Goal: Task Accomplishment & Management: Manage account settings

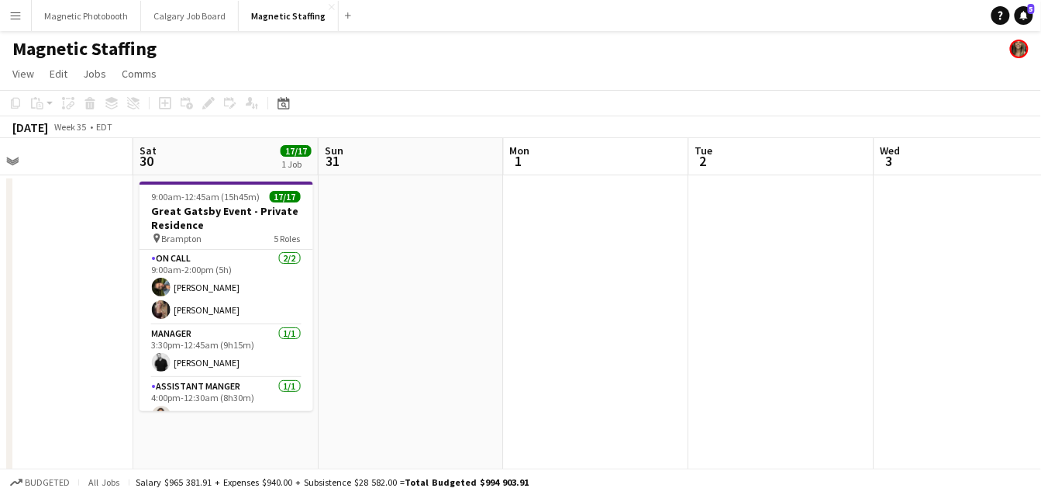
scroll to position [0, 535]
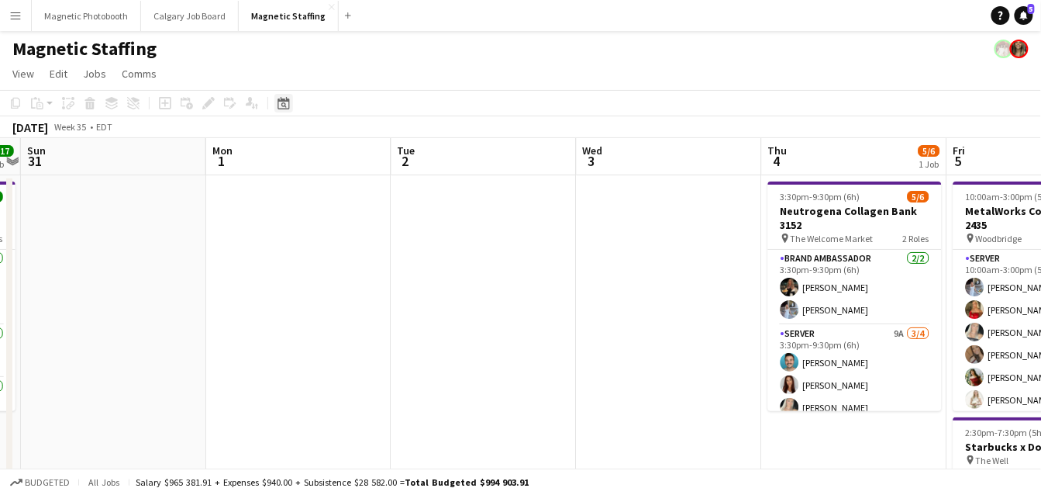
click at [289, 105] on icon "Date picker" at bounding box center [284, 103] width 12 height 12
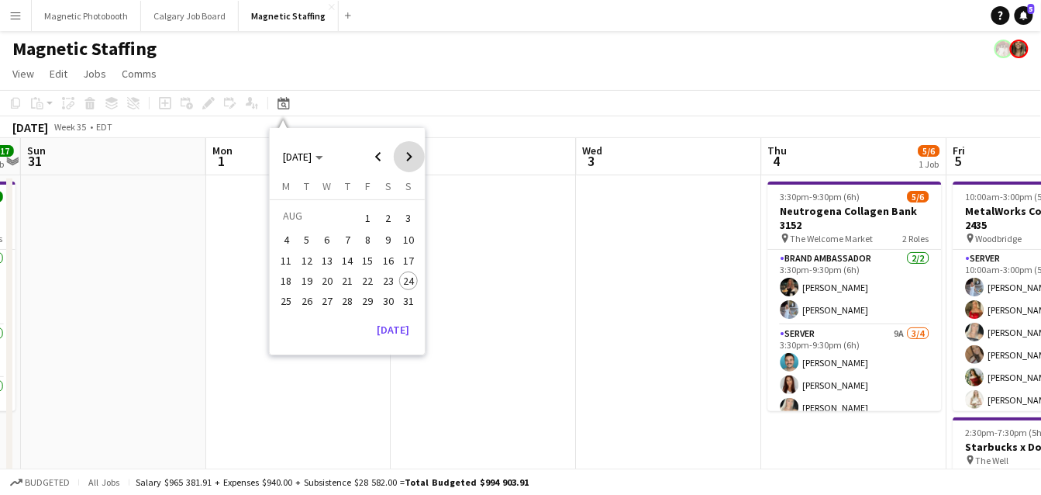
click at [409, 164] on span "Next month" at bounding box center [409, 156] width 31 height 31
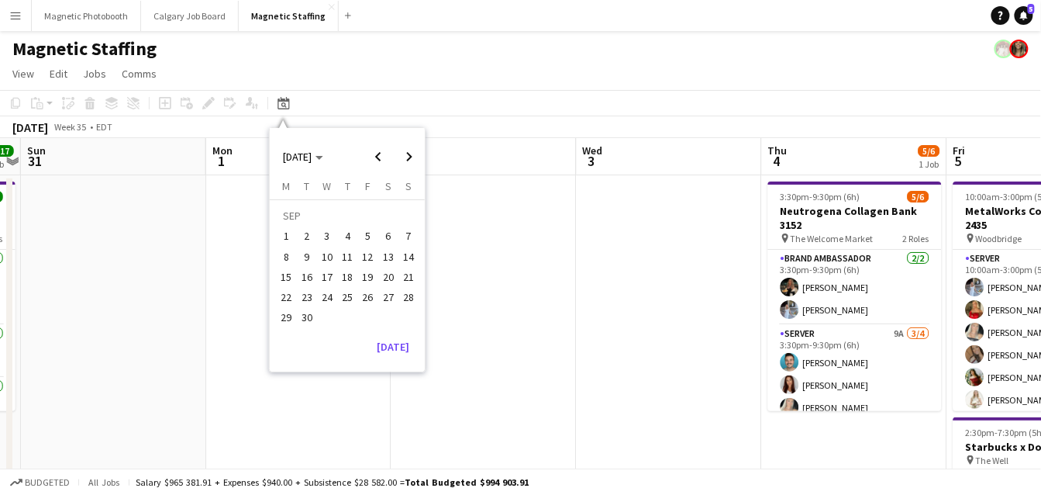
click at [362, 299] on span "26" at bounding box center [368, 297] width 19 height 19
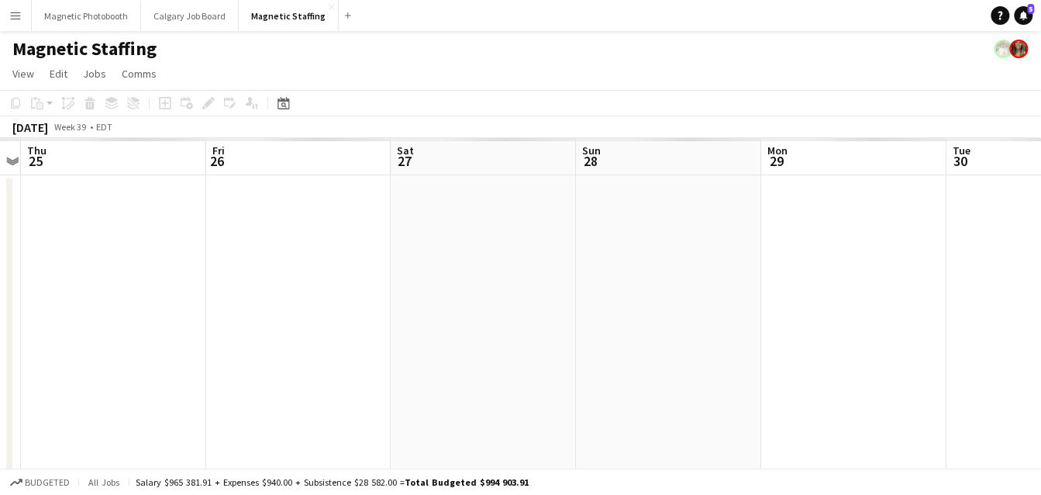
scroll to position [0, 533]
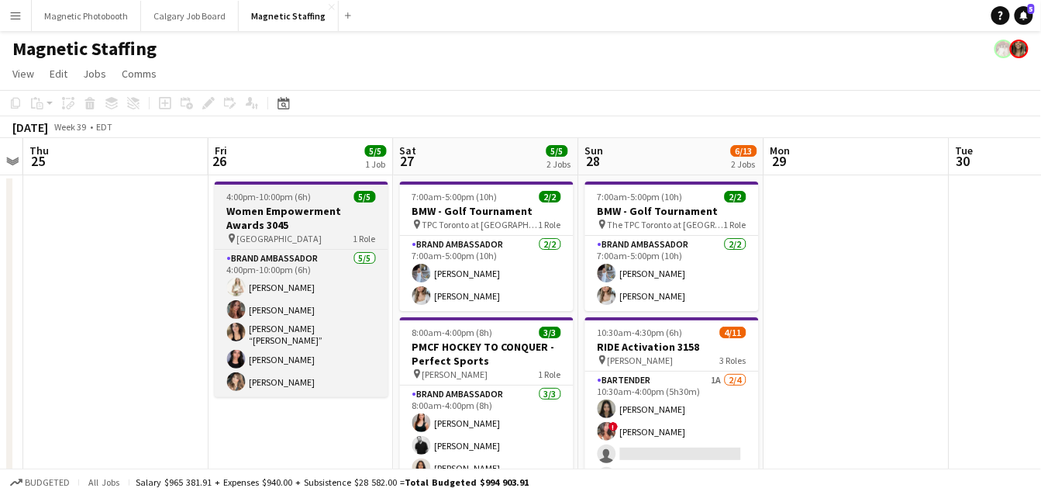
click at [312, 238] on div "pin Toronto 1 Role" at bounding box center [302, 238] width 174 height 12
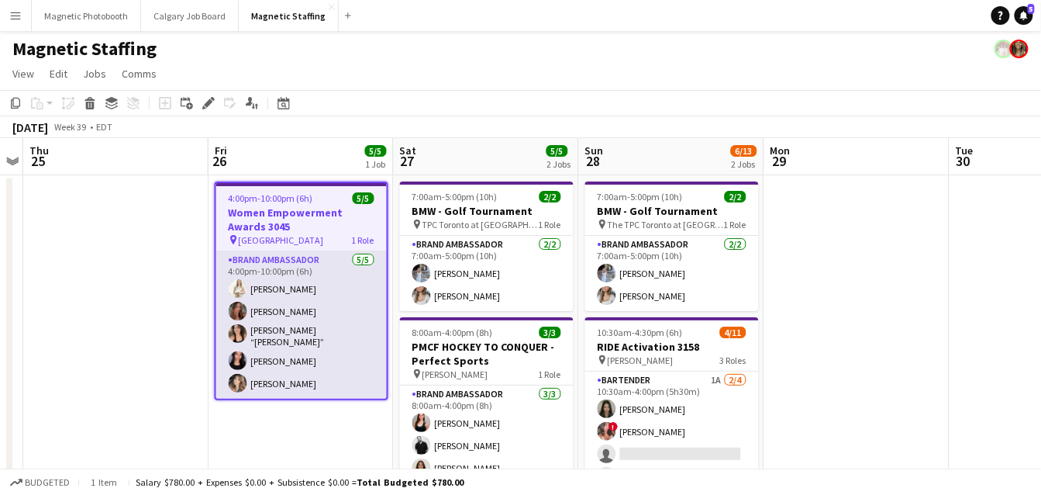
click at [279, 312] on app-card-role "Brand Ambassador [DATE] 4:00pm-10:00pm (6h) [PERSON_NAME] [PERSON_NAME] [PERSON…" at bounding box center [301, 324] width 171 height 147
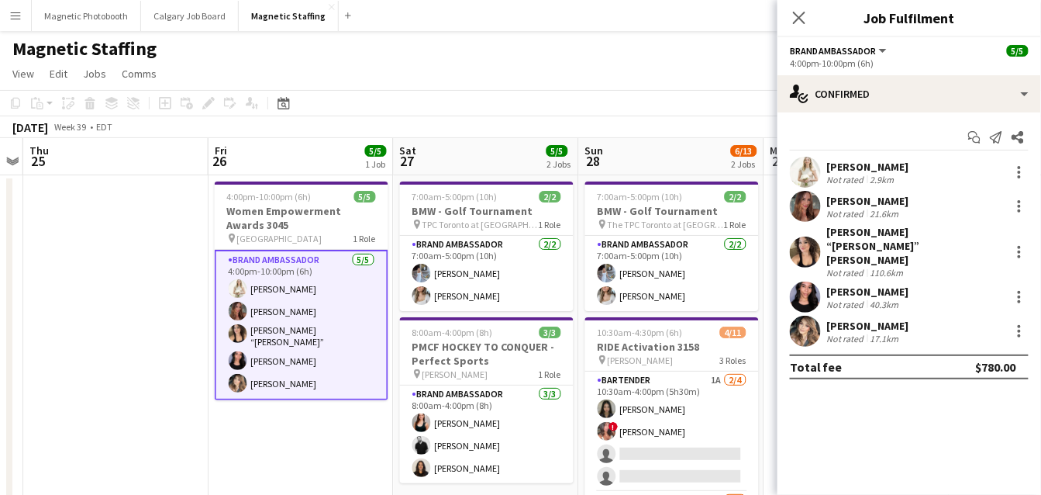
click at [279, 312] on app-card-role "Brand Ambassador [DATE] 4:00pm-10:00pm (6h) [PERSON_NAME] [PERSON_NAME] [PERSON…" at bounding box center [302, 325] width 174 height 150
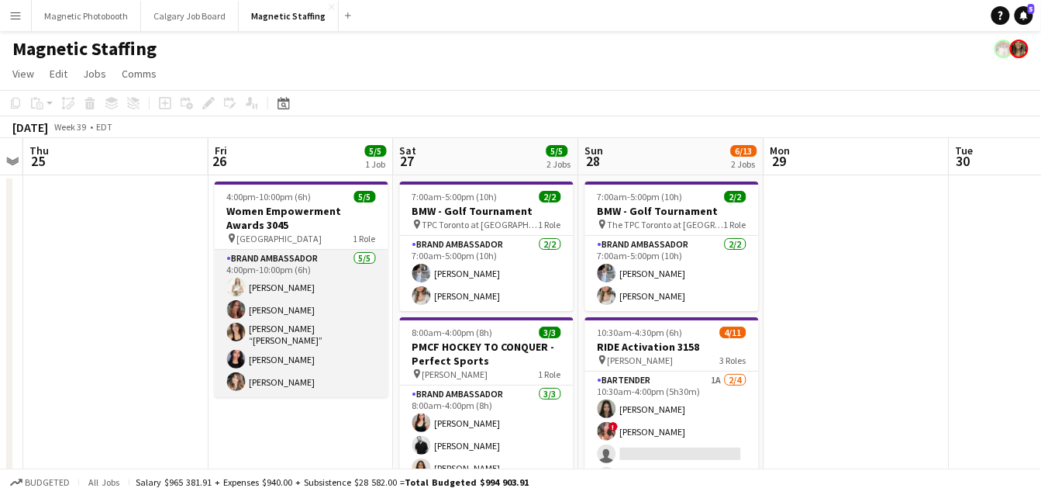
click at [344, 317] on app-card-role "Brand Ambassador [DATE] 4:00pm-10:00pm (6h) [PERSON_NAME] [PERSON_NAME] [PERSON…" at bounding box center [302, 323] width 174 height 147
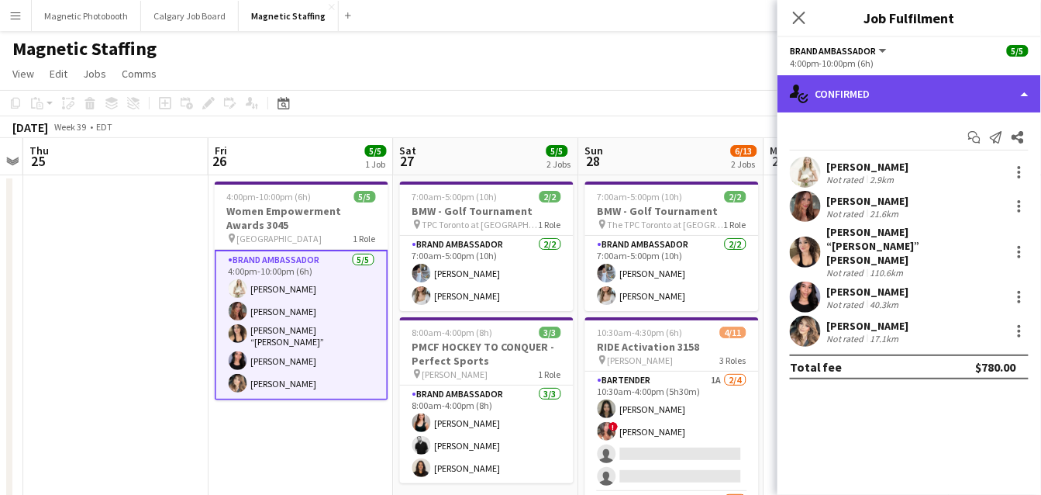
click at [936, 81] on div "single-neutral-actions-check-2 Confirmed" at bounding box center [909, 93] width 264 height 37
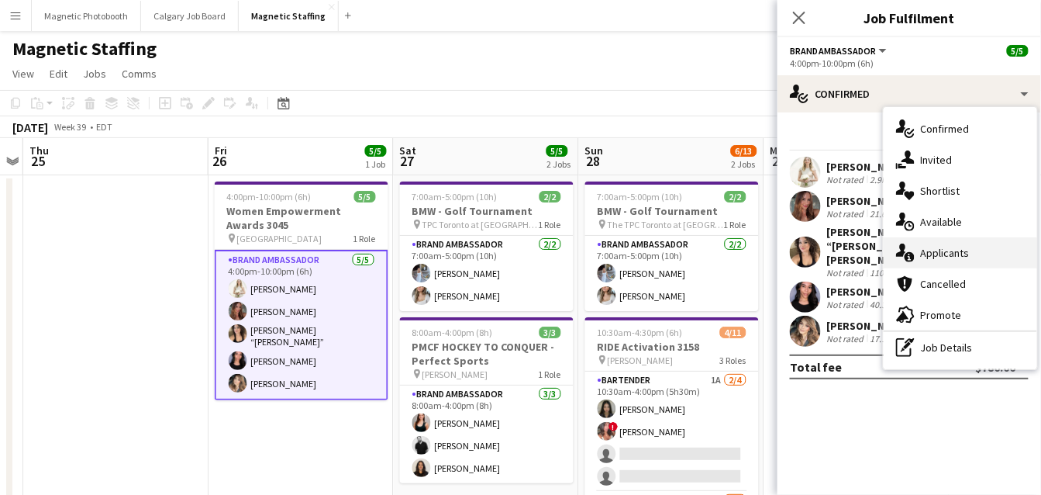
click at [959, 252] on div "single-neutral-actions-information Applicants" at bounding box center [960, 252] width 153 height 31
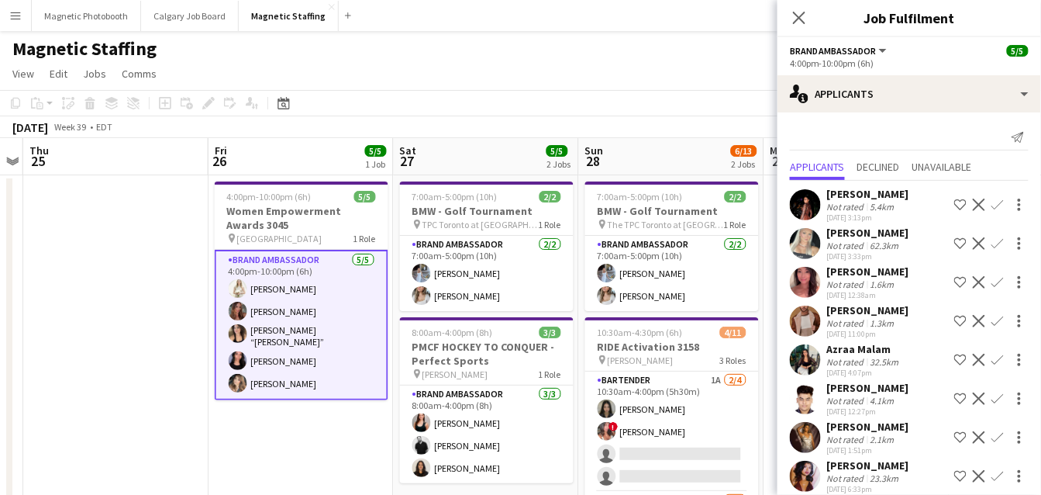
scroll to position [867, 0]
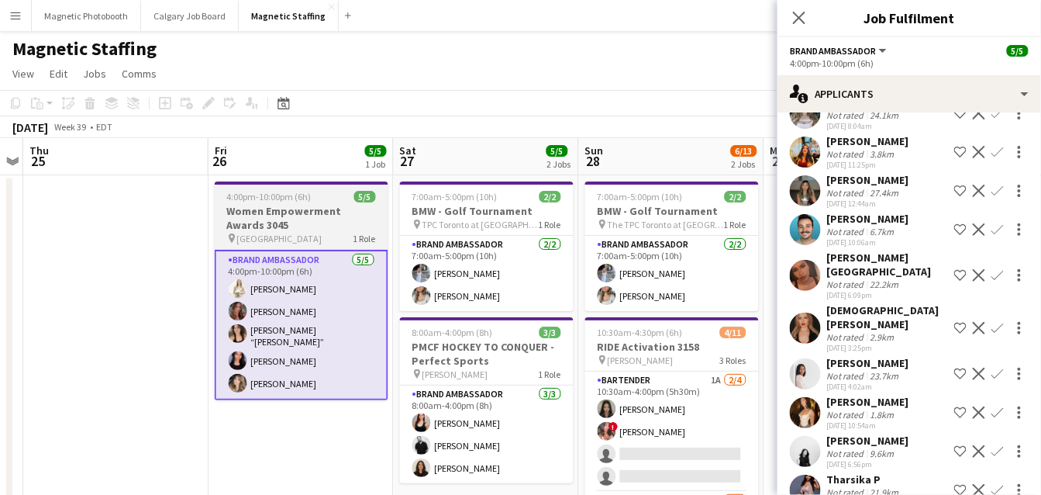
click at [267, 215] on h3 "Women Empowerment Awards 3045" at bounding box center [302, 218] width 174 height 28
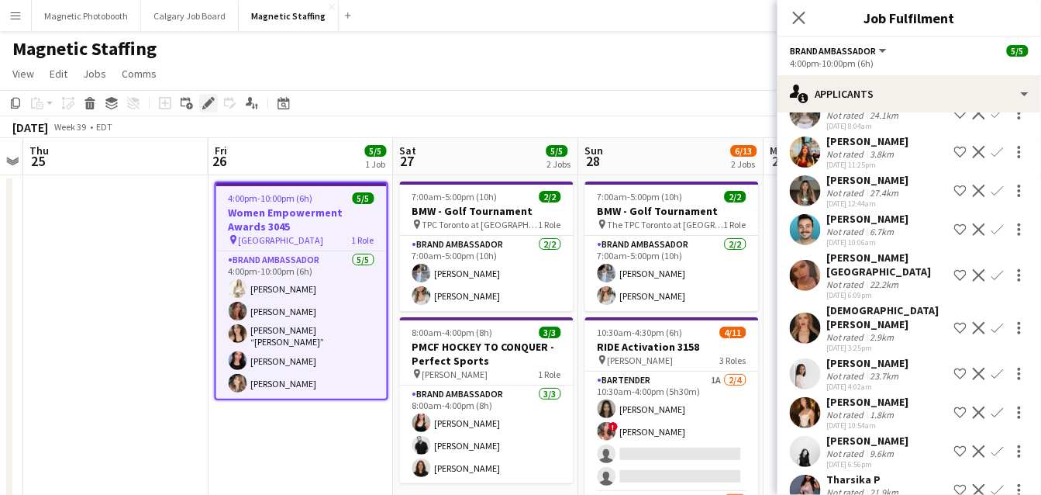
click at [209, 105] on icon "Edit" at bounding box center [208, 103] width 12 height 12
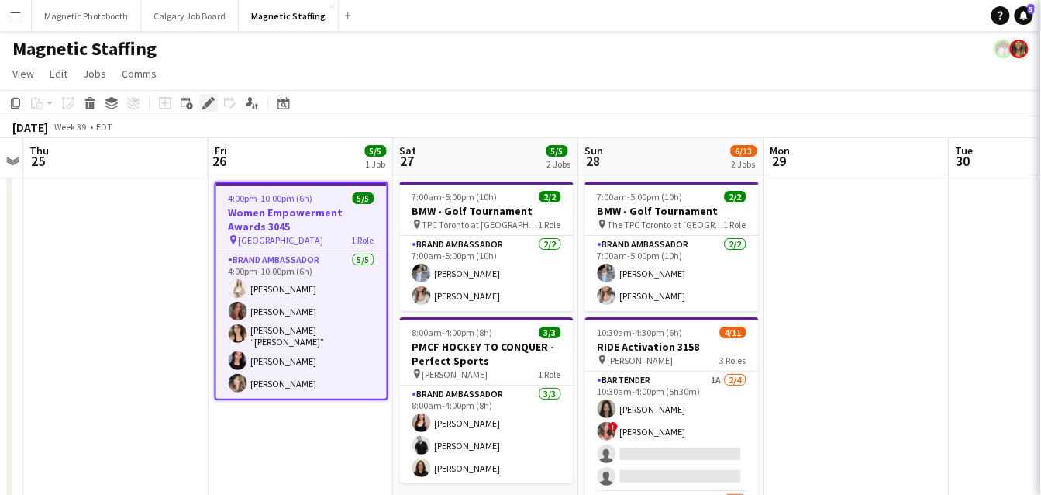
scroll to position [0, 0]
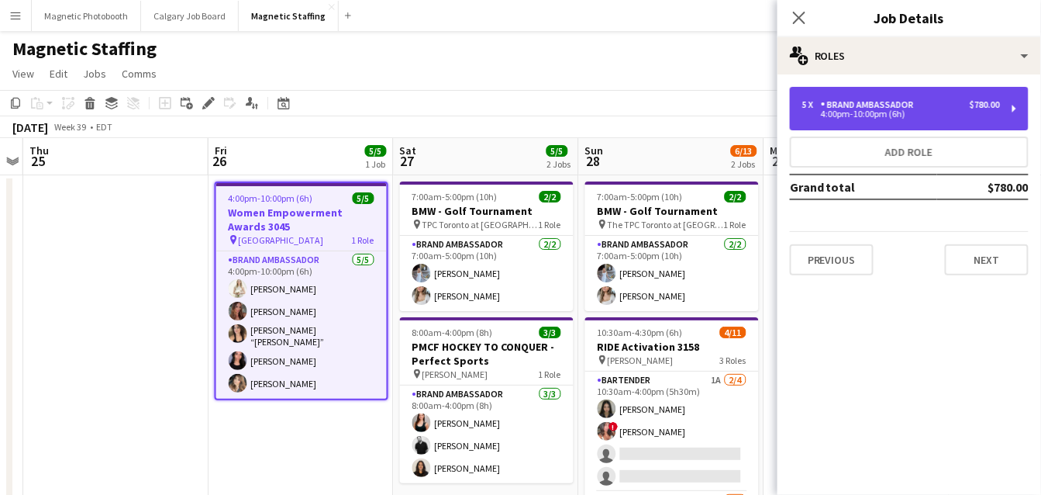
click at [962, 112] on div "4:00pm-10:00pm (6h)" at bounding box center [901, 114] width 198 height 8
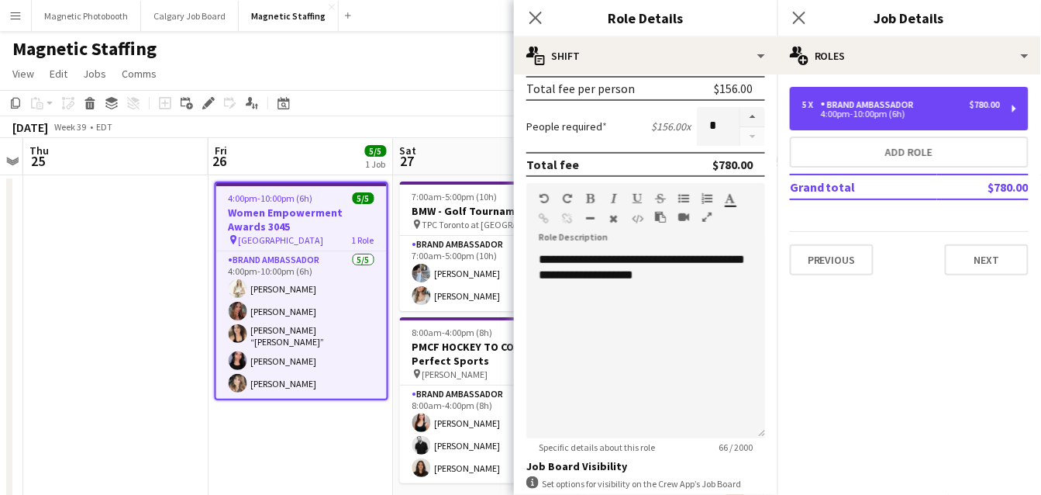
scroll to position [553, 0]
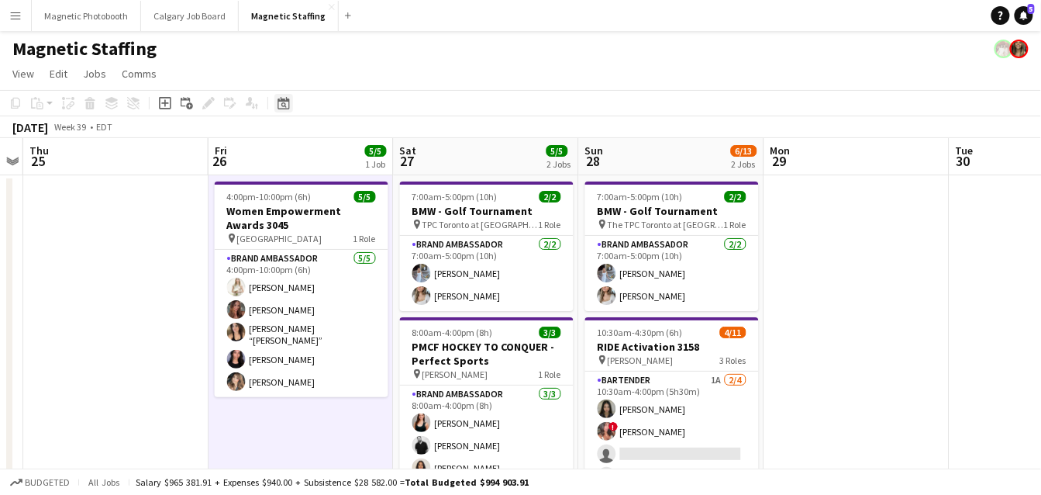
click at [280, 104] on icon "Date picker" at bounding box center [284, 103] width 12 height 12
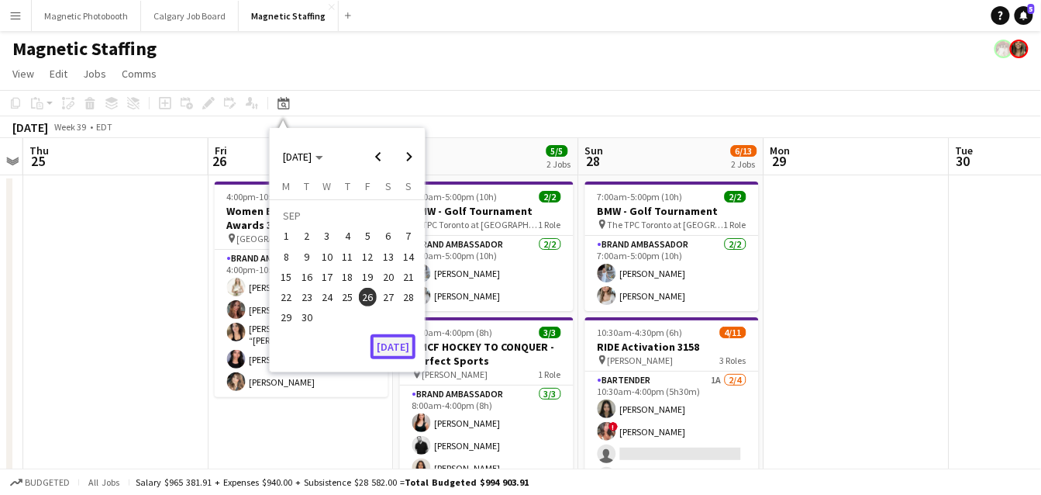
click at [398, 339] on button "[DATE]" at bounding box center [393, 346] width 45 height 25
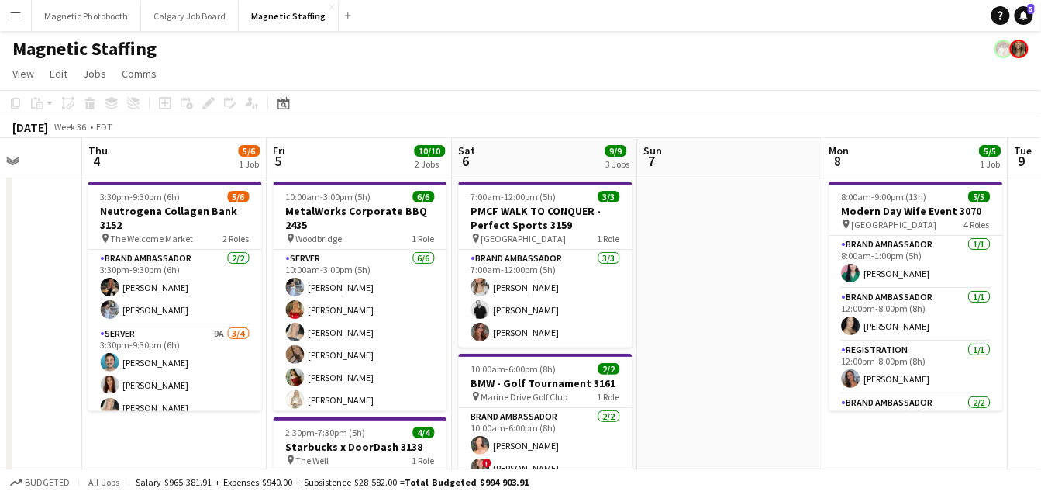
scroll to position [0, 661]
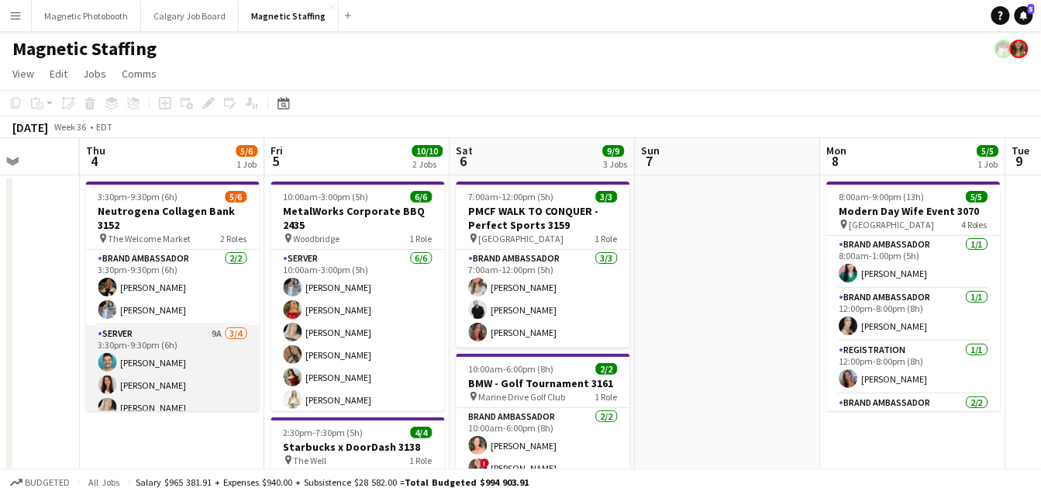
click at [245, 363] on app-card-role "Server 9A [DATE] 3:30pm-9:30pm (6h) [PERSON_NAME] [PERSON_NAME] [PERSON_NAME] s…" at bounding box center [173, 385] width 174 height 120
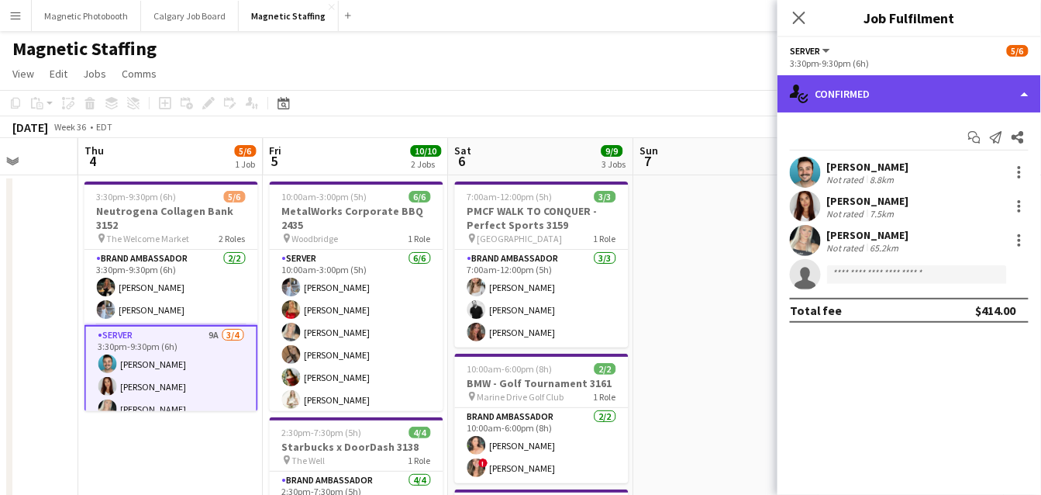
click at [883, 98] on div "single-neutral-actions-check-2 Confirmed" at bounding box center [909, 93] width 264 height 37
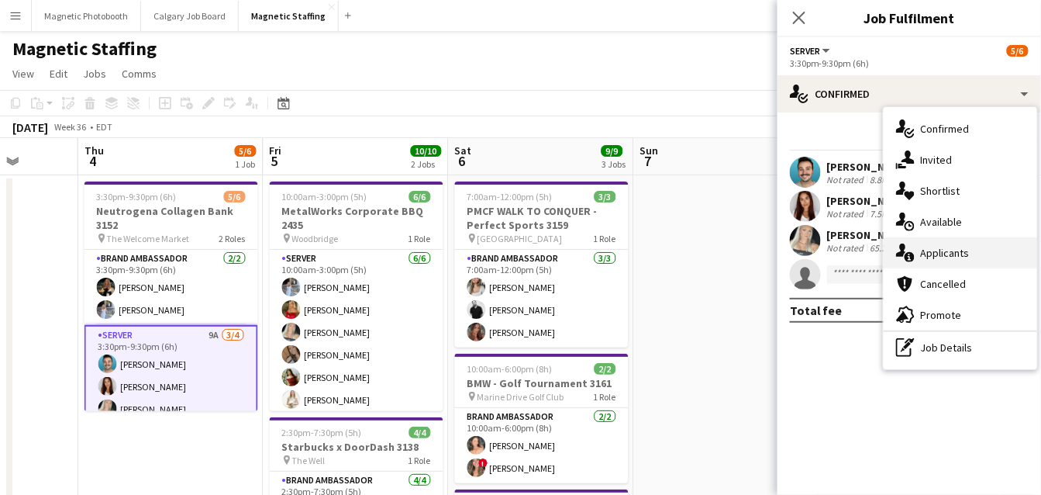
click at [914, 254] on icon "single-neutral-actions-information" at bounding box center [905, 252] width 19 height 19
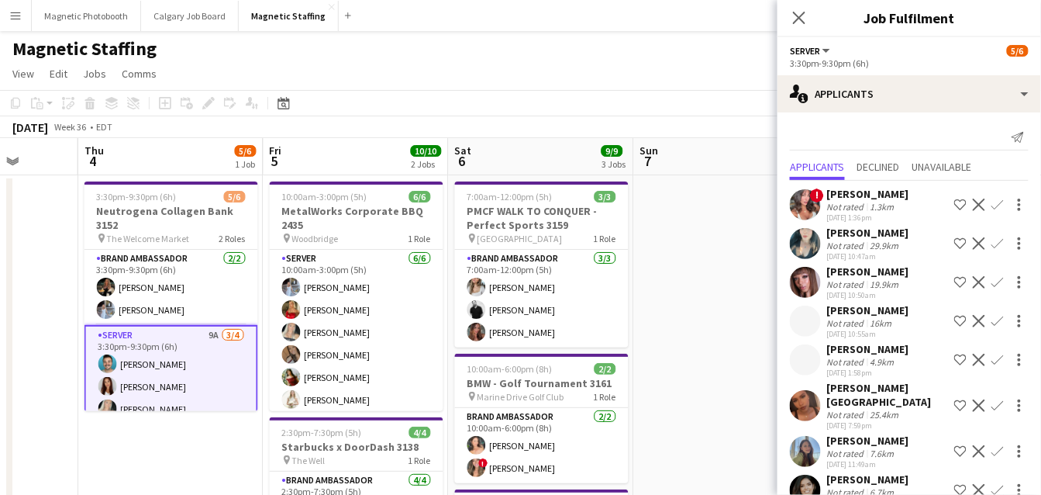
scroll to position [53, 0]
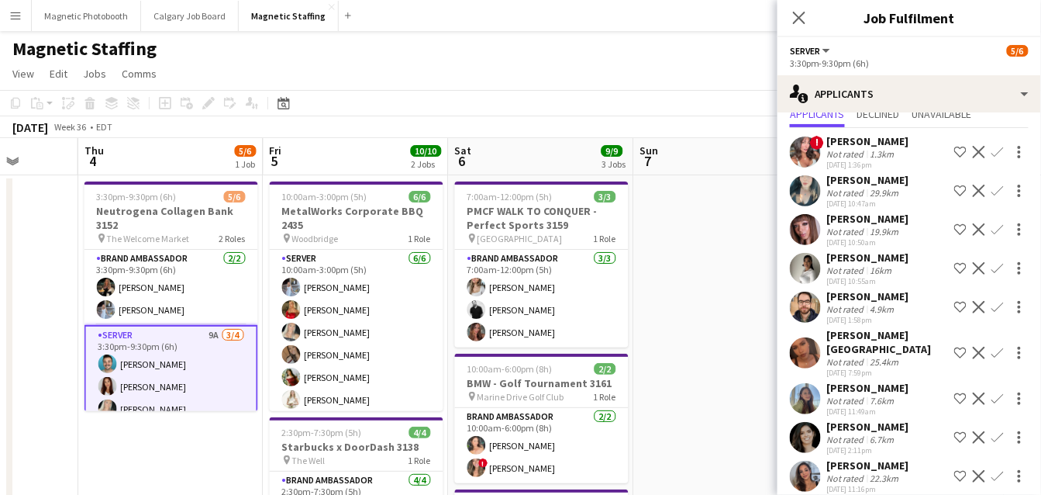
click at [808, 469] on app-user-avatar at bounding box center [805, 475] width 31 height 31
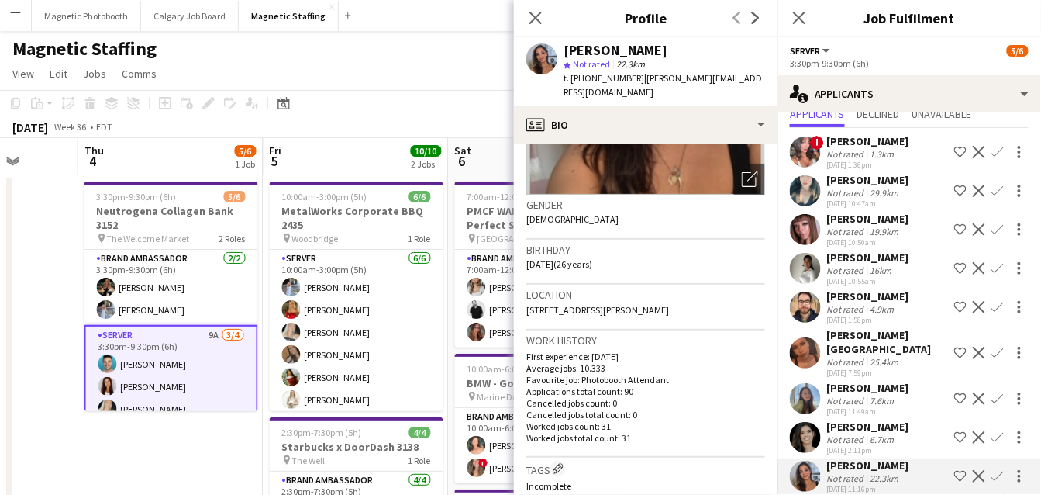
scroll to position [443, 0]
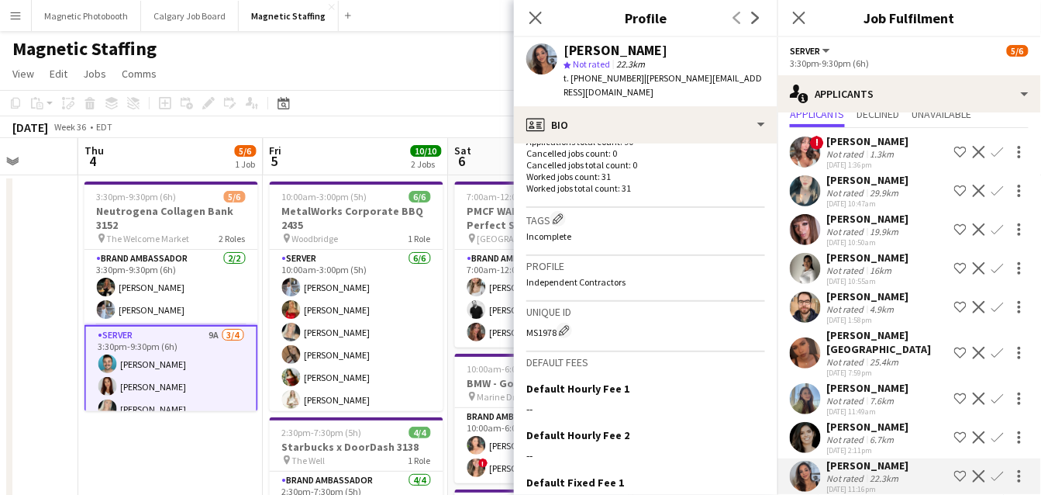
click at [993, 470] on app-icon "Confirm" at bounding box center [997, 476] width 12 height 12
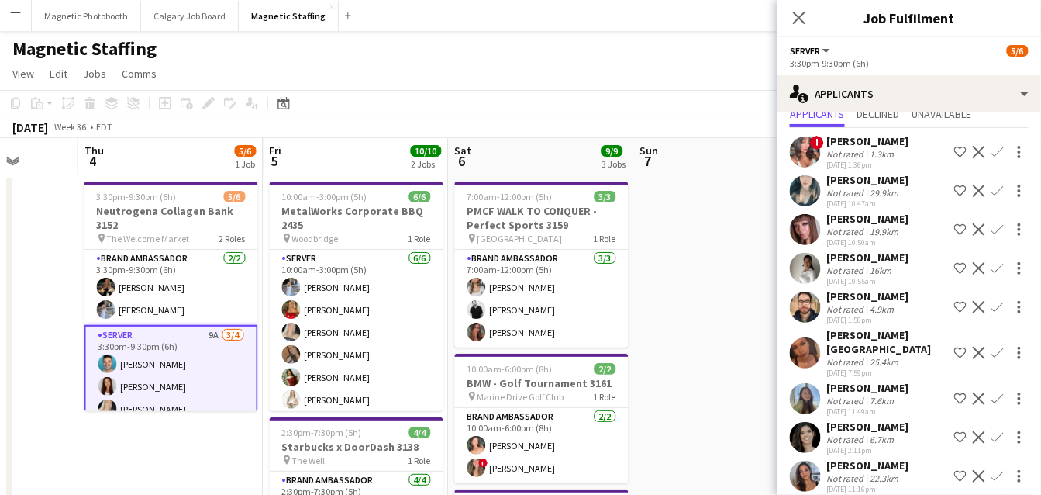
click at [993, 470] on app-icon "Confirm" at bounding box center [997, 476] width 12 height 12
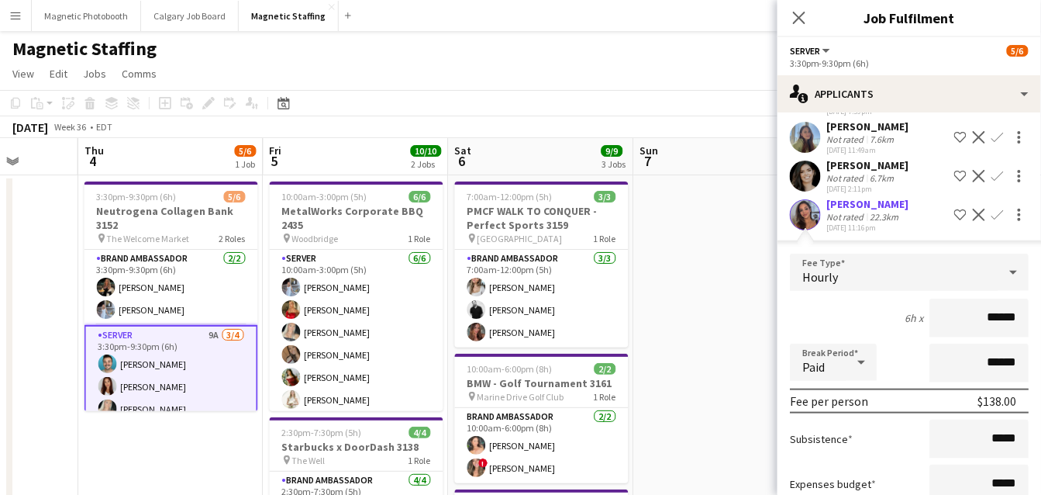
scroll to position [403, 0]
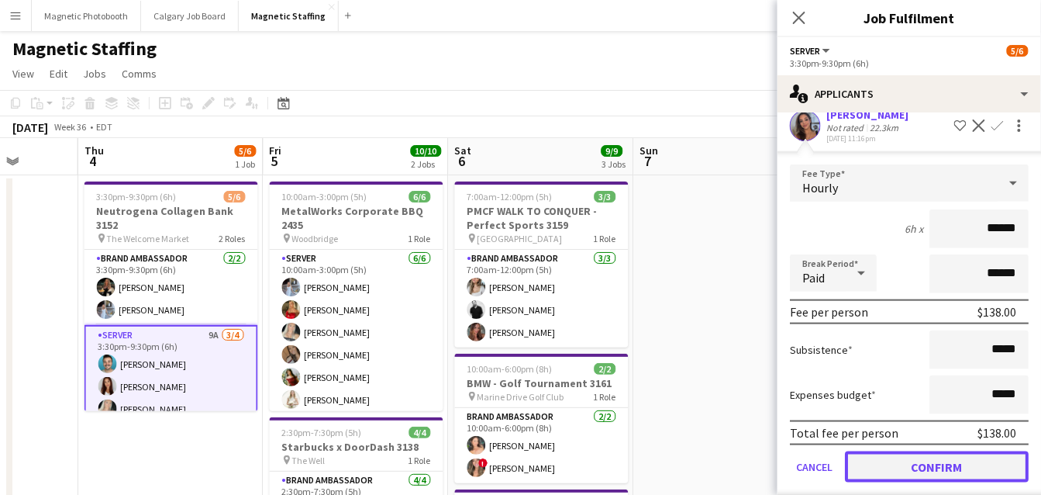
click at [952, 451] on button "Confirm" at bounding box center [937, 466] width 184 height 31
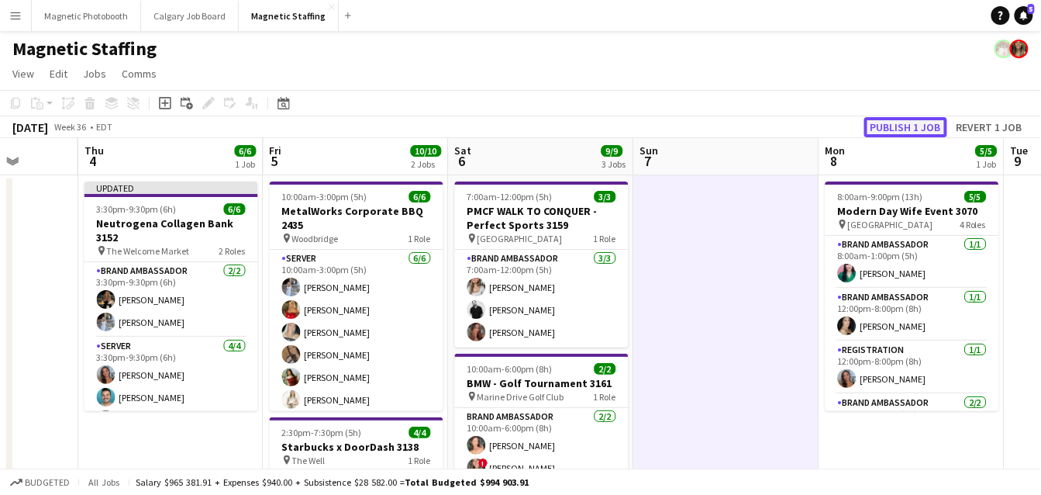
click at [923, 121] on button "Publish 1 job" at bounding box center [905, 127] width 83 height 20
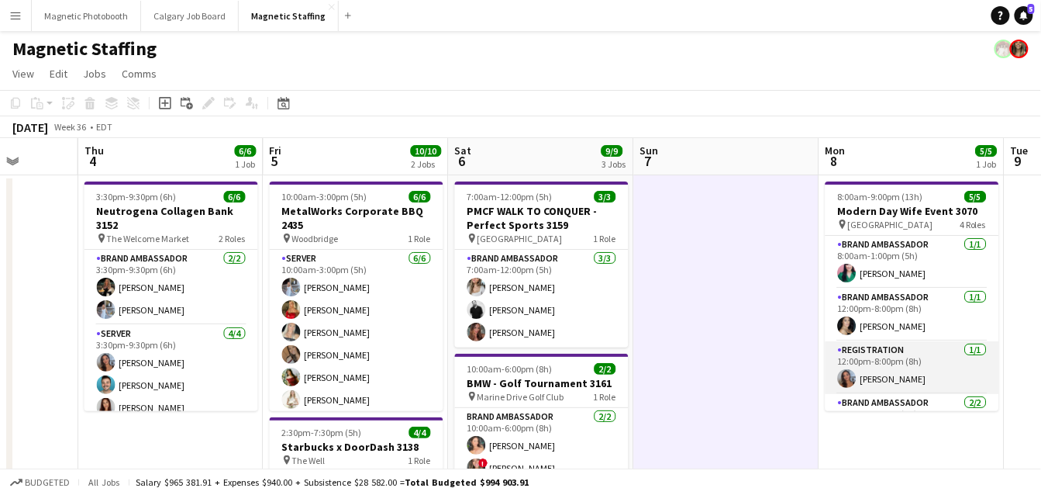
click at [847, 375] on app-user-avatar at bounding box center [847, 378] width 19 height 19
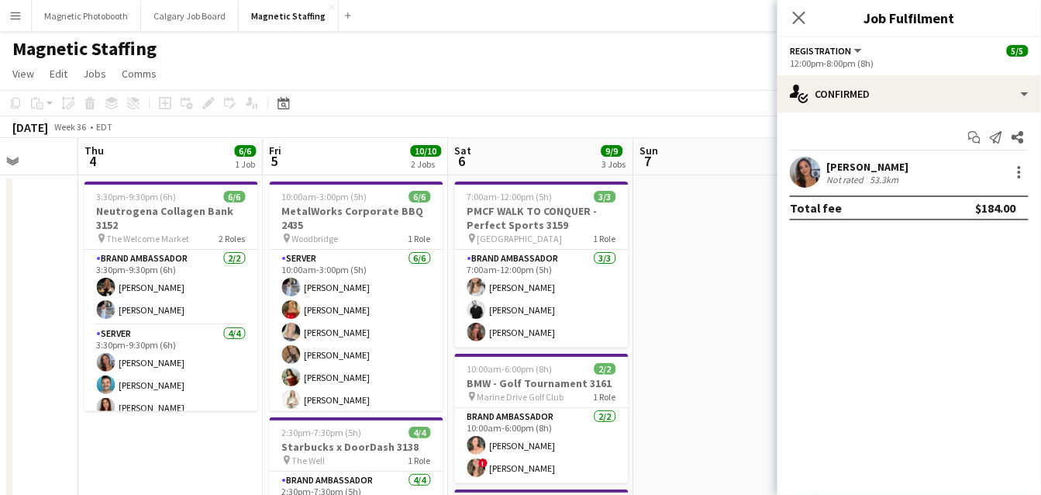
click at [806, 185] on app-user-avatar at bounding box center [805, 172] width 31 height 31
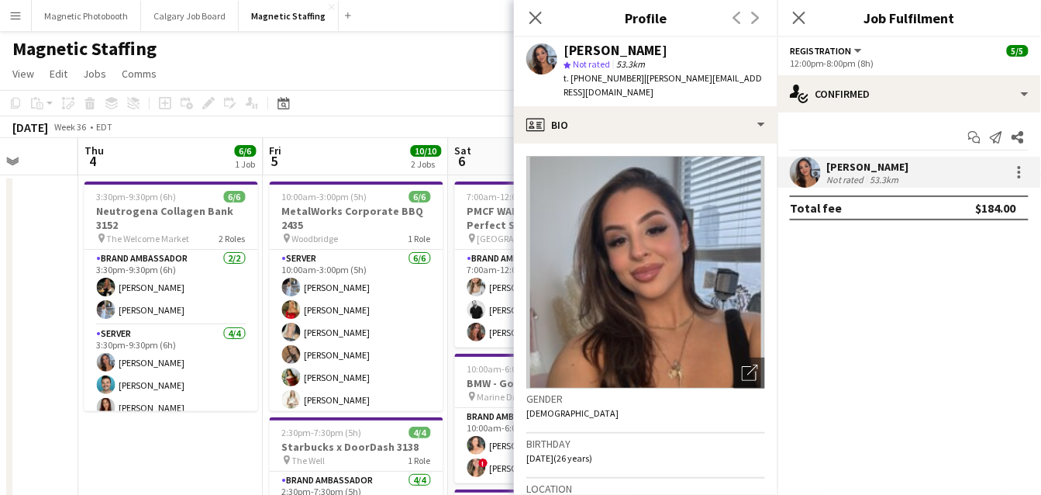
drag, startPoint x: 571, startPoint y: 48, endPoint x: 692, endPoint y: 47, distance: 121.7
click at [692, 48] on div "[PERSON_NAME]" at bounding box center [665, 50] width 202 height 14
copy div "[PERSON_NAME]"
click at [101, 14] on button "Magnetic Photobooth Close" at bounding box center [86, 16] width 109 height 30
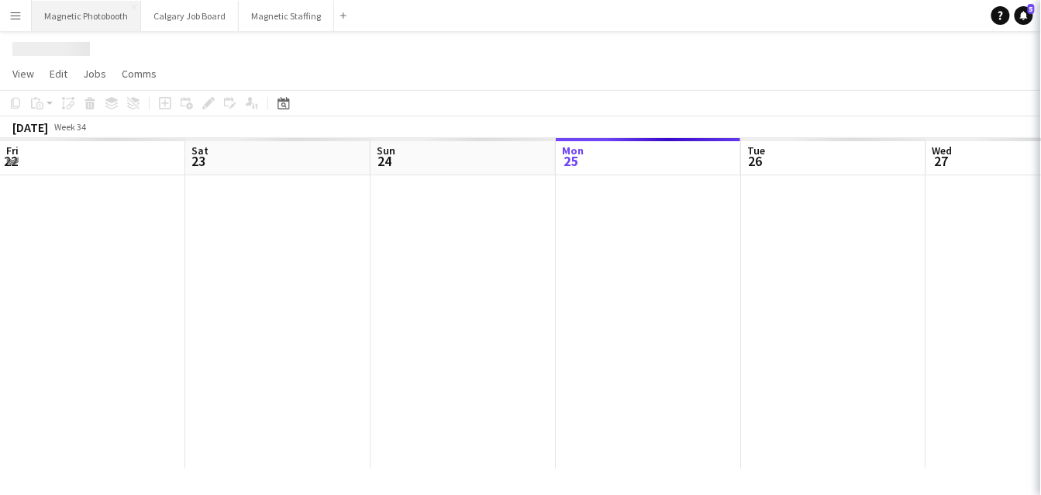
scroll to position [0, 371]
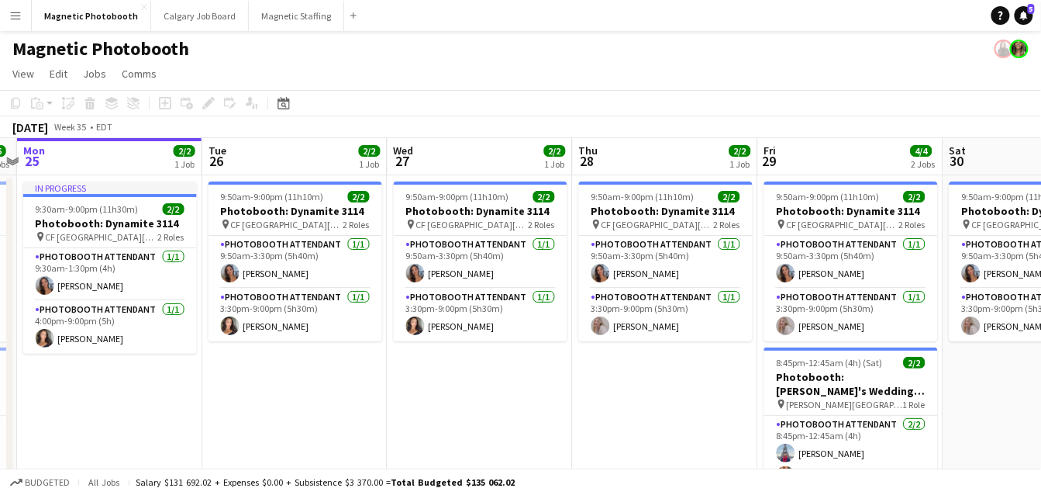
drag, startPoint x: 567, startPoint y: 246, endPoint x: 18, endPoint y: 317, distance: 553.4
click at [25, 314] on app-calendar-viewport "Fri 22 3/3 2 Jobs Sat 23 4/4 2 Jobs Sun 24 6/6 3 Jobs Mon 25 2/2 1 Job Tue 26 2…" at bounding box center [520, 428] width 1041 height 581
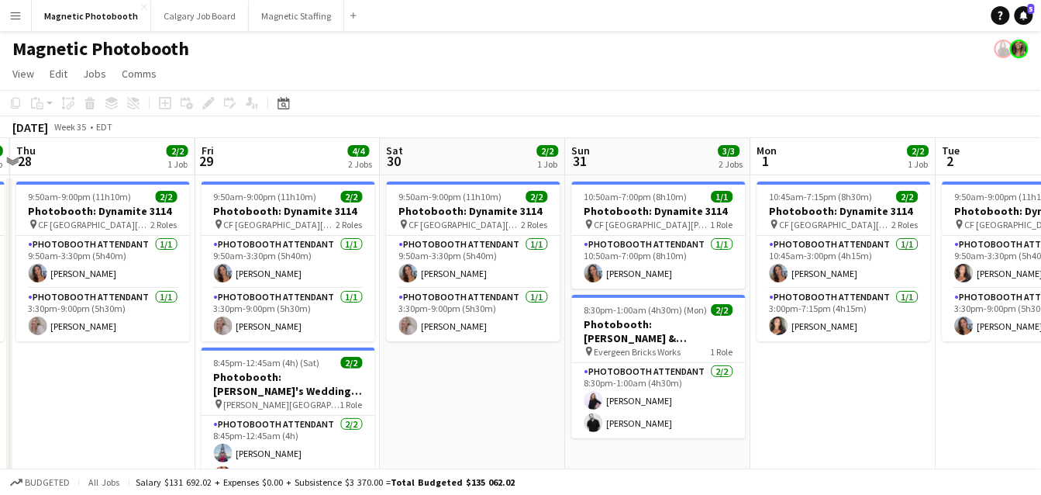
drag, startPoint x: 522, startPoint y: 315, endPoint x: 5, endPoint y: 335, distance: 517.4
click at [5, 333] on app-calendar-viewport "Mon 25 2/2 1 Job Tue 26 2/2 1 Job Wed 27 2/2 1 Job Thu 28 2/2 1 Job Fri 29 4/4 …" at bounding box center [520, 466] width 1041 height 657
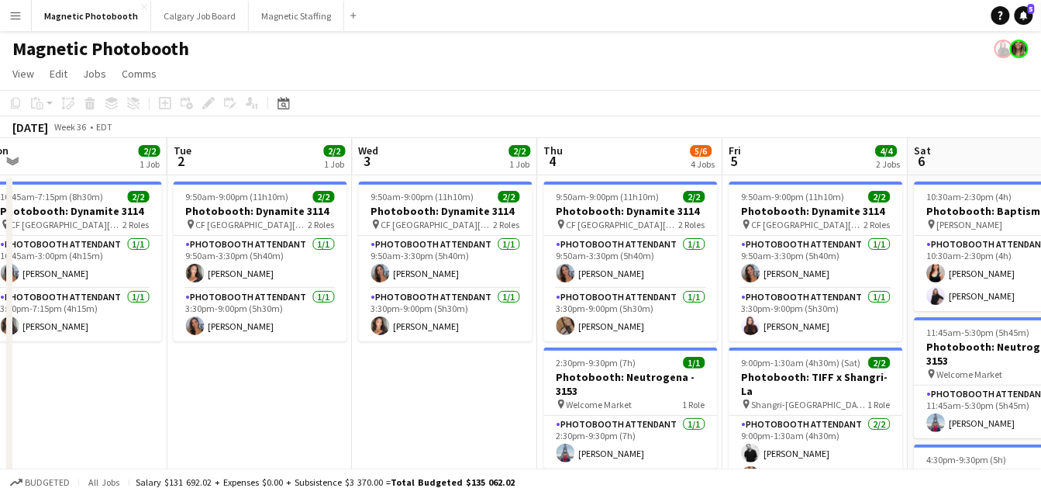
drag, startPoint x: 679, startPoint y: 249, endPoint x: 336, endPoint y: 270, distance: 344.0
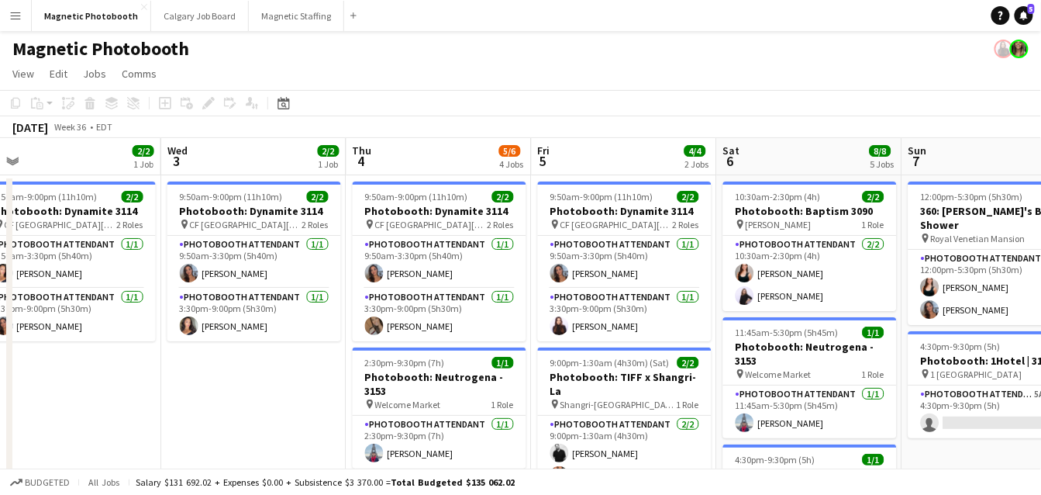
drag, startPoint x: 375, startPoint y: 382, endPoint x: 285, endPoint y: 383, distance: 89.9
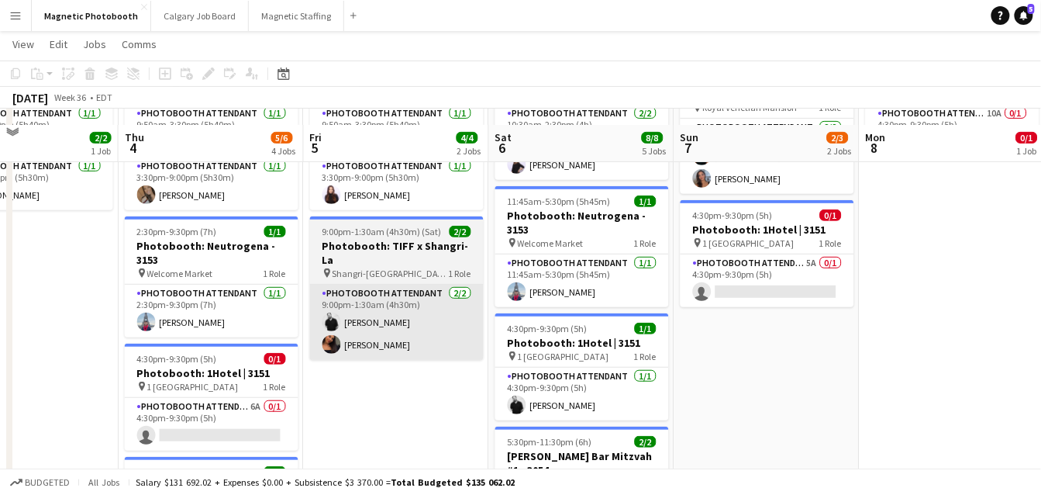
scroll to position [114, 0]
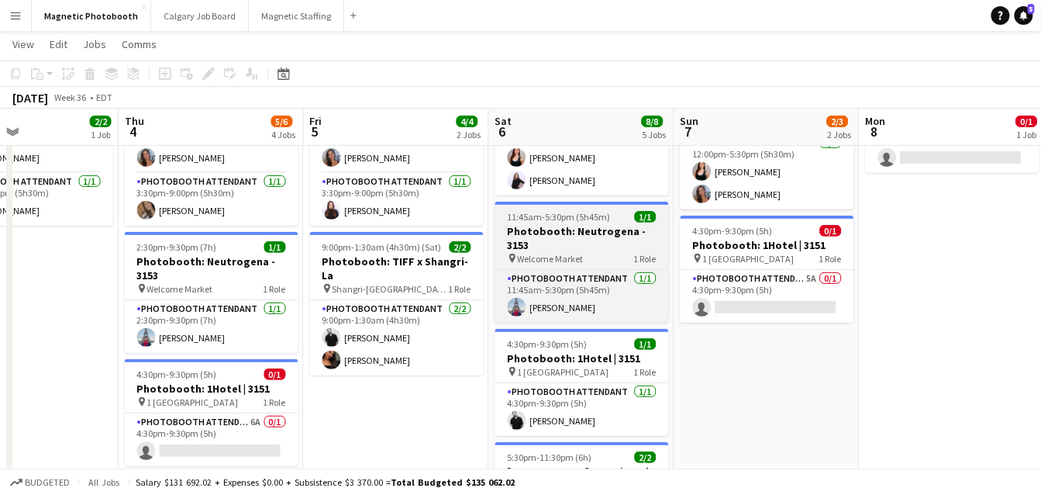
click at [564, 205] on app-job-card "11:45am-5:30pm (5h45m) 1/1 Photobooth: Neutrogena - 3153 pin Welcome Market 1 R…" at bounding box center [582, 262] width 174 height 121
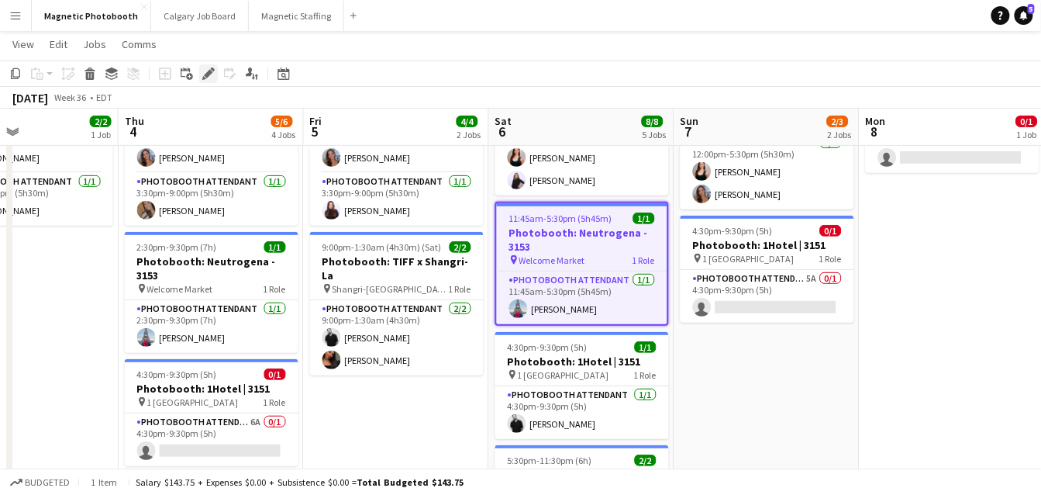
click at [215, 74] on div "Edit" at bounding box center [208, 73] width 19 height 19
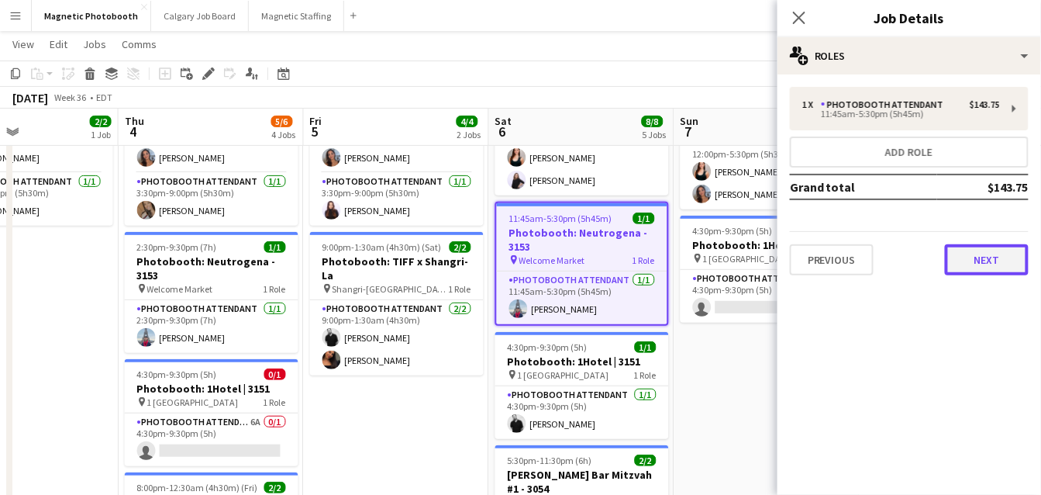
click at [1008, 268] on button "Next" at bounding box center [987, 259] width 84 height 31
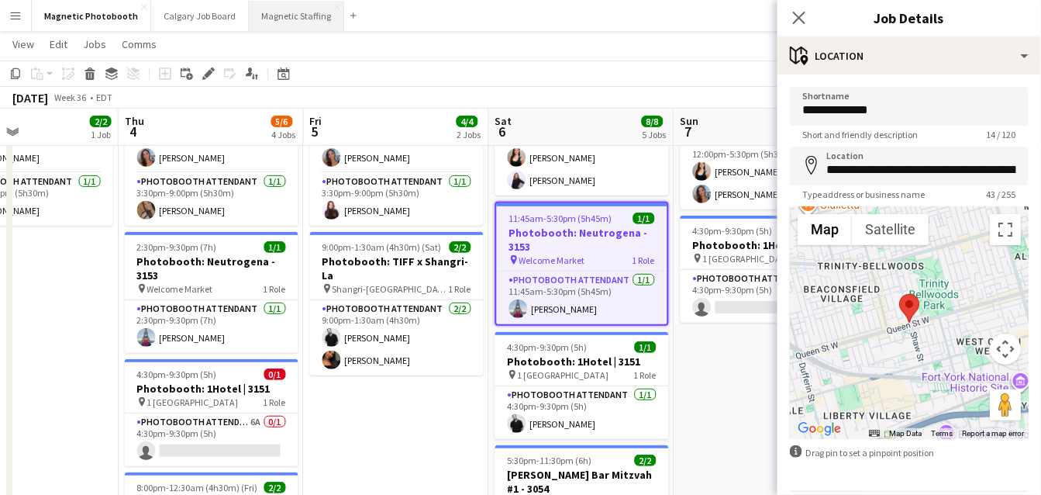
click at [306, 21] on button "Magnetic Staffing Close" at bounding box center [296, 16] width 95 height 30
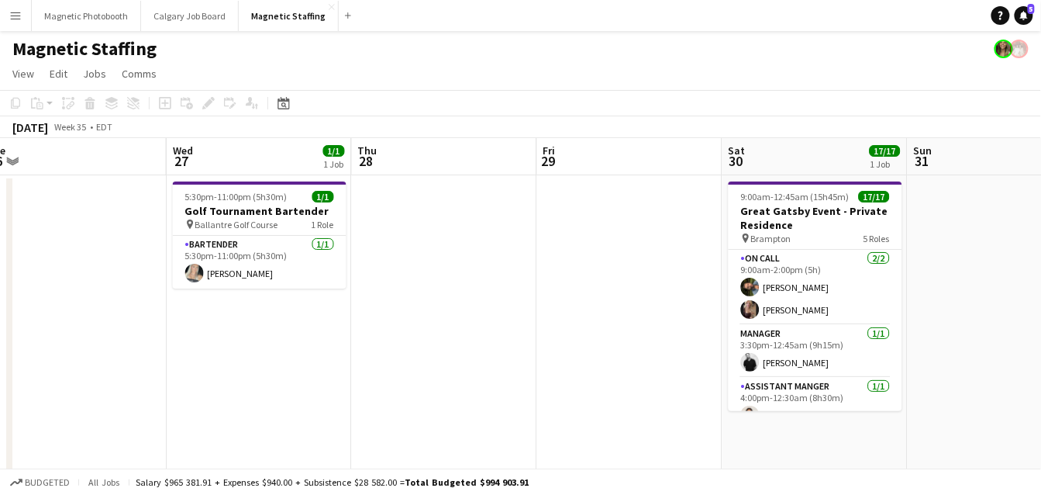
scroll to position [0, 547]
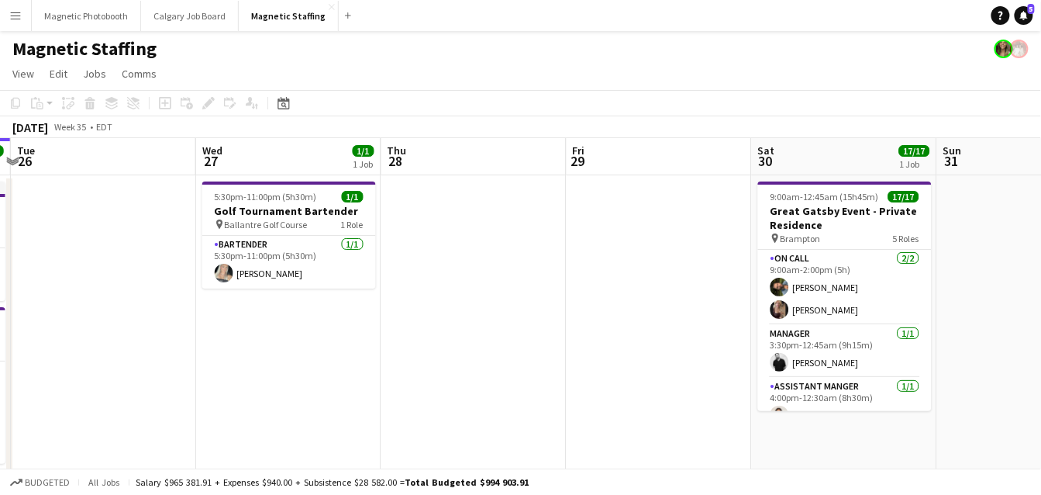
drag, startPoint x: 665, startPoint y: 264, endPoint x: 337, endPoint y: 266, distance: 327.9
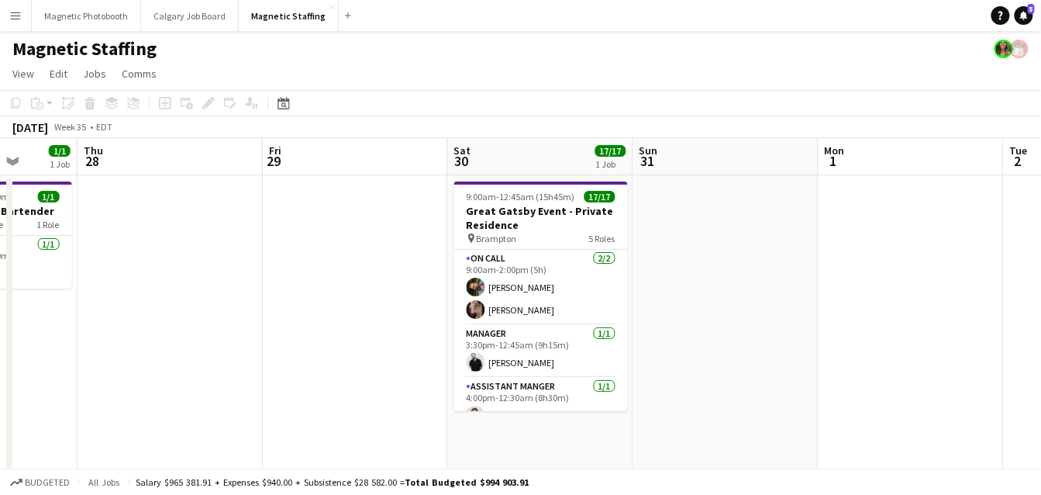
drag, startPoint x: 694, startPoint y: 244, endPoint x: 177, endPoint y: 295, distance: 519.5
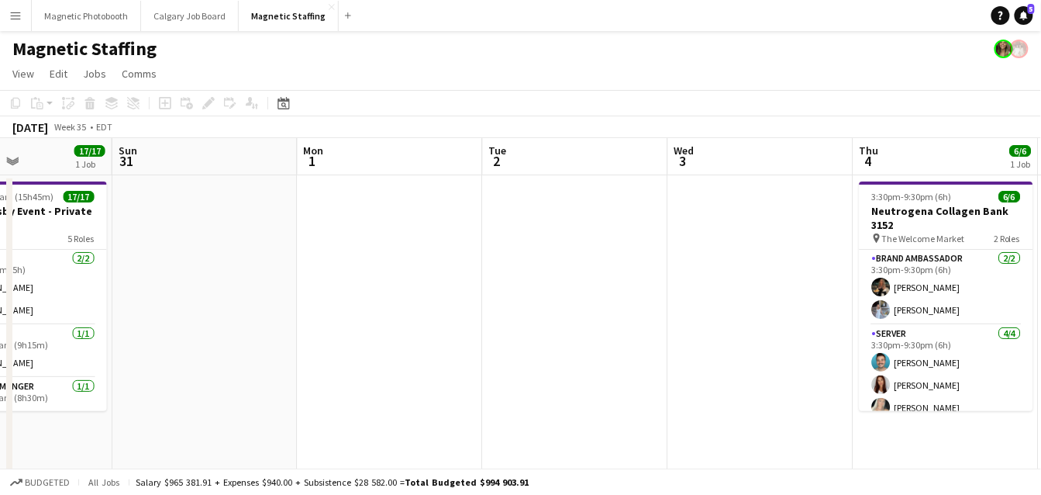
scroll to position [0, 310]
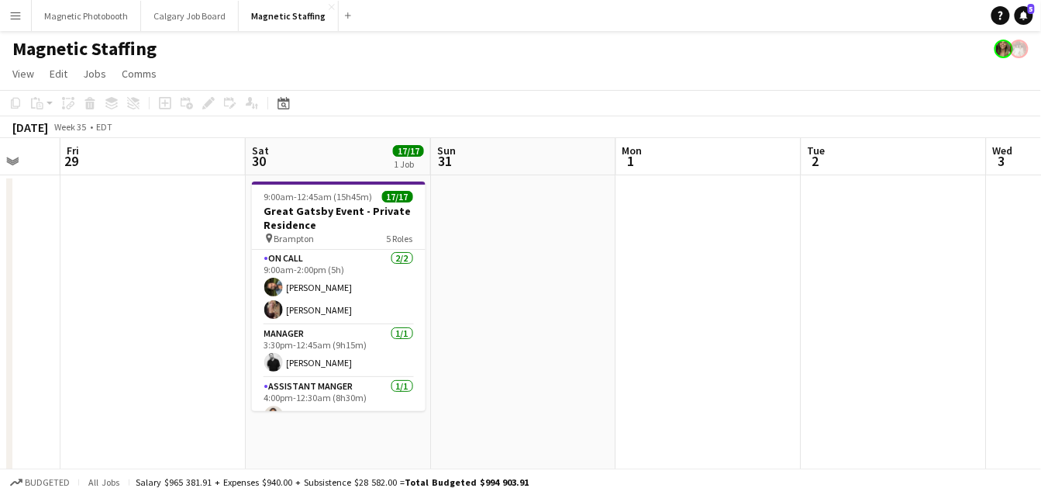
drag, startPoint x: 631, startPoint y: 267, endPoint x: 1041, endPoint y: 199, distance: 415.7
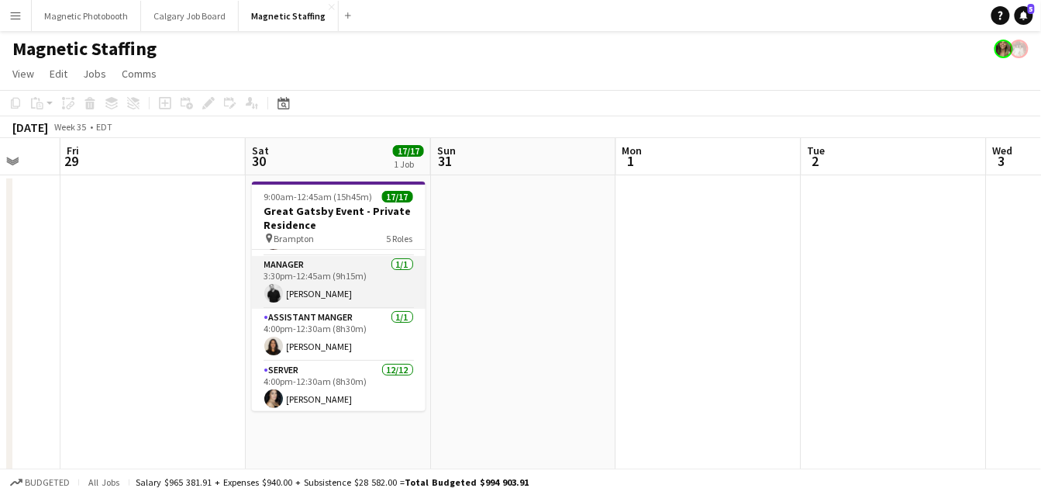
scroll to position [146, 0]
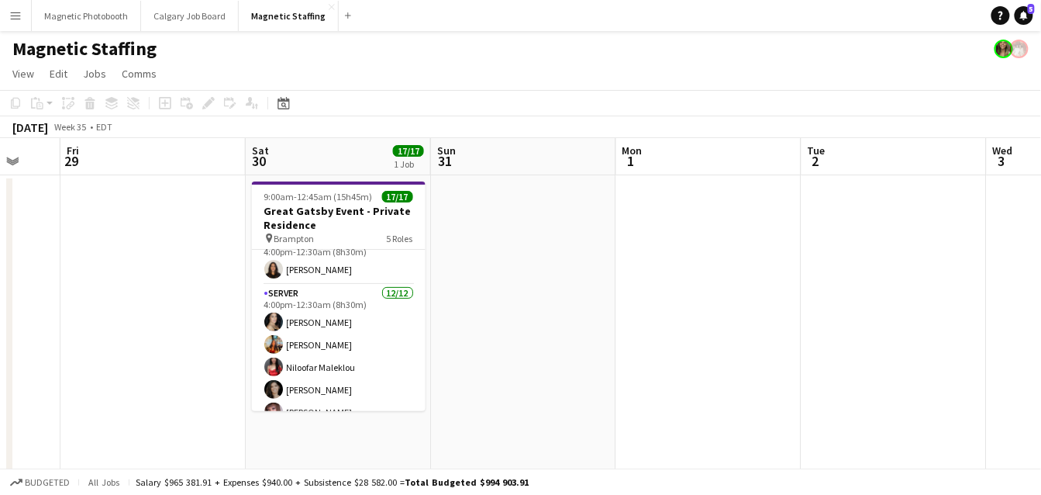
click at [333, 349] on app-card-role "Server [DATE] 4:00pm-12:30am (8h30m) [PERSON_NAME] [PERSON_NAME] [PERSON_NAME] …" at bounding box center [339, 434] width 174 height 300
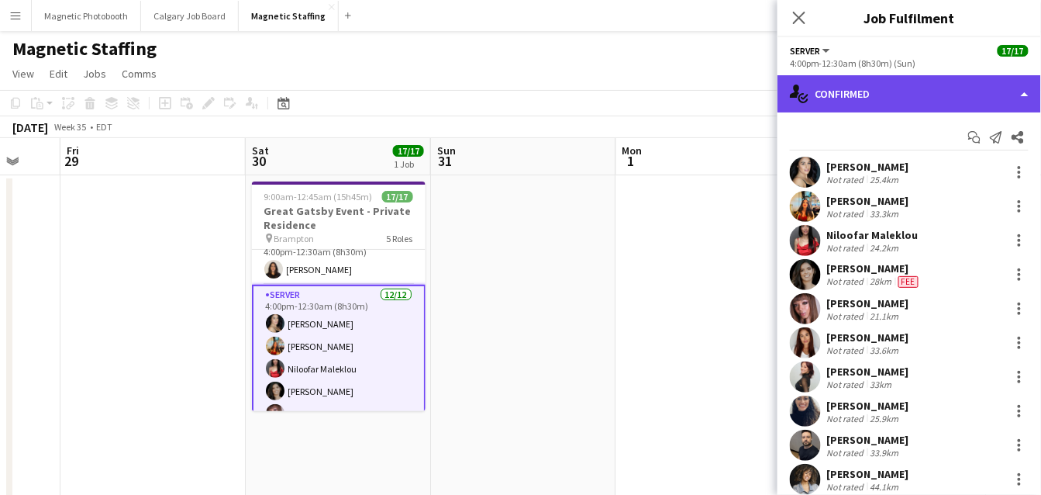
click at [948, 103] on div "single-neutral-actions-check-2 Confirmed" at bounding box center [909, 93] width 264 height 37
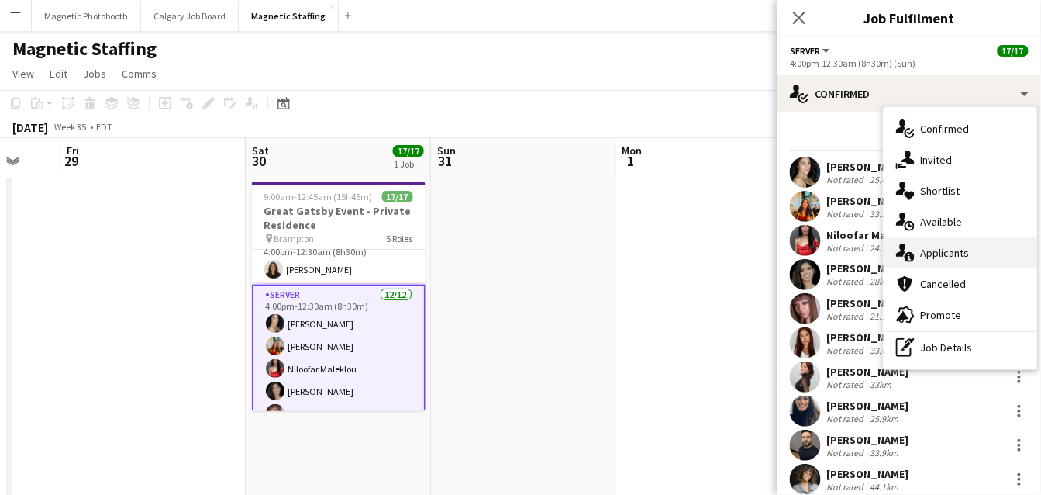
click at [960, 251] on div "single-neutral-actions-information Applicants" at bounding box center [960, 252] width 153 height 31
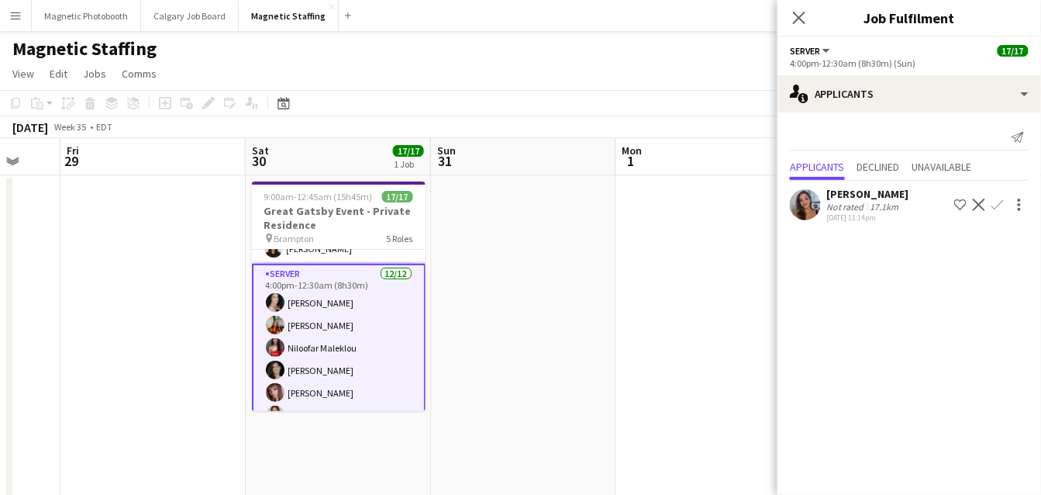
scroll to position [0, 0]
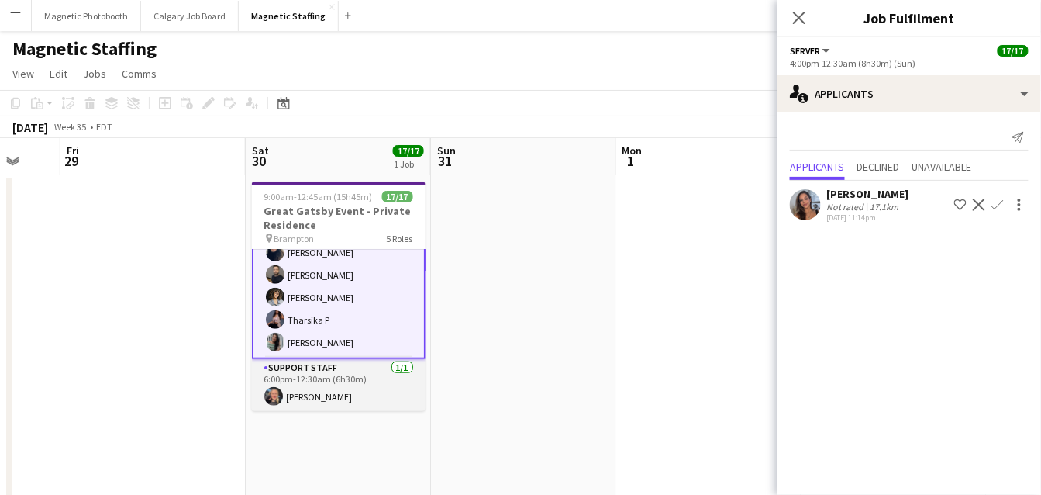
click at [350, 388] on app-card-role "Support Staff [DATE] 6:00pm-12:30am (6h30m) [PERSON_NAME]" at bounding box center [339, 385] width 174 height 53
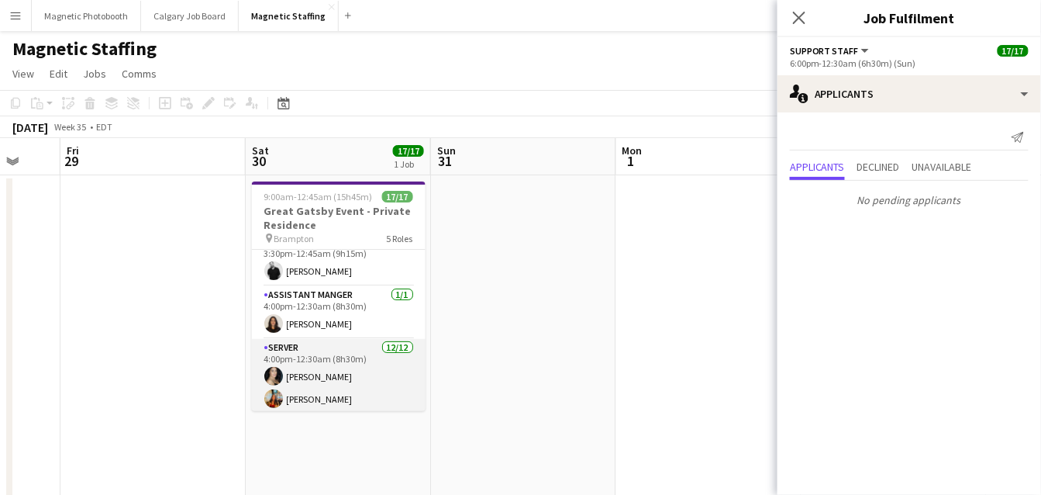
scroll to position [57, 0]
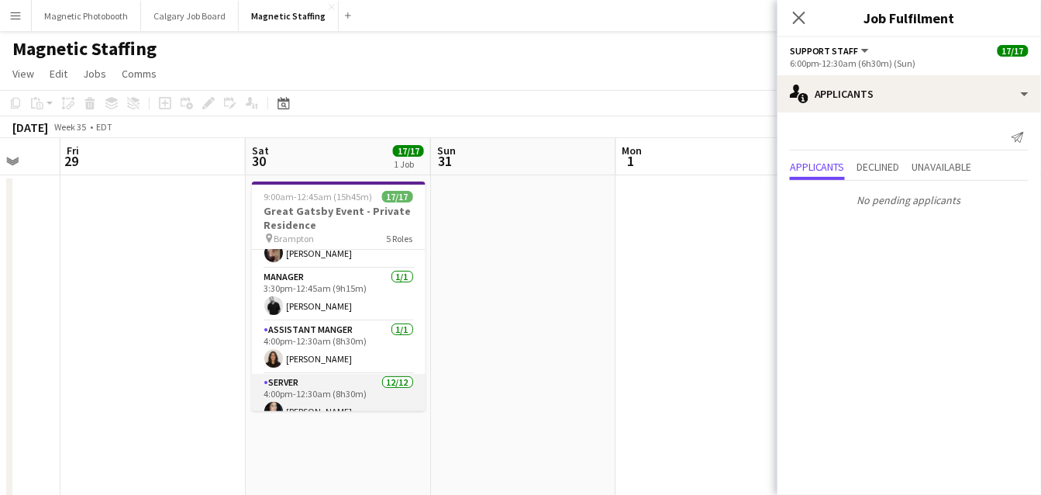
click at [374, 321] on app-card-role "Assistant Manger [DATE] 4:00pm-12:30am (8h30m) [PERSON_NAME]" at bounding box center [339, 347] width 174 height 53
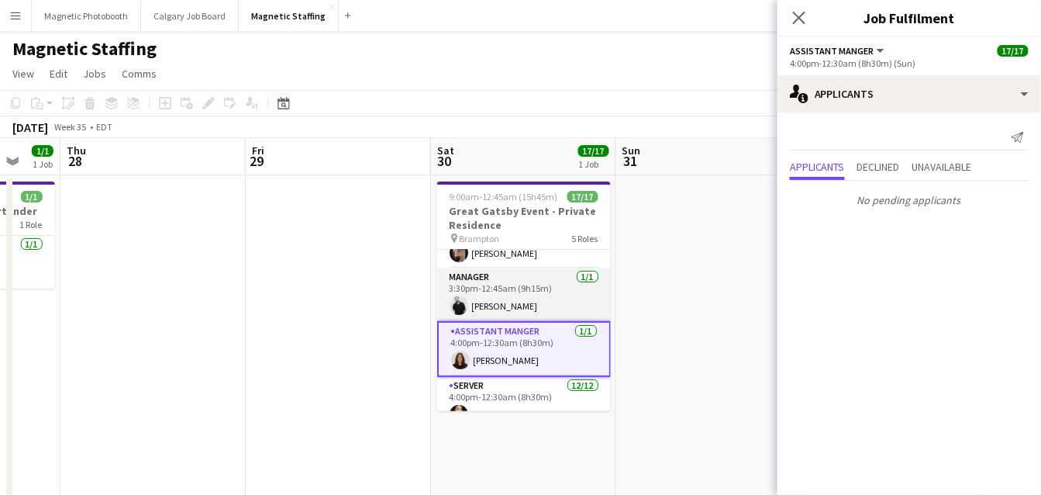
click at [437, 295] on app-card-role "Manager [DATE] 3:30pm-12:45am (9h15m) [PERSON_NAME]" at bounding box center [524, 294] width 174 height 53
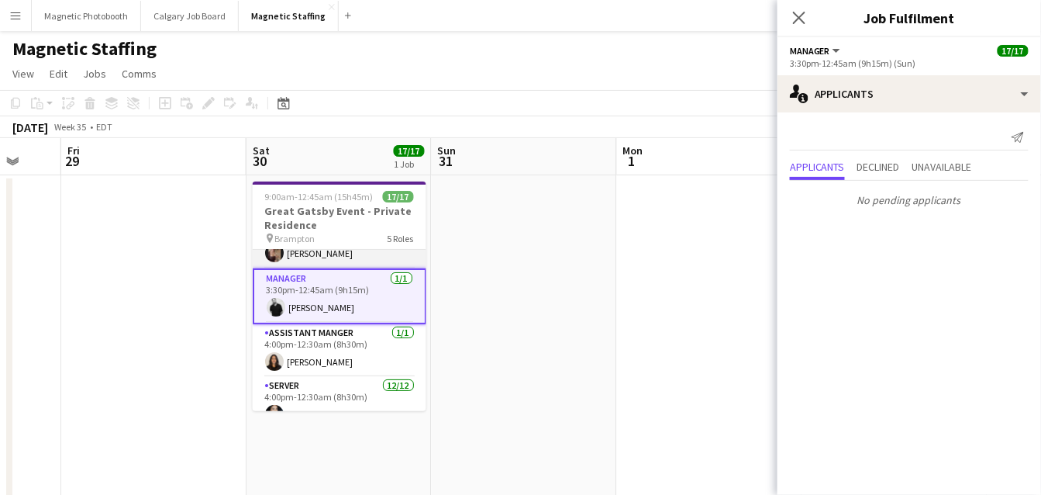
scroll to position [0, 495]
click at [381, 265] on app-card-role "On Call [DATE] 9:00am-2:00pm (5h) [PERSON_NAME] Nassabain [PERSON_NAME]" at bounding box center [339, 230] width 174 height 75
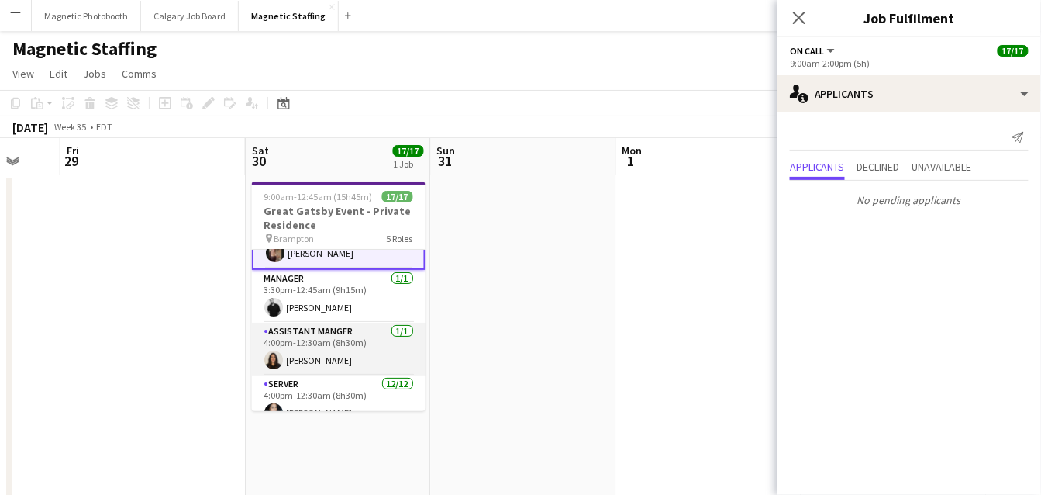
scroll to position [0, 0]
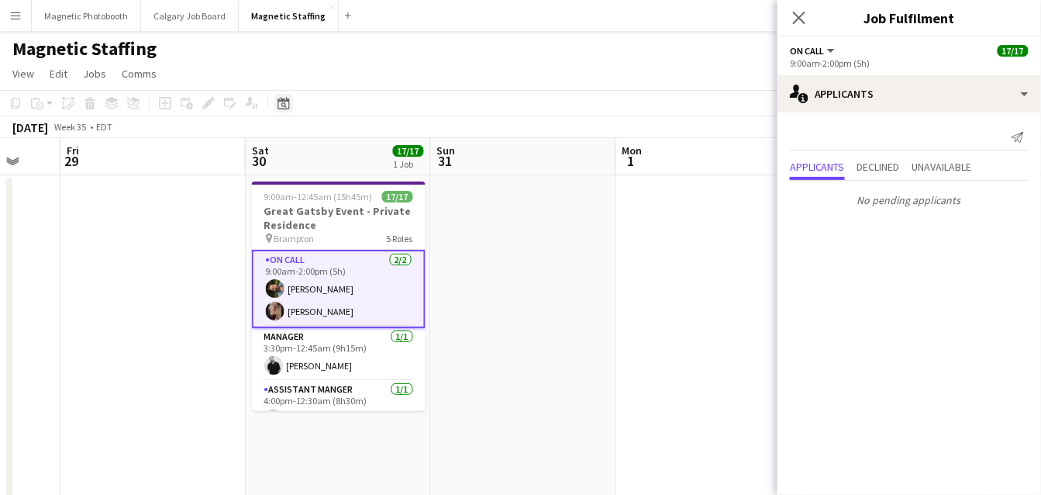
click at [279, 105] on icon "Date picker" at bounding box center [284, 103] width 12 height 12
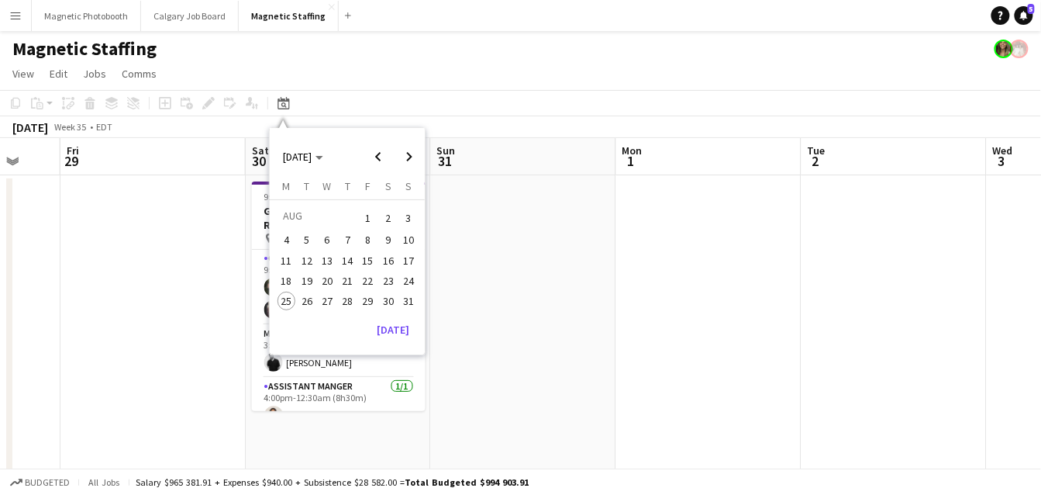
click at [424, 149] on div "[DATE] [DATE]" at bounding box center [347, 150] width 155 height 44
click at [408, 151] on span "Next month" at bounding box center [409, 156] width 31 height 31
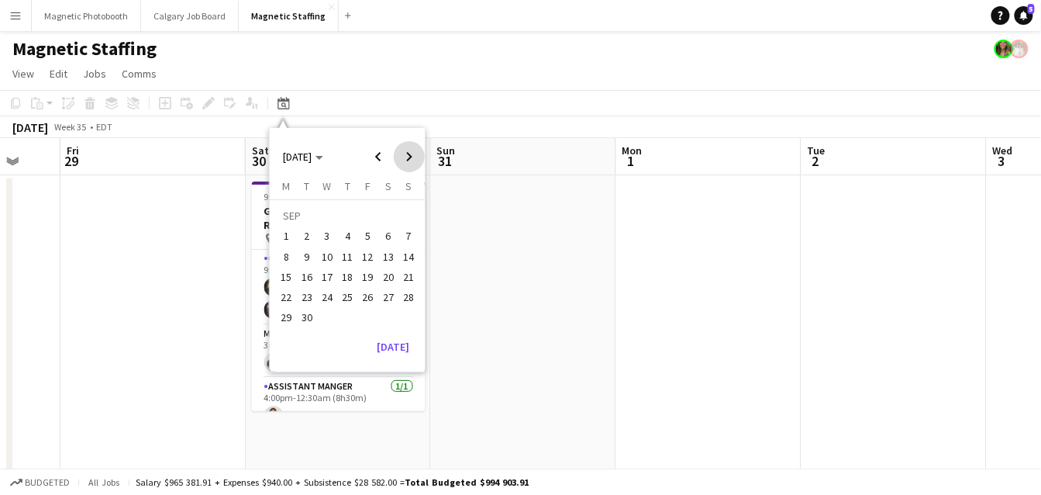
click at [408, 151] on span "Next month" at bounding box center [409, 156] width 31 height 31
click at [336, 267] on button "15" at bounding box center [327, 277] width 20 height 20
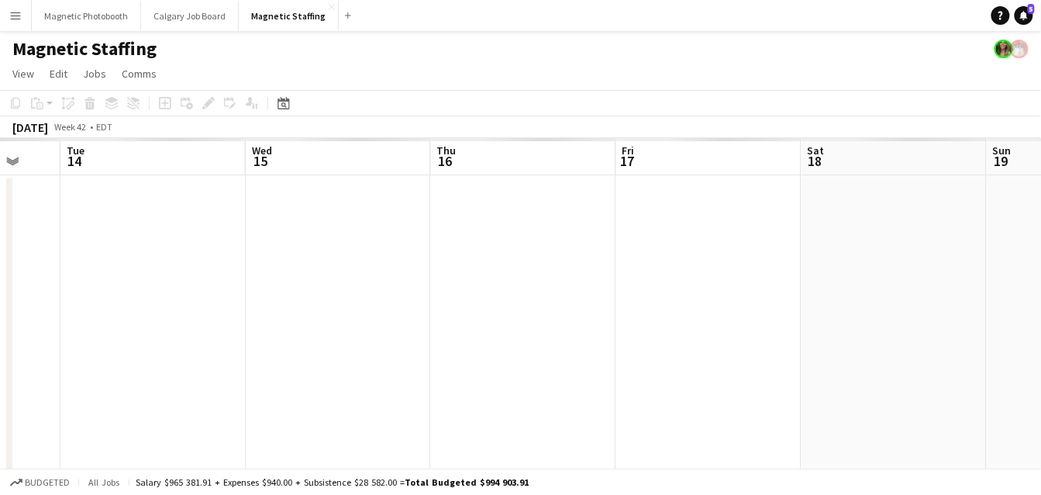
scroll to position [0, 533]
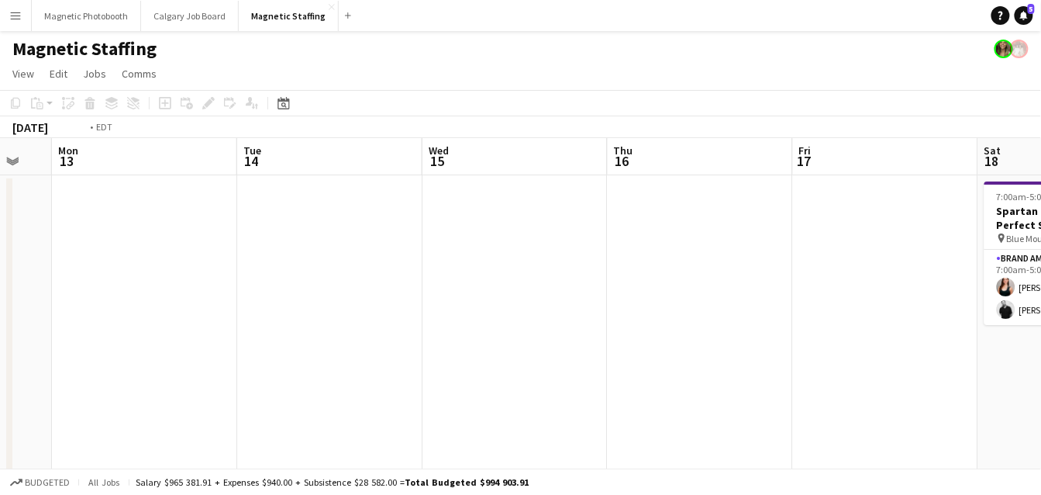
drag, startPoint x: 347, startPoint y: 264, endPoint x: 747, endPoint y: 228, distance: 401.6
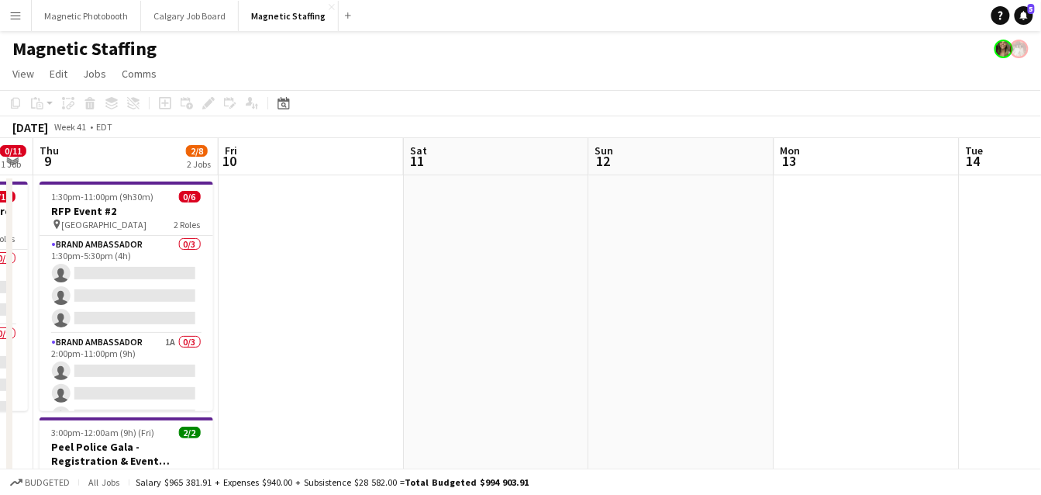
drag, startPoint x: 406, startPoint y: 215, endPoint x: 812, endPoint y: 180, distance: 407.7
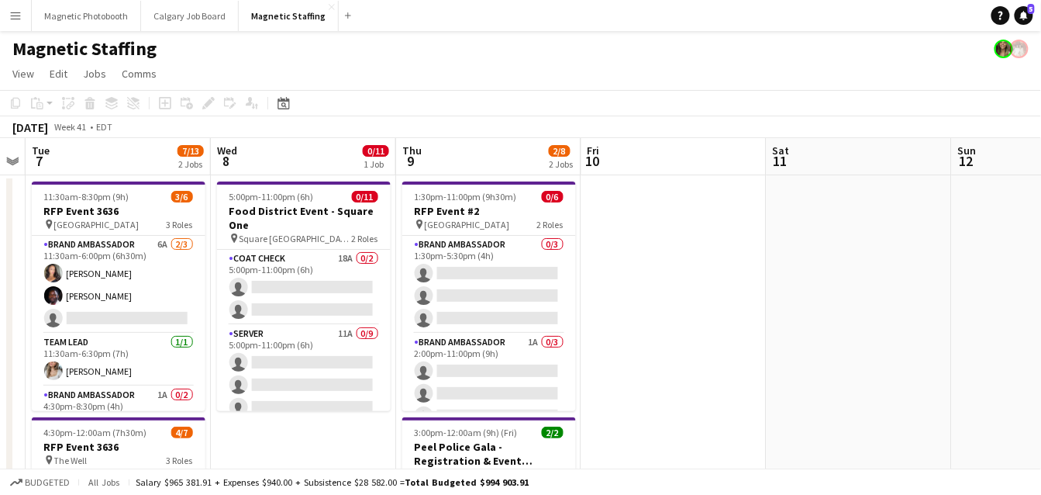
drag, startPoint x: 372, startPoint y: 212, endPoint x: 631, endPoint y: 183, distance: 260.5
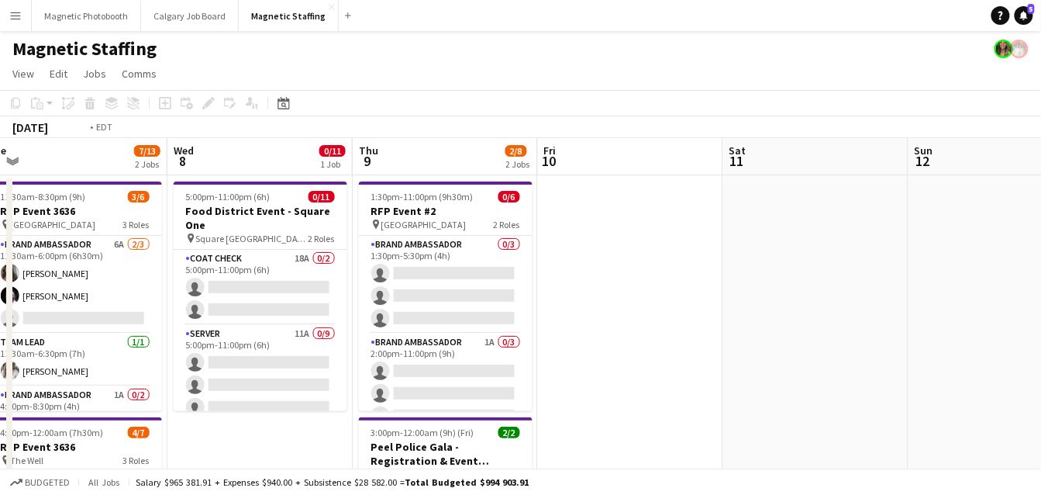
drag, startPoint x: 408, startPoint y: 237, endPoint x: 608, endPoint y: 231, distance: 200.1
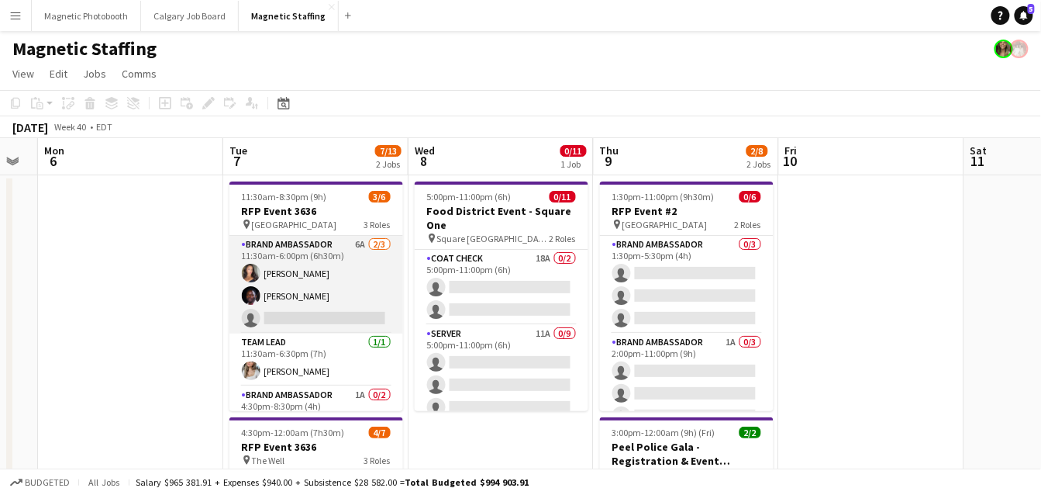
click at [309, 283] on app-card-role "Brand Ambassador 6A [DATE] 11:30am-6:00pm (6h30m) [PERSON_NAME] [PERSON_NAME] s…" at bounding box center [316, 285] width 174 height 98
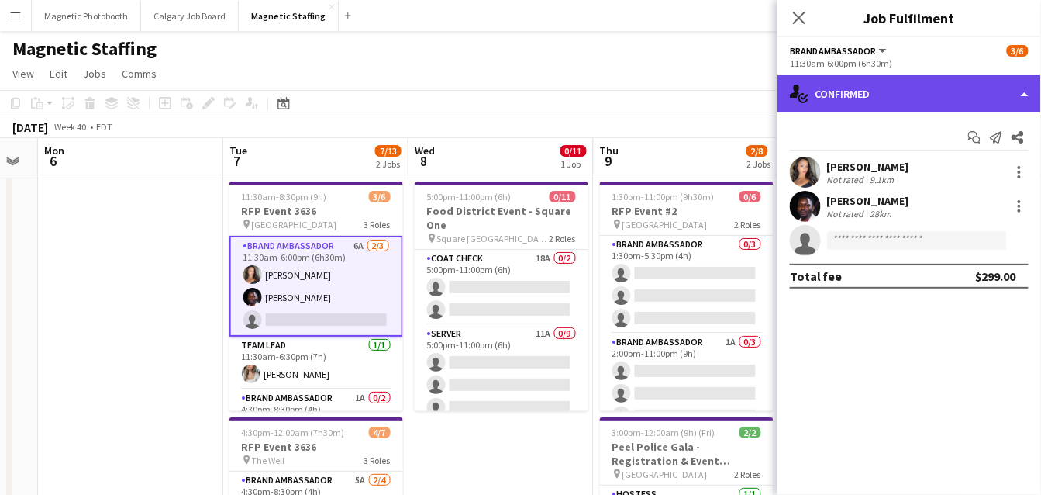
click at [912, 97] on div "single-neutral-actions-check-2 Confirmed" at bounding box center [909, 93] width 264 height 37
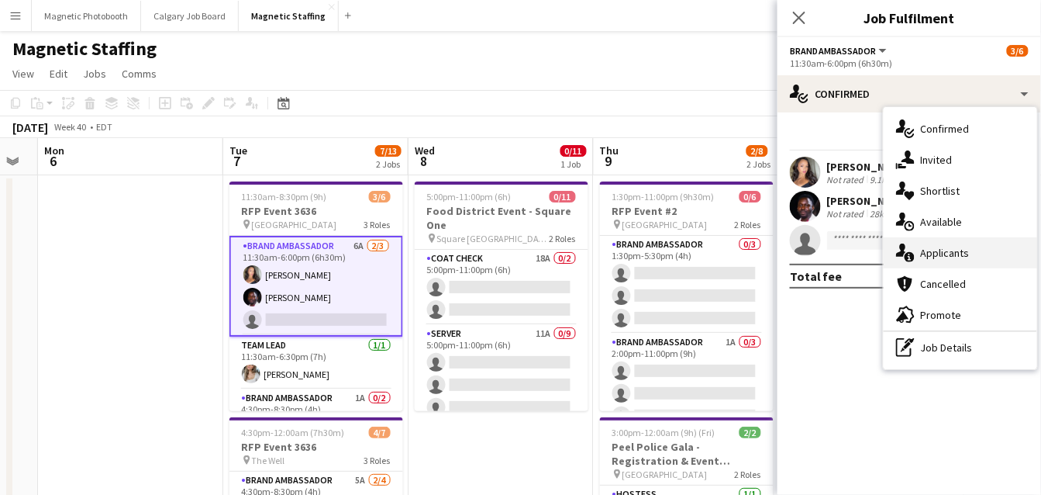
click at [934, 253] on div "single-neutral-actions-information Applicants" at bounding box center [960, 252] width 153 height 31
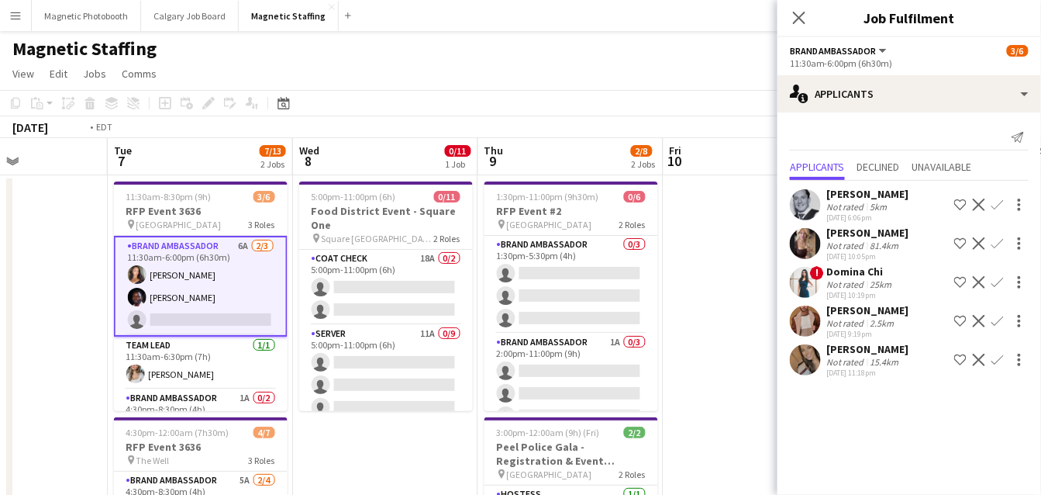
drag, startPoint x: 375, startPoint y: 321, endPoint x: 267, endPoint y: 329, distance: 108.0
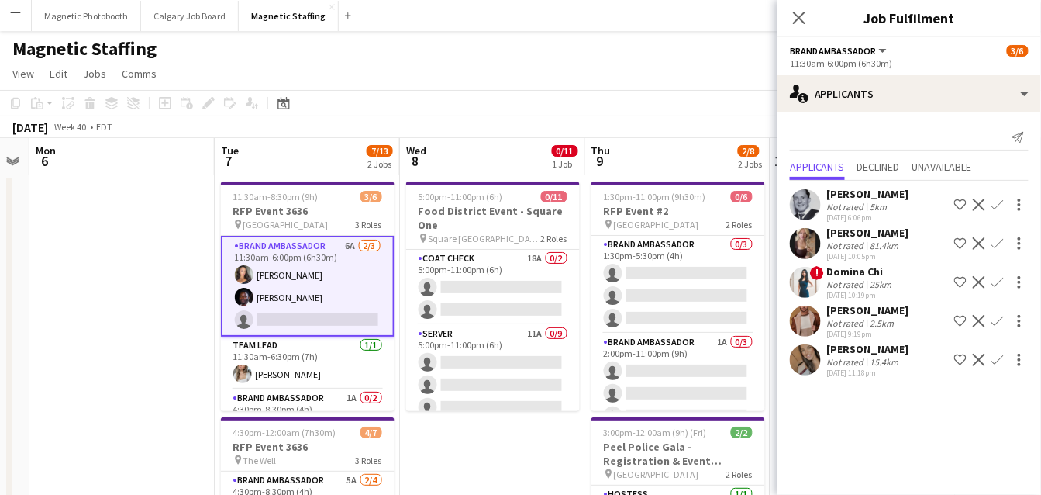
drag, startPoint x: 250, startPoint y: 361, endPoint x: 359, endPoint y: 360, distance: 109.3
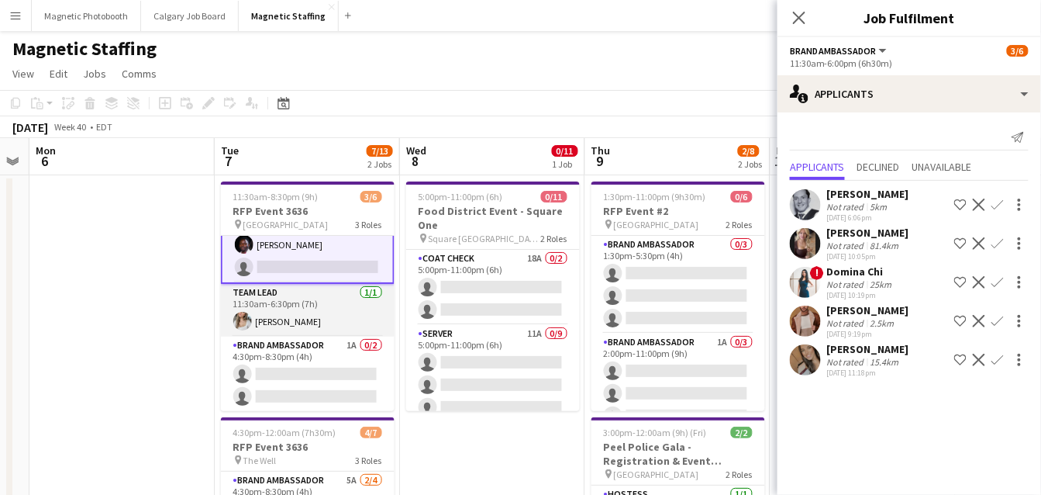
click at [315, 385] on app-card-role "Brand Ambassador 1A 0/2 4:30pm-8:30pm (4h) single-neutral-actions single-neutra…" at bounding box center [308, 373] width 174 height 75
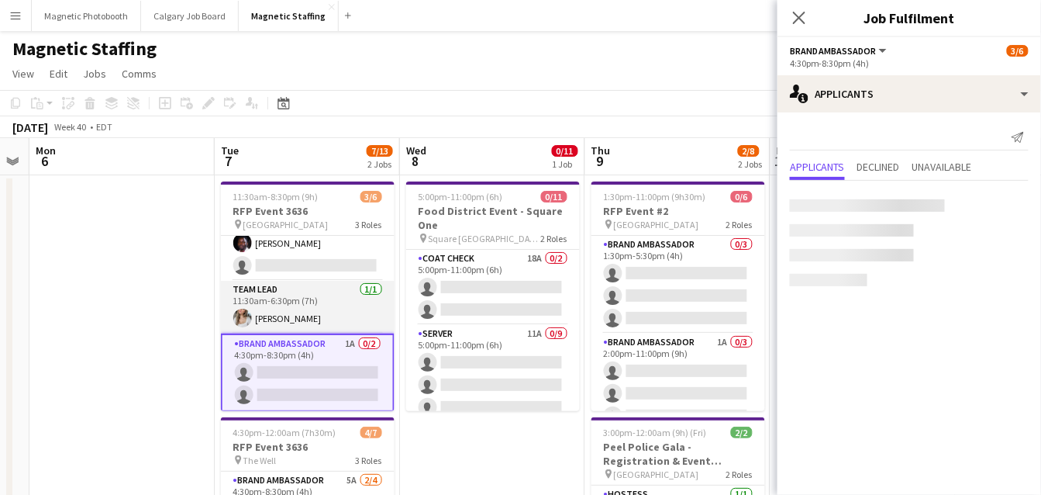
scroll to position [51, 0]
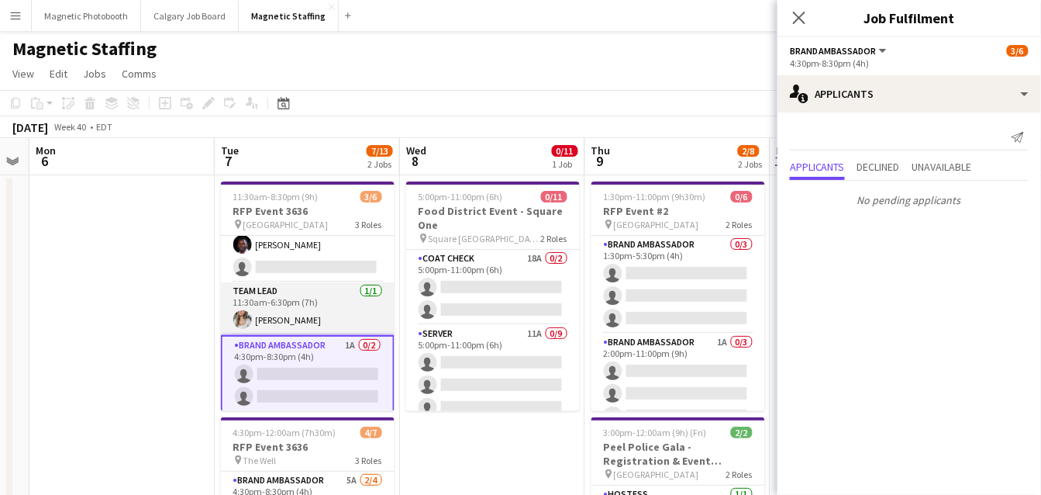
click at [337, 292] on app-card-role "Team Lead [DATE] 11:30am-6:30pm (7h) [PERSON_NAME]" at bounding box center [308, 308] width 174 height 53
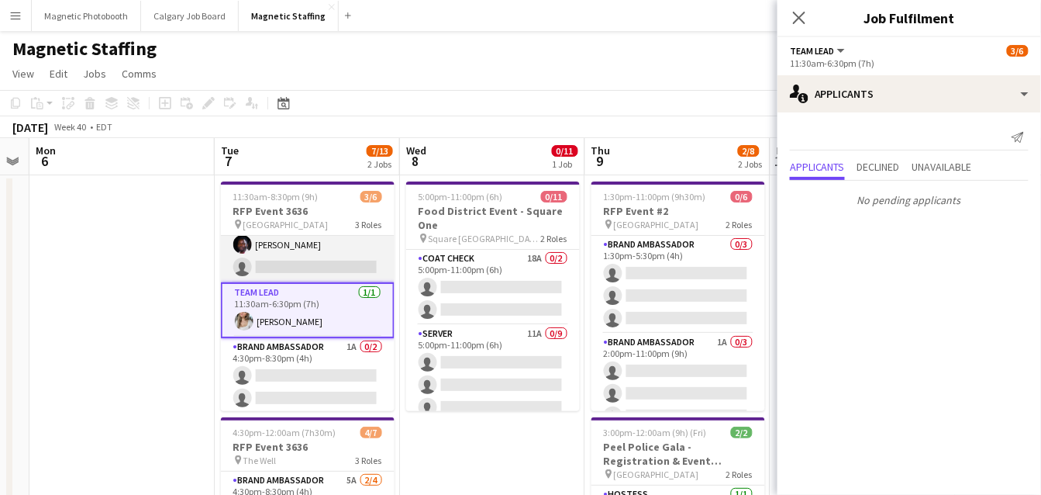
click at [350, 251] on app-card-role "Brand Ambassador 6A [DATE] 11:30am-6:00pm (6h30m) [PERSON_NAME] [PERSON_NAME] s…" at bounding box center [308, 233] width 174 height 98
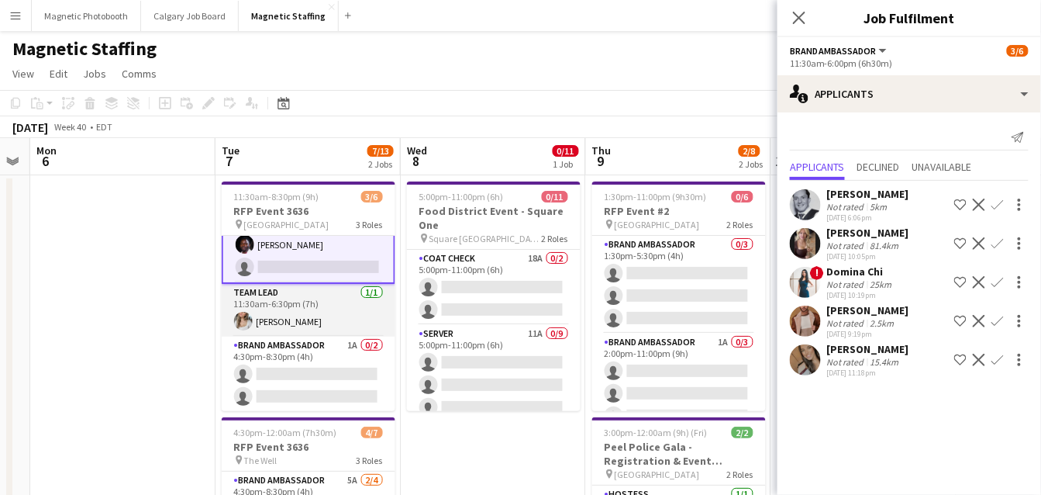
scroll to position [0, 0]
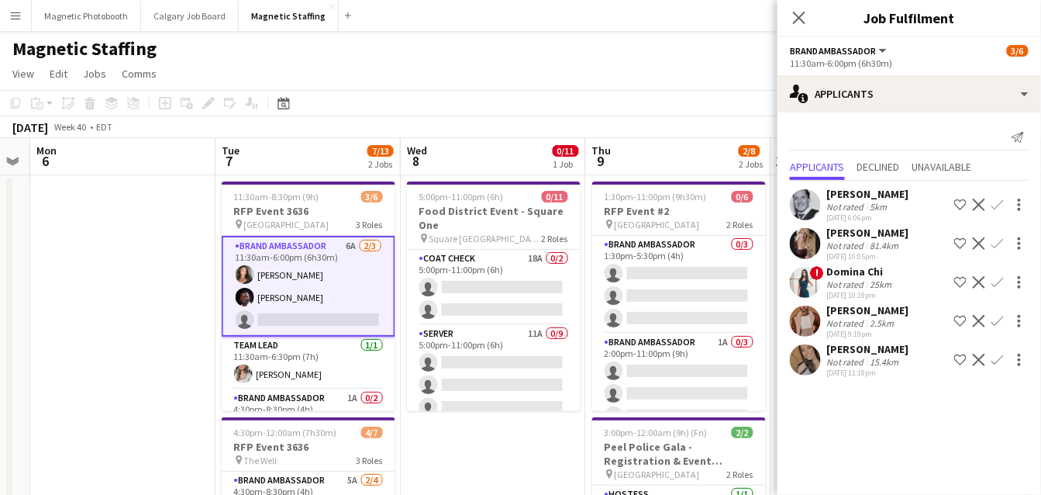
click at [1001, 319] on app-icon "Confirm" at bounding box center [997, 321] width 12 height 12
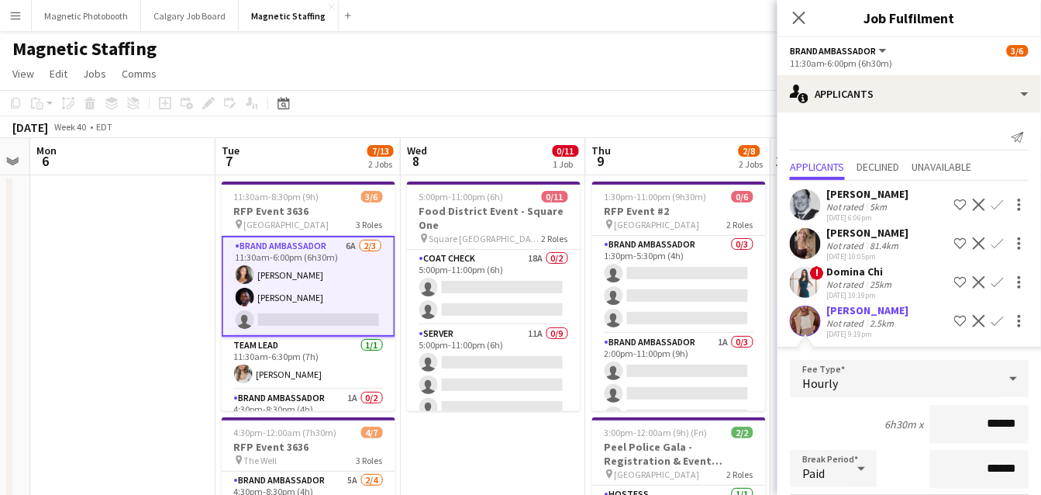
scroll to position [248, 0]
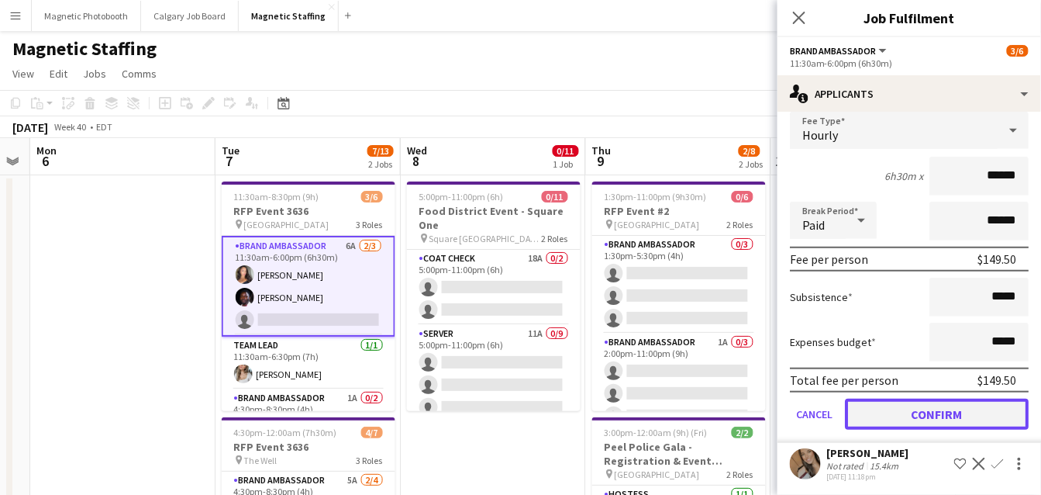
click at [950, 407] on button "Confirm" at bounding box center [937, 413] width 184 height 31
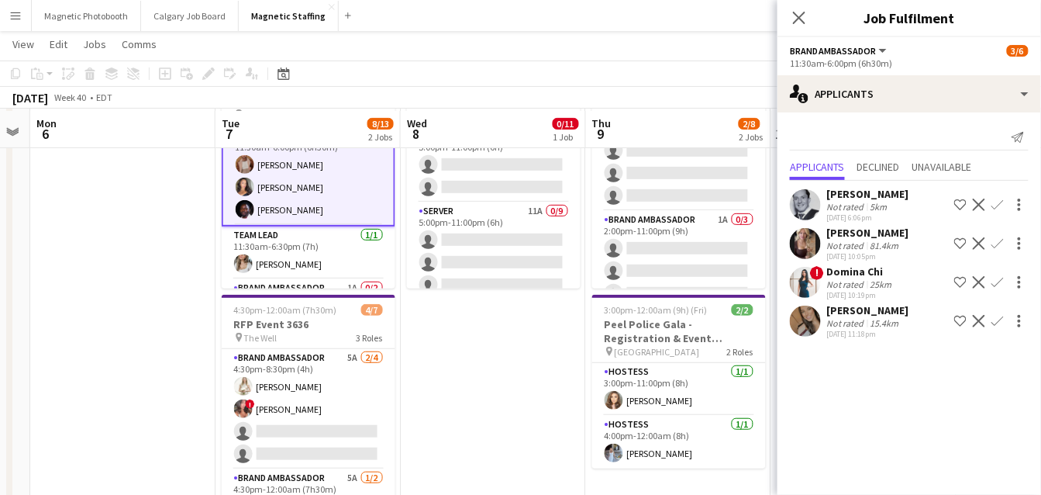
scroll to position [123, 0]
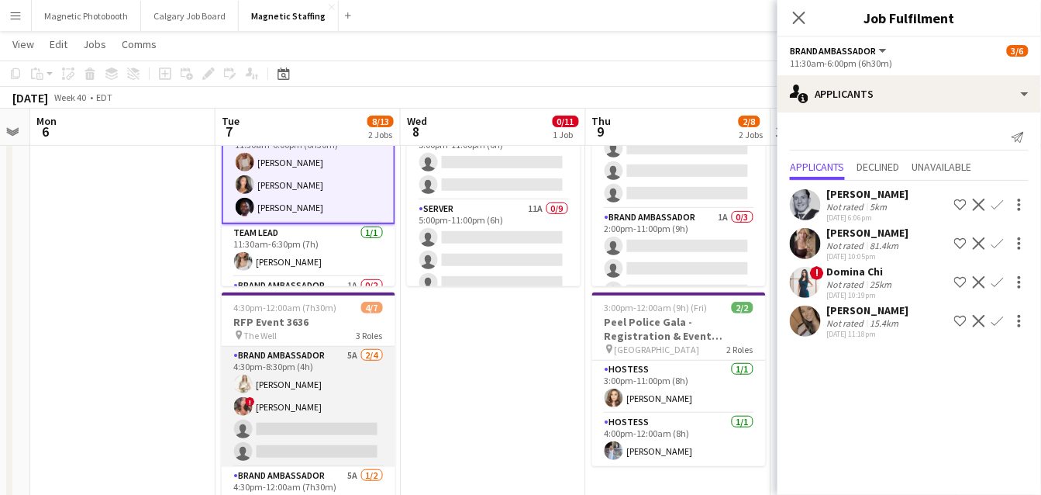
click at [326, 424] on app-card-role "Brand Ambassador 5A [DATE] 4:30pm-8:30pm (4h) [PERSON_NAME] ! [PERSON_NAME] sin…" at bounding box center [309, 406] width 174 height 120
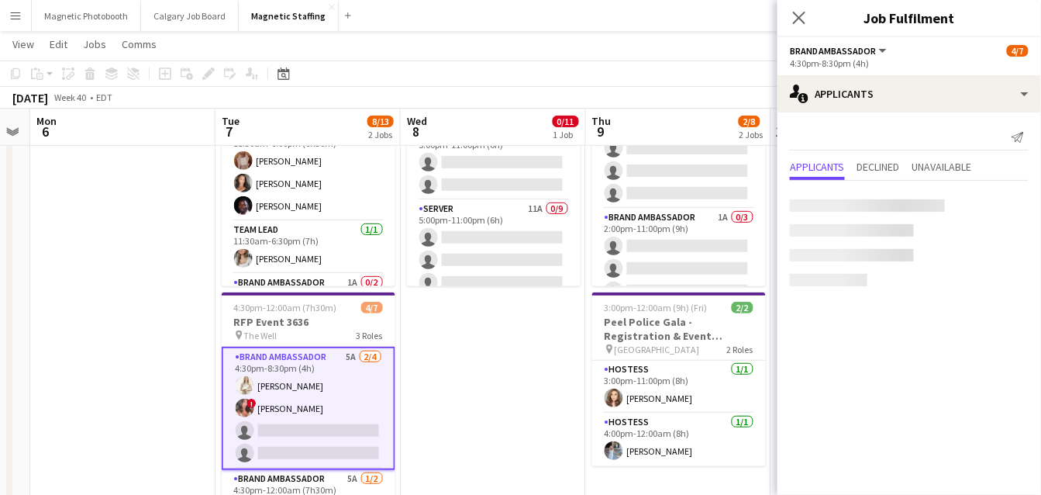
scroll to position [0, 340]
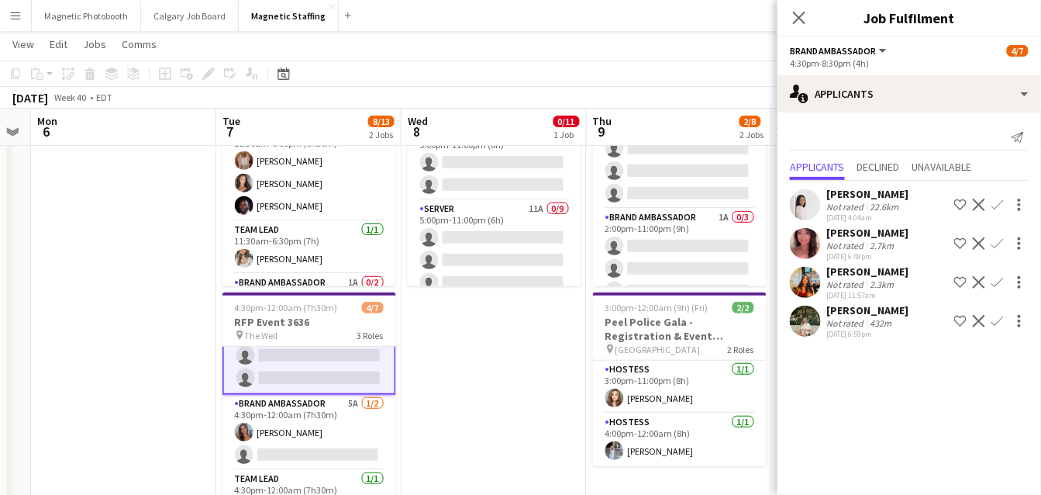
click at [326, 425] on app-card-role "Brand Ambassador 5A [DATE] 4:30pm-12:00am (7h30m) [PERSON_NAME] single-neutral-…" at bounding box center [309, 432] width 174 height 75
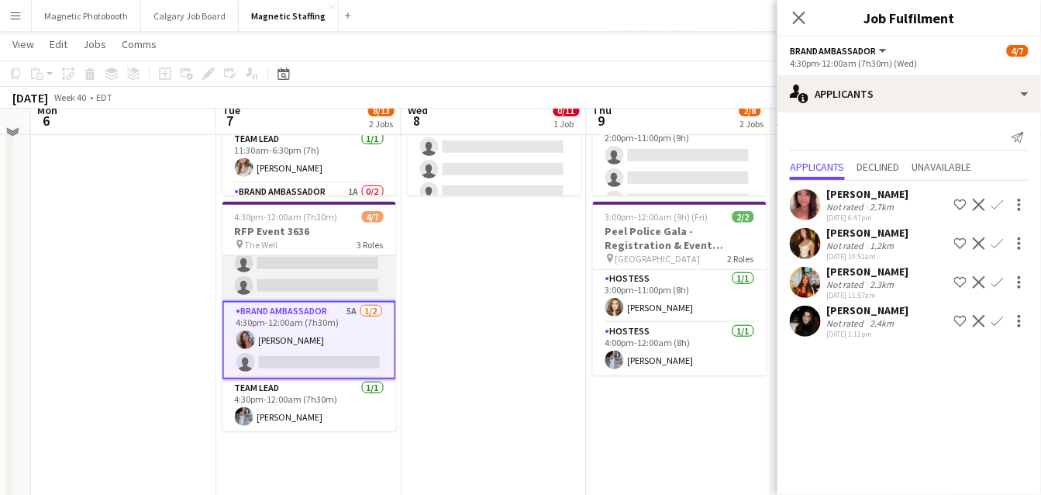
scroll to position [216, 0]
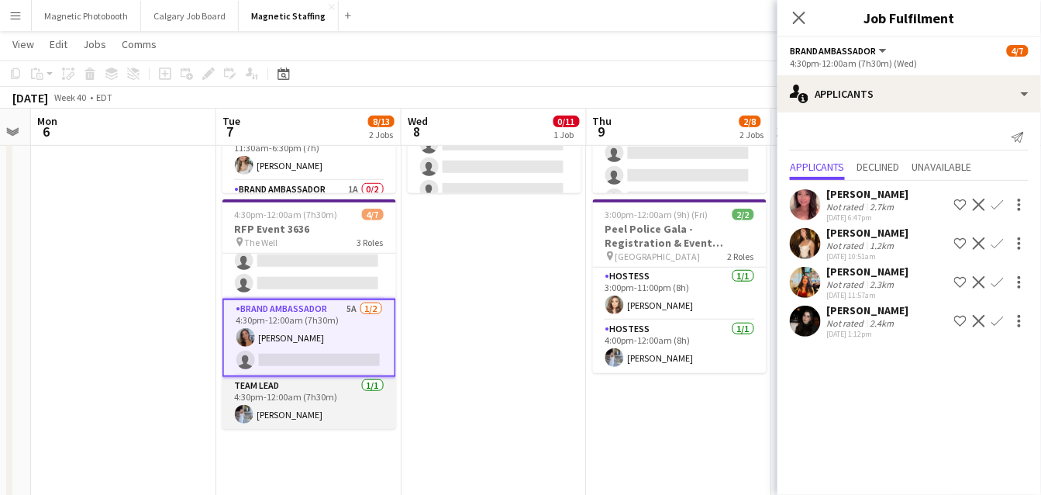
click at [327, 411] on app-card-role "Team Lead [DATE] 4:30pm-12:00am (7h30m) [PERSON_NAME]" at bounding box center [309, 403] width 174 height 53
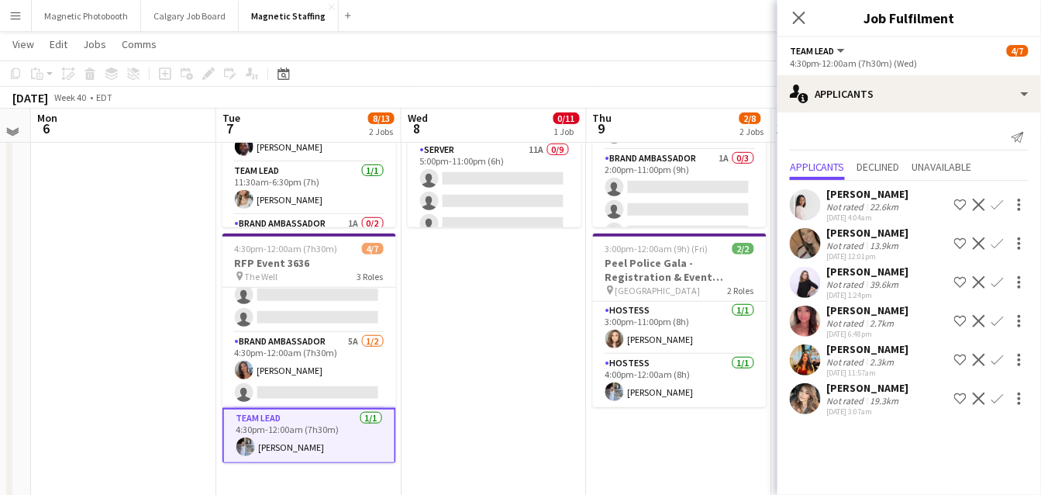
scroll to position [178, 0]
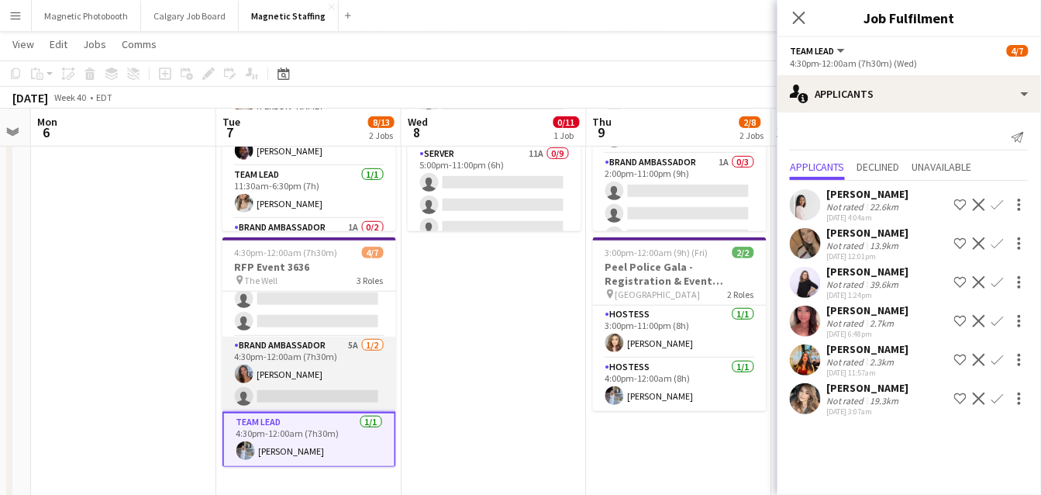
click at [330, 391] on app-card-role "Brand Ambassador 5A [DATE] 4:30pm-12:00am (7h30m) [PERSON_NAME] single-neutral-…" at bounding box center [309, 373] width 174 height 75
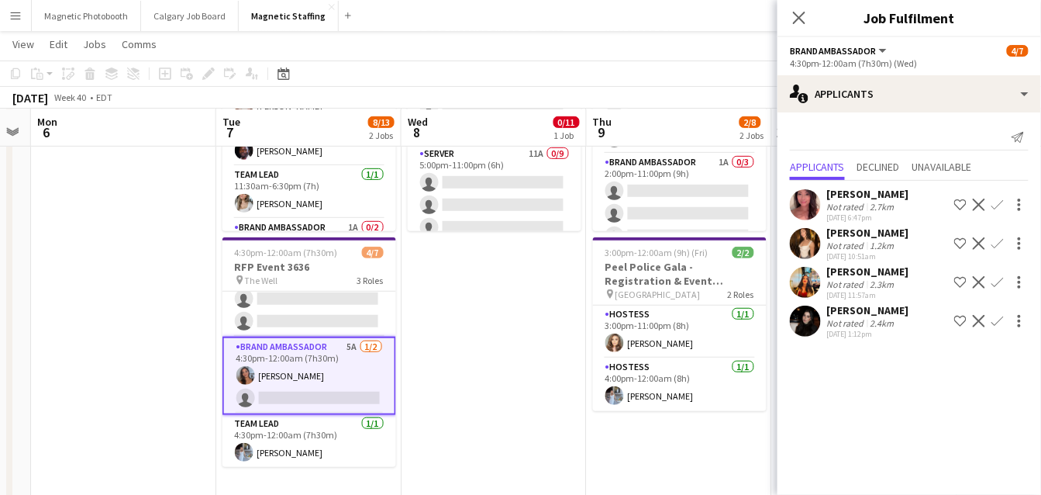
click at [329, 395] on app-card-role "Brand Ambassador 5A [DATE] 4:30pm-12:00am (7h30m) [PERSON_NAME] single-neutral-…" at bounding box center [309, 375] width 174 height 78
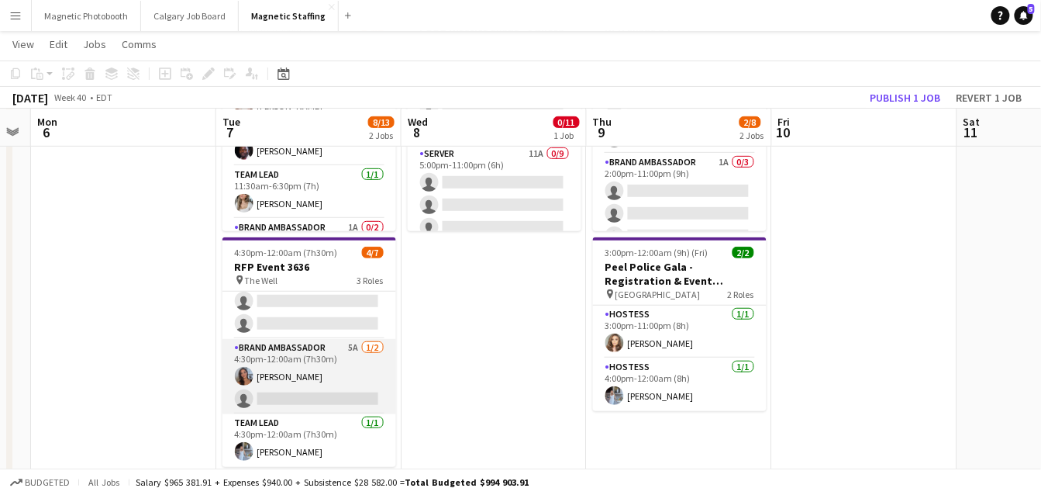
click at [329, 395] on app-card-role "Brand Ambassador 5A [DATE] 4:30pm-12:00am (7h30m) [PERSON_NAME] single-neutral-…" at bounding box center [309, 376] width 174 height 75
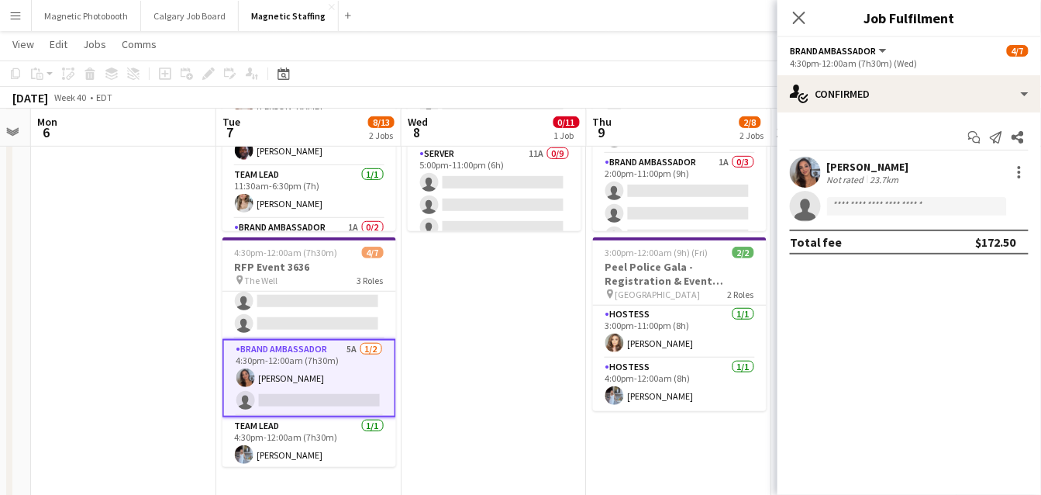
scroll to position [75, 0]
click at [971, 202] on input at bounding box center [917, 206] width 180 height 19
type input "*"
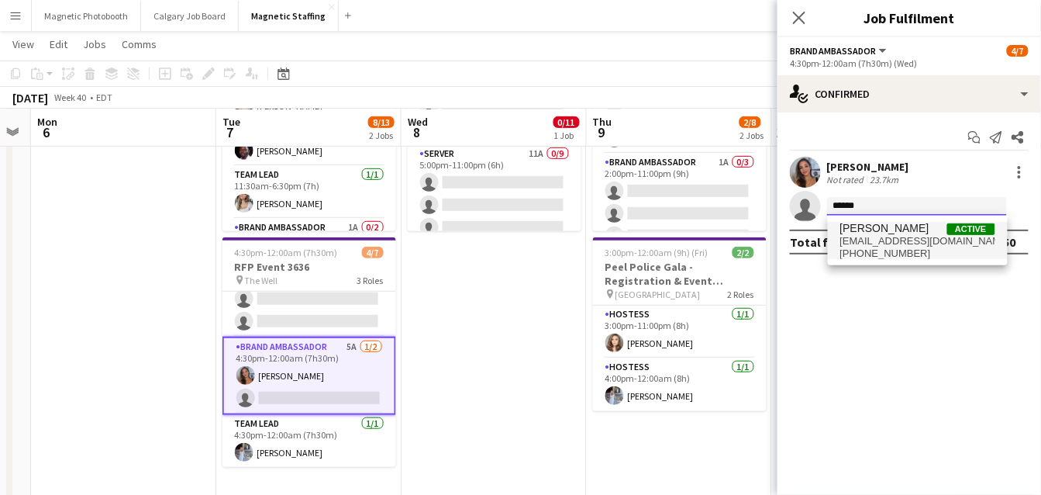
type input "******"
click at [953, 240] on span "[EMAIL_ADDRESS][DOMAIN_NAME]" at bounding box center [917, 241] width 155 height 12
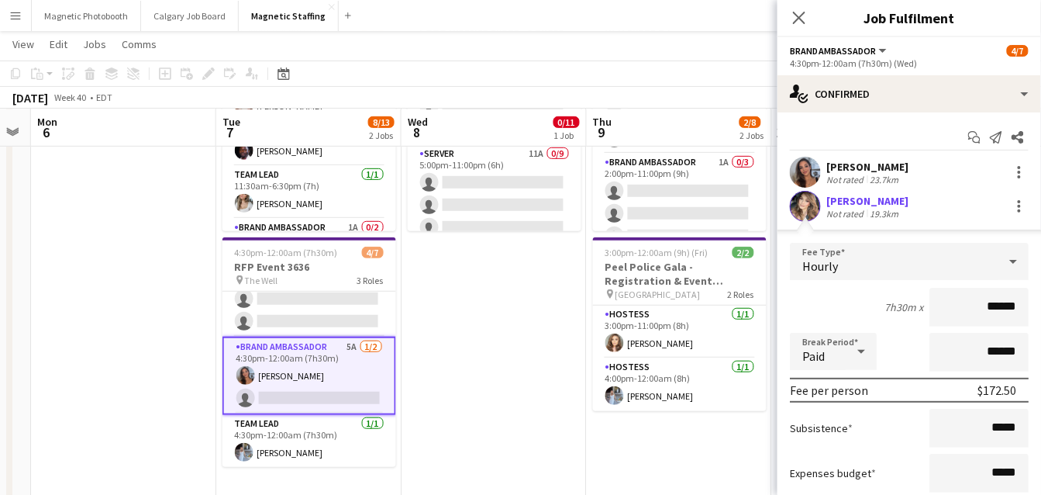
scroll to position [70, 0]
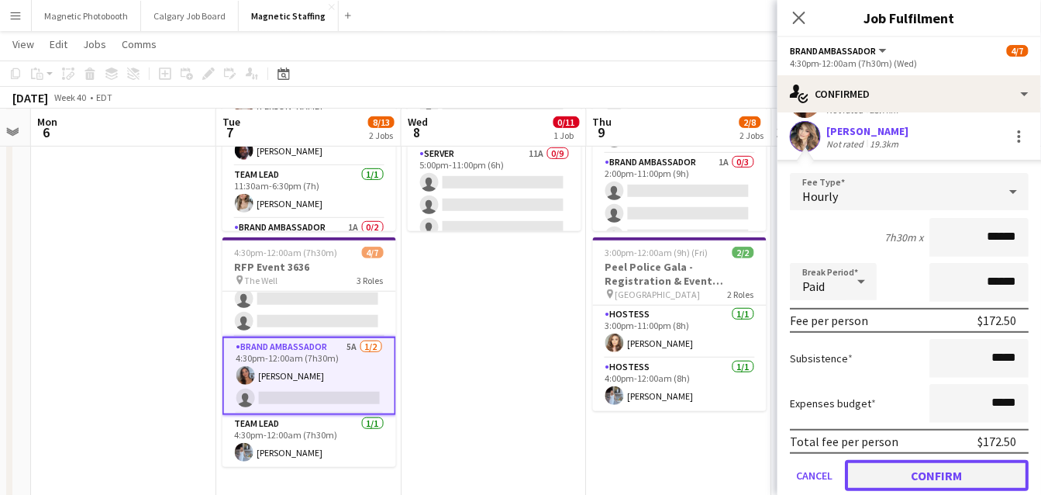
click at [902, 468] on button "Confirm" at bounding box center [937, 475] width 184 height 31
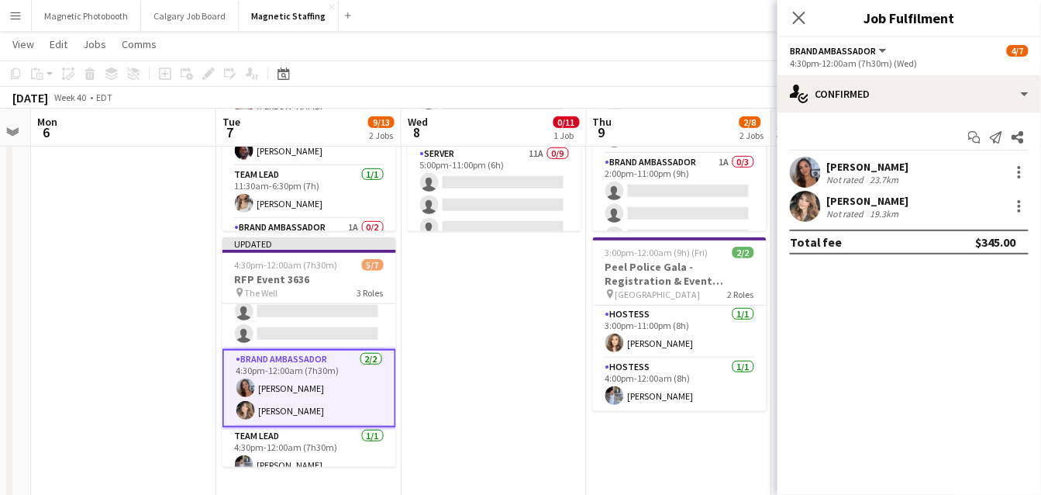
scroll to position [0, 0]
click at [332, 312] on app-card-role "Brand Ambassador 5A [DATE] 4:30pm-8:30pm (4h) [PERSON_NAME] ! [PERSON_NAME] sin…" at bounding box center [309, 289] width 174 height 120
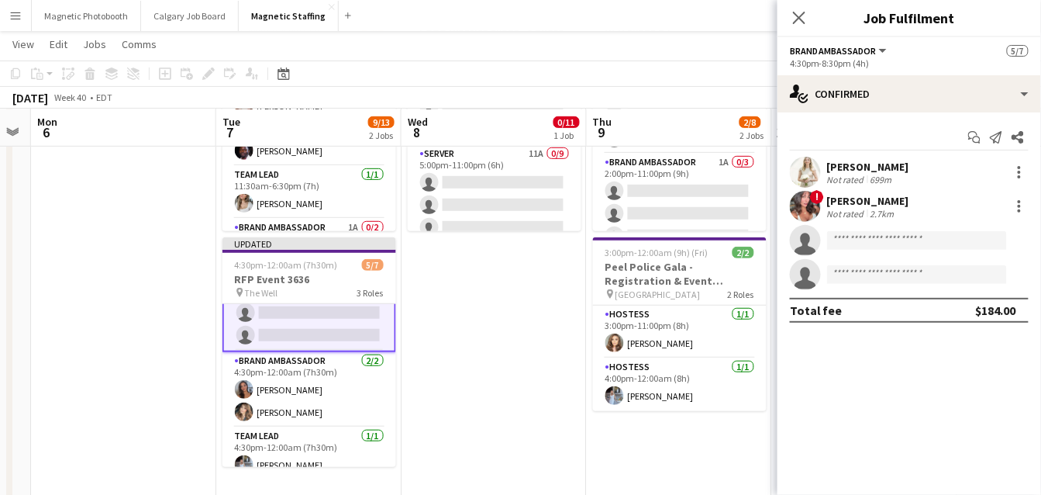
scroll to position [77, 0]
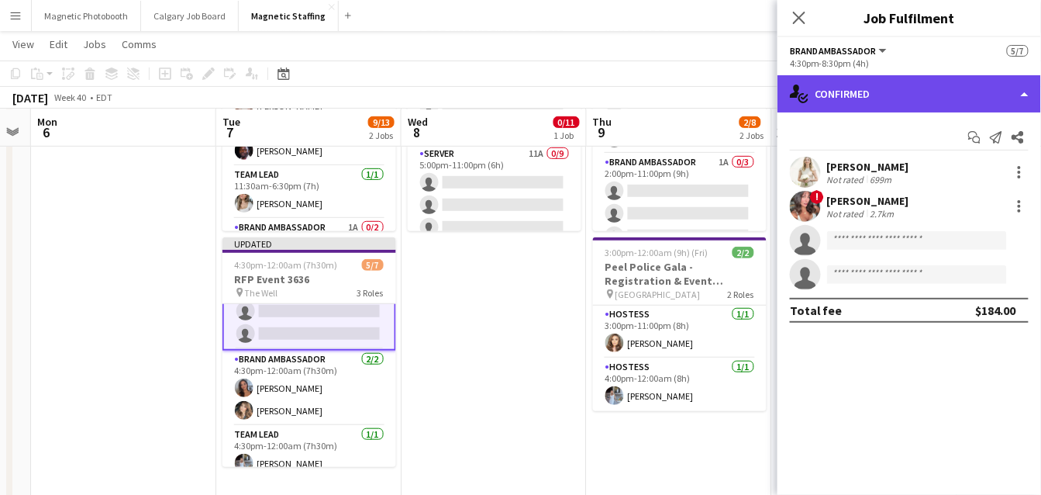
click at [856, 87] on div "single-neutral-actions-check-2 Confirmed" at bounding box center [909, 93] width 264 height 37
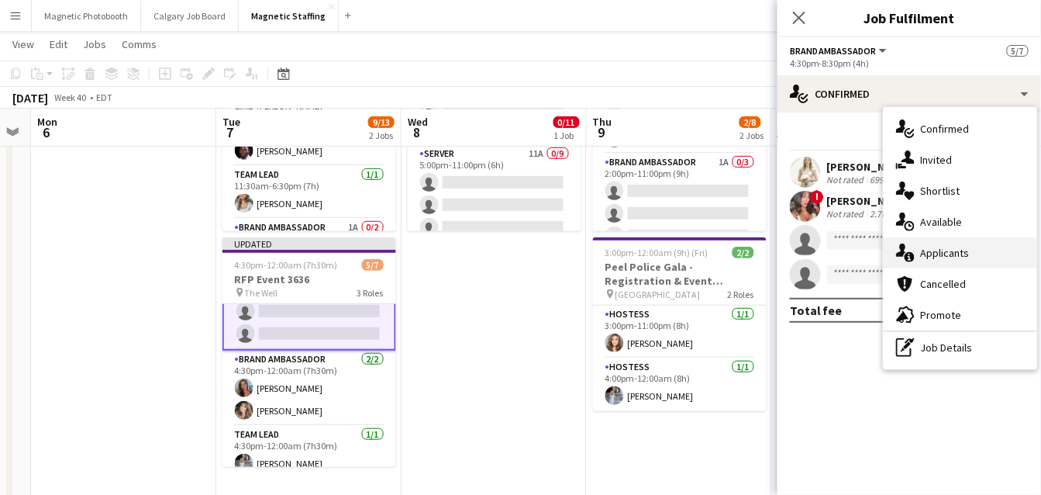
click at [936, 254] on div "single-neutral-actions-information Applicants" at bounding box center [960, 252] width 153 height 31
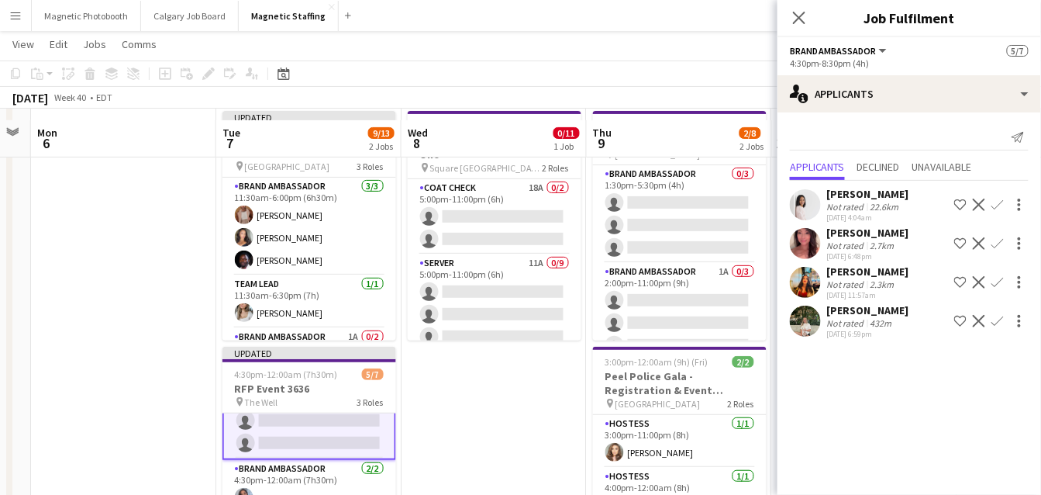
scroll to position [65, 0]
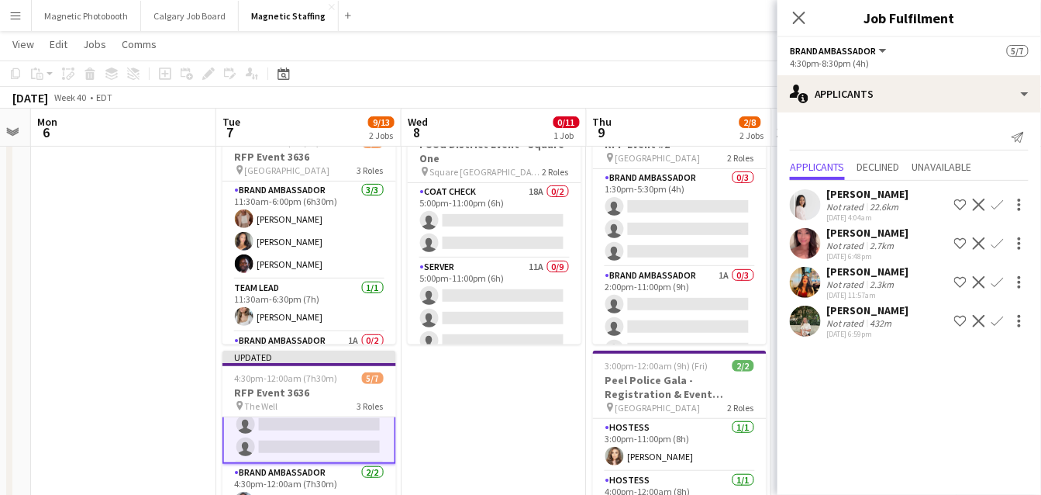
click at [981, 202] on app-icon "Decline" at bounding box center [979, 204] width 12 height 12
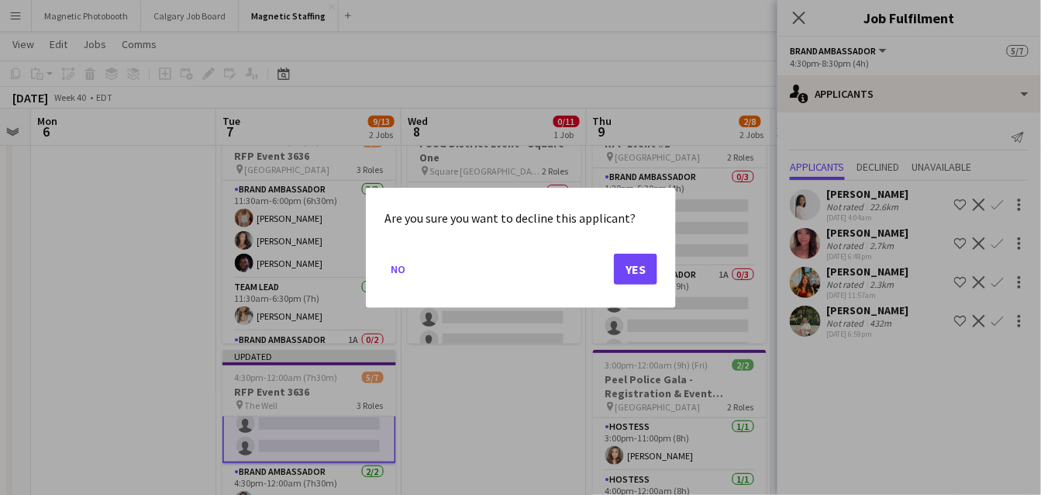
scroll to position [0, 0]
click at [637, 272] on button "Yes" at bounding box center [635, 268] width 43 height 31
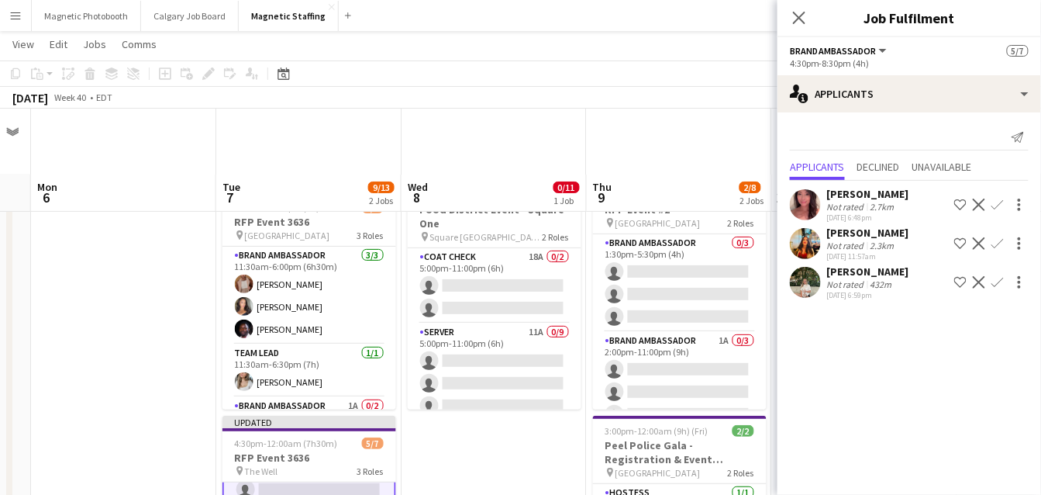
scroll to position [65, 0]
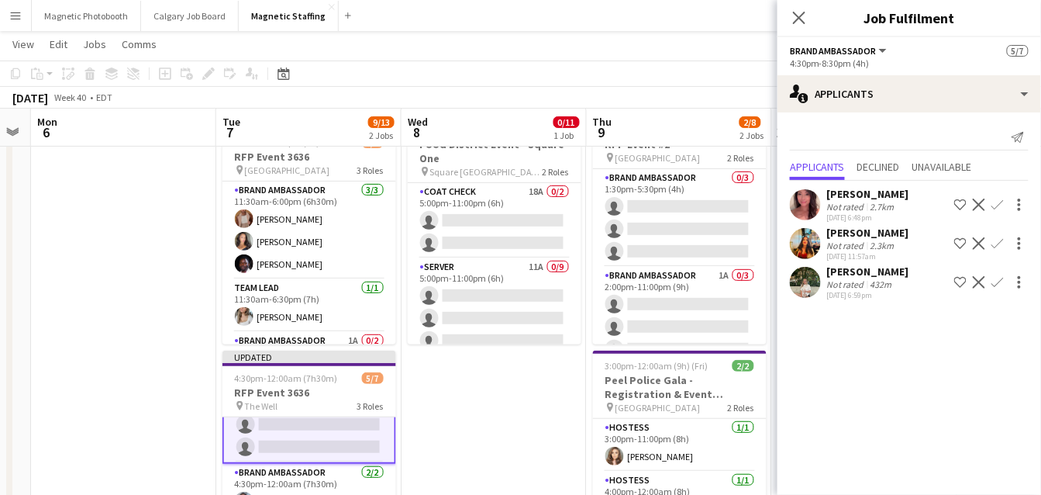
click at [975, 280] on app-icon "Decline" at bounding box center [979, 282] width 12 height 12
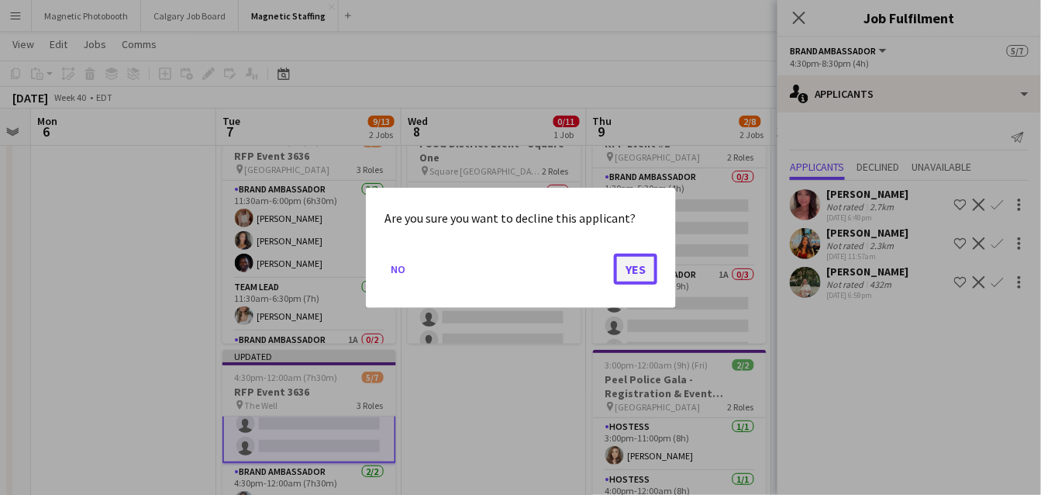
click at [644, 265] on button "Yes" at bounding box center [635, 268] width 43 height 31
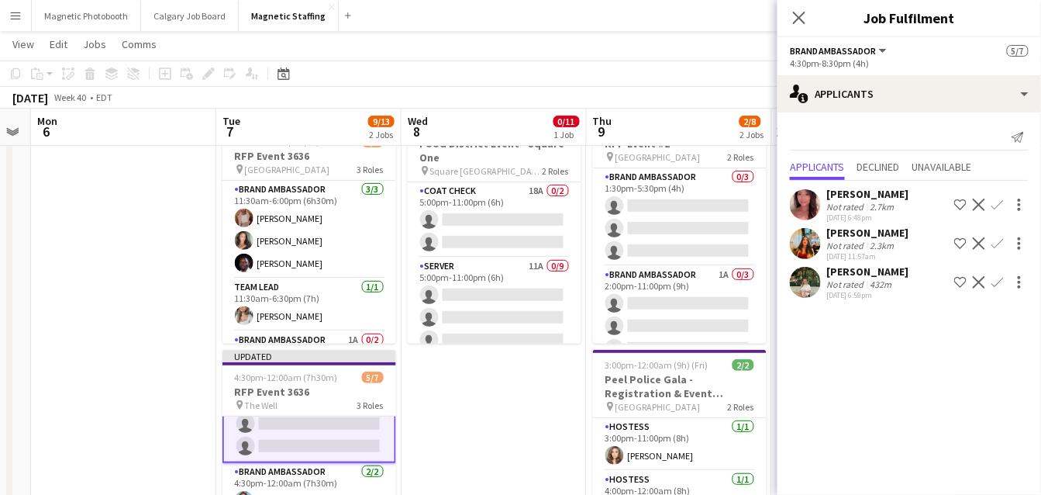
scroll to position [65, 0]
click at [980, 245] on app-icon "Decline" at bounding box center [979, 243] width 12 height 12
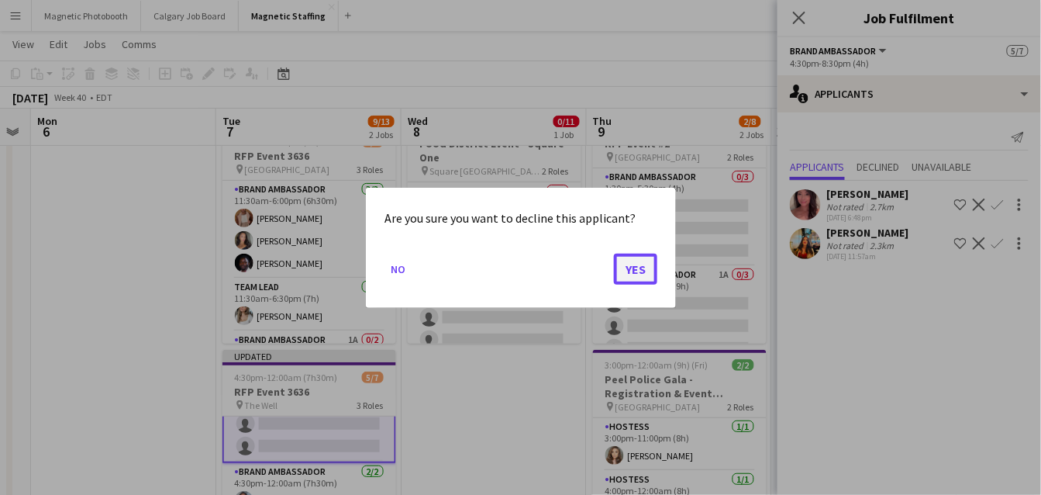
click at [639, 265] on button "Yes" at bounding box center [635, 268] width 43 height 31
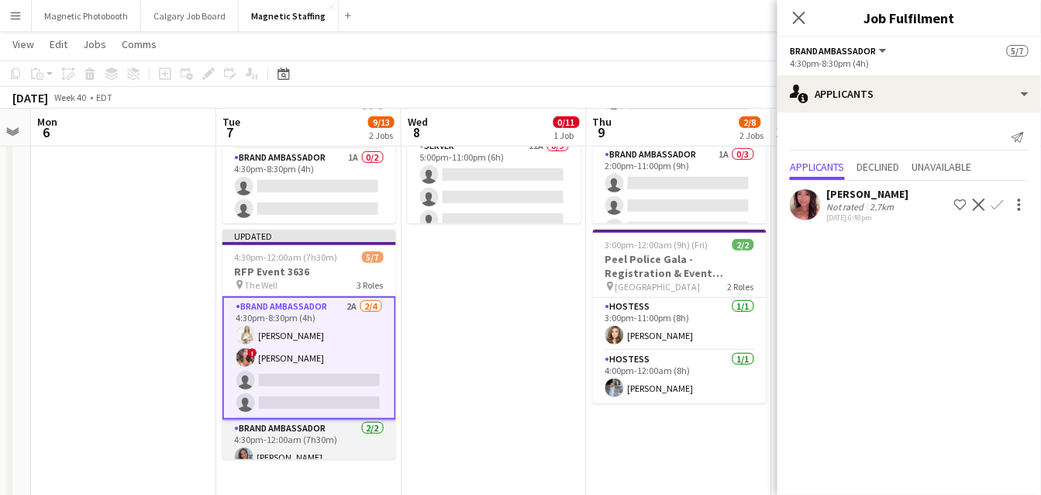
click at [353, 393] on app-card-role "Brand Ambassador 2A [DATE] 4:30pm-8:30pm (4h) [PERSON_NAME] ! [PERSON_NAME] sin…" at bounding box center [309, 357] width 174 height 123
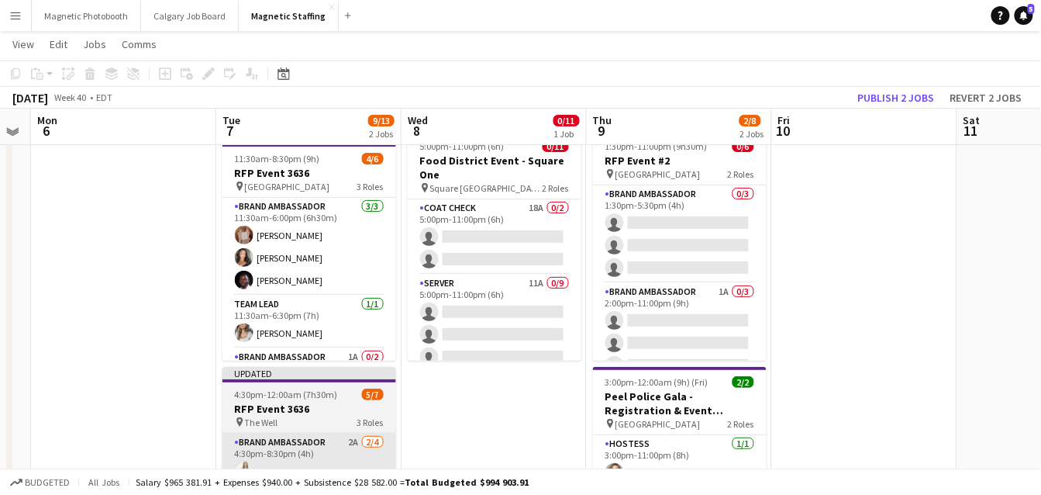
scroll to position [47, 0]
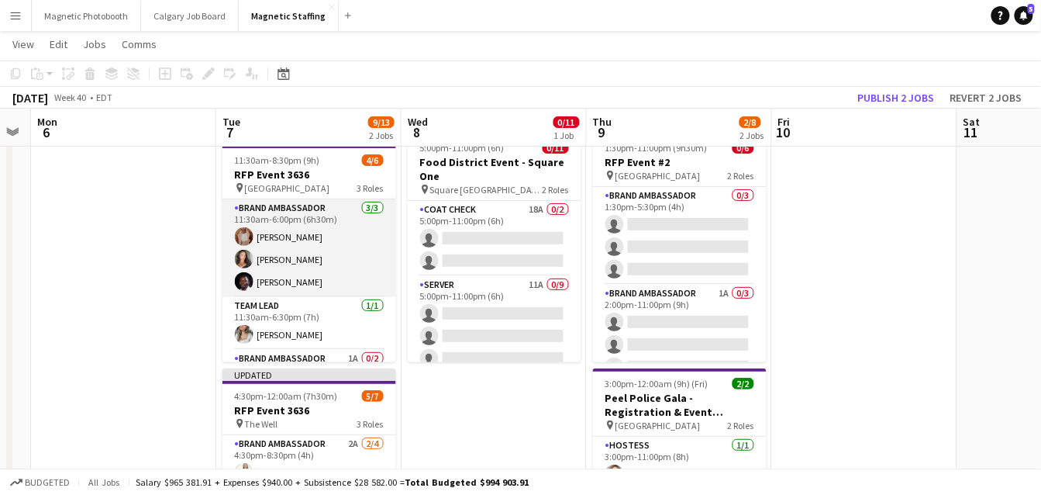
click at [345, 264] on app-card-role "Brand Ambassador [DATE] 11:30am-6:00pm (6h30m) [PERSON_NAME] [PERSON_NAME] [PER…" at bounding box center [309, 248] width 174 height 98
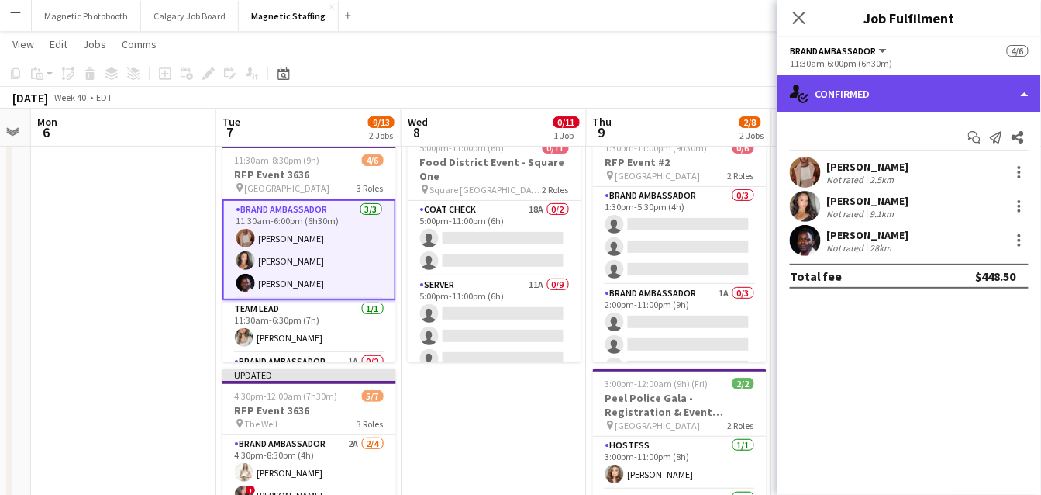
click at [921, 95] on div "single-neutral-actions-check-2 Confirmed" at bounding box center [909, 93] width 264 height 37
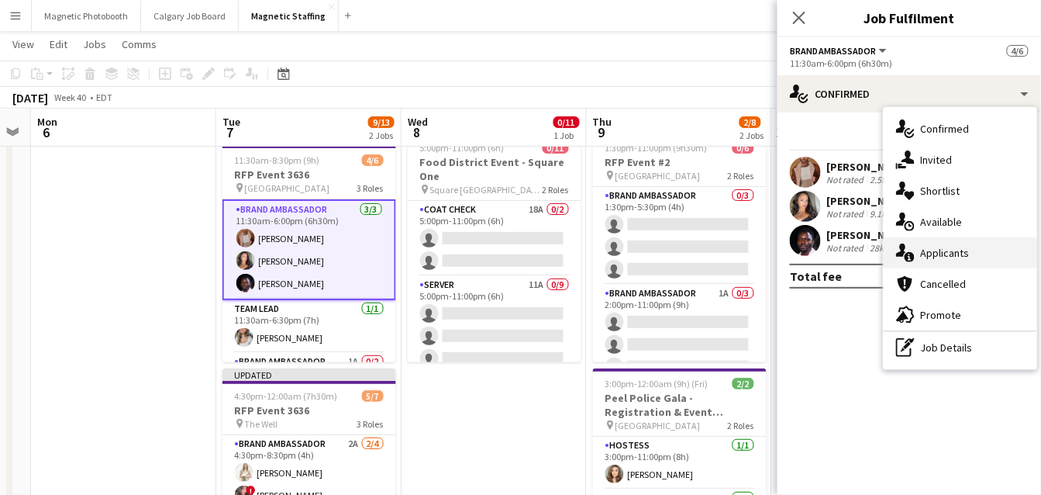
click at [926, 250] on div "single-neutral-actions-information Applicants" at bounding box center [960, 252] width 153 height 31
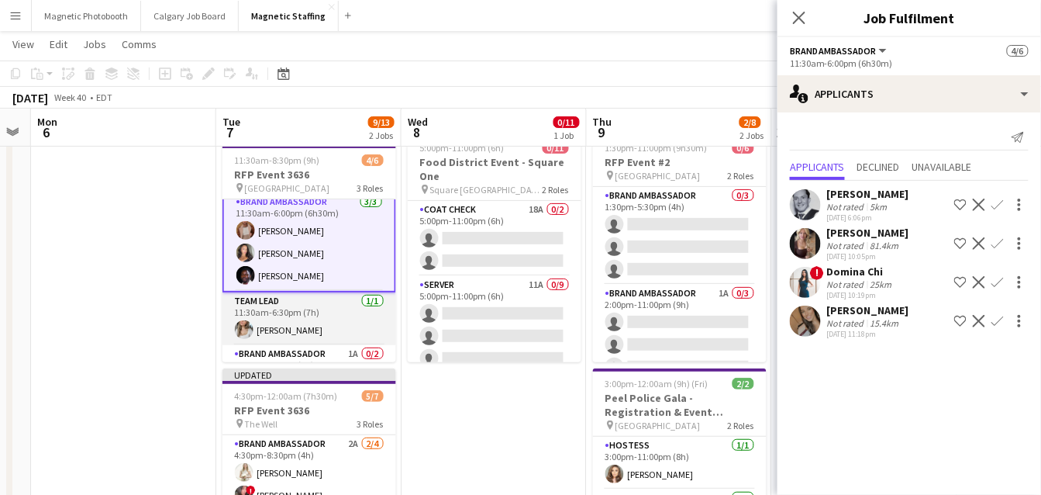
scroll to position [14, 0]
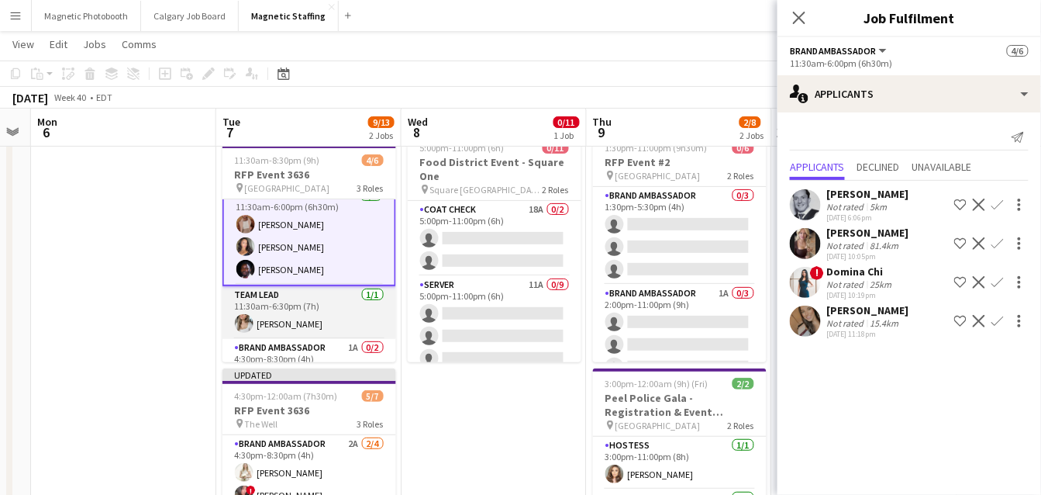
click at [361, 305] on app-card-role "Team Lead [DATE] 11:30am-6:30pm (7h) [PERSON_NAME]" at bounding box center [309, 312] width 174 height 53
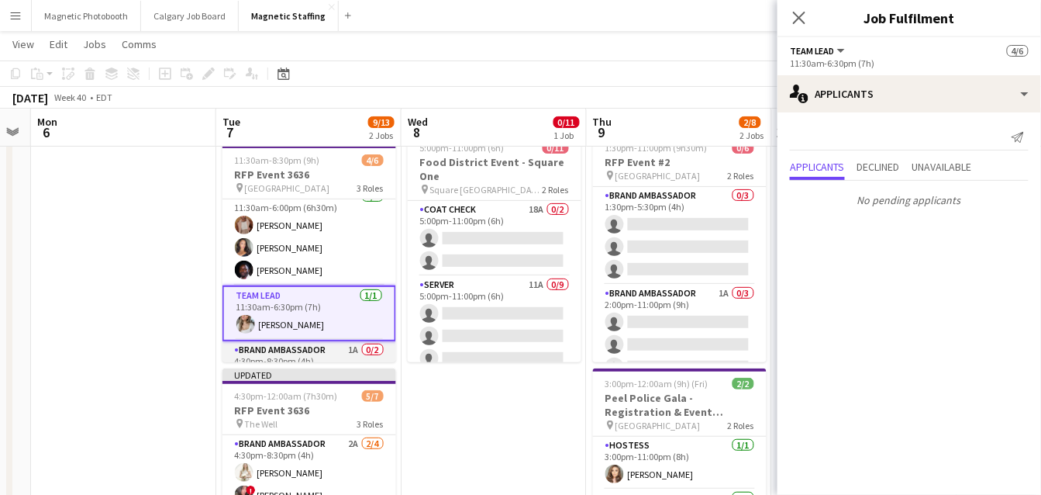
scroll to position [11, 0]
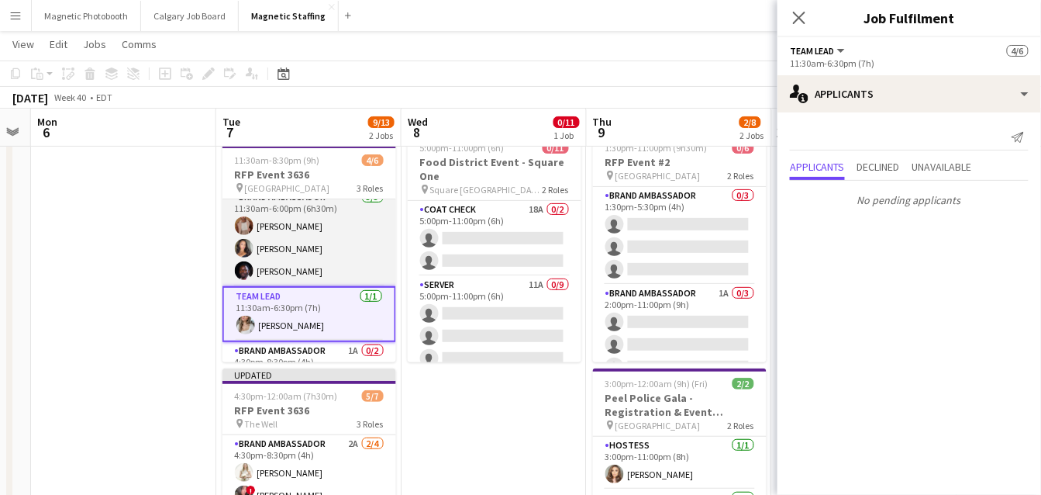
click at [340, 255] on app-card-role "Brand Ambassador [DATE] 11:30am-6:00pm (6h30m) [PERSON_NAME] [PERSON_NAME] [PER…" at bounding box center [309, 237] width 174 height 98
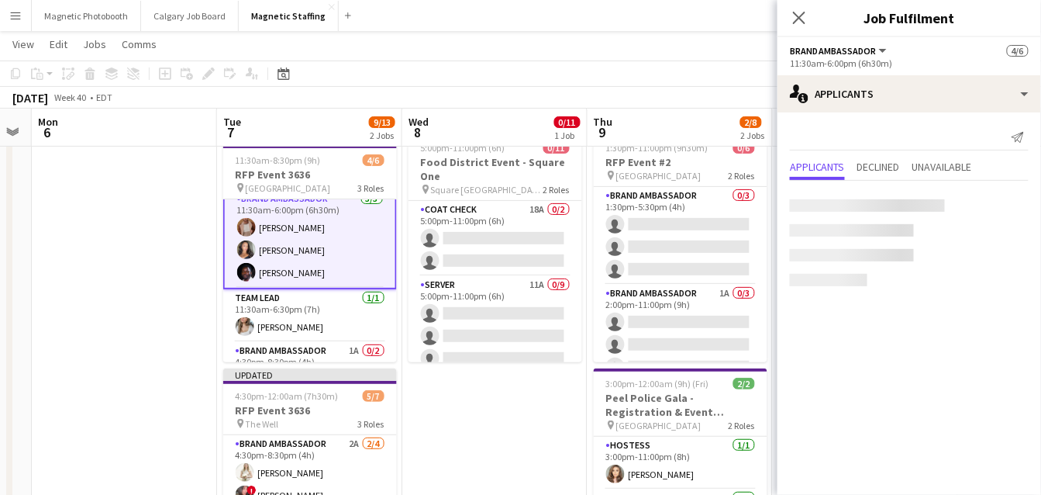
scroll to position [12, 0]
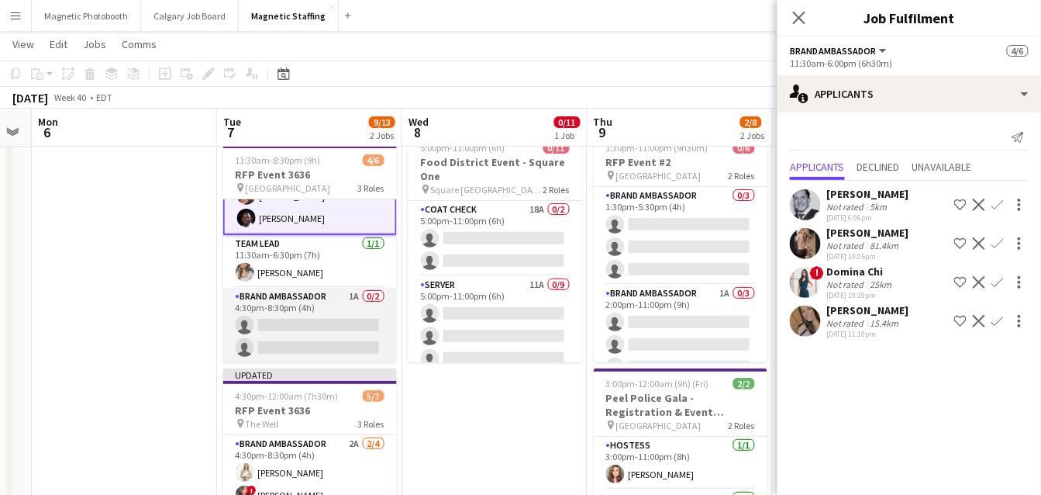
click at [312, 322] on app-card-role "Brand Ambassador 1A 0/2 4:30pm-8:30pm (4h) single-neutral-actions single-neutra…" at bounding box center [310, 325] width 174 height 75
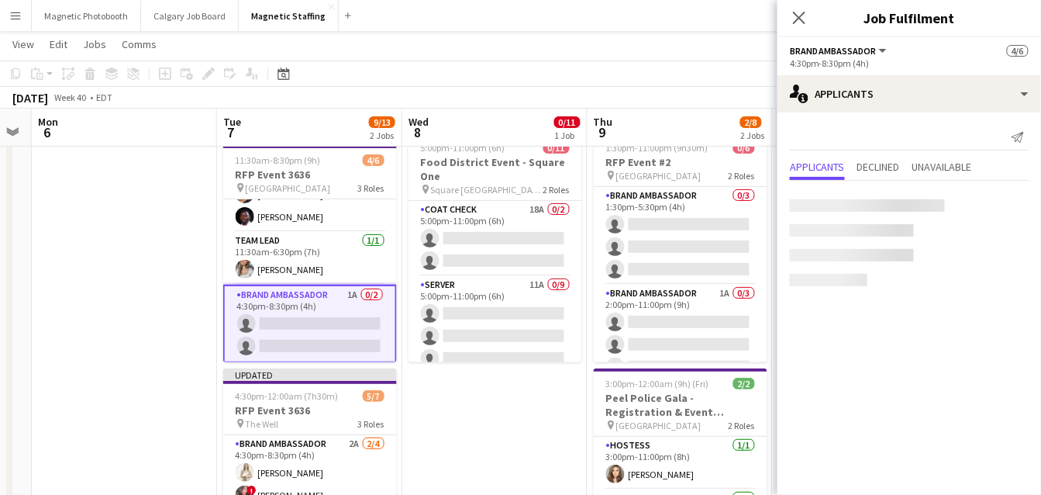
scroll to position [64, 0]
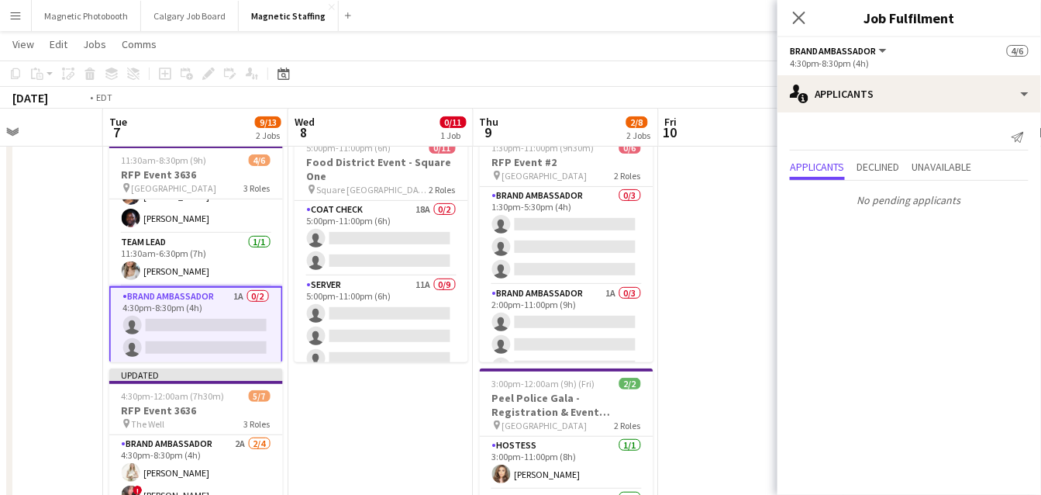
drag, startPoint x: 515, startPoint y: 324, endPoint x: 378, endPoint y: 330, distance: 137.3
click at [378, 330] on app-calendar-viewport "Sat 4 Sun 5 Mon 6 Tue 7 9/13 2 Jobs Wed 8 0/11 1 Job Thu 9 2/8 2 Jobs Fri 10 Sa…" at bounding box center [520, 432] width 1041 height 838
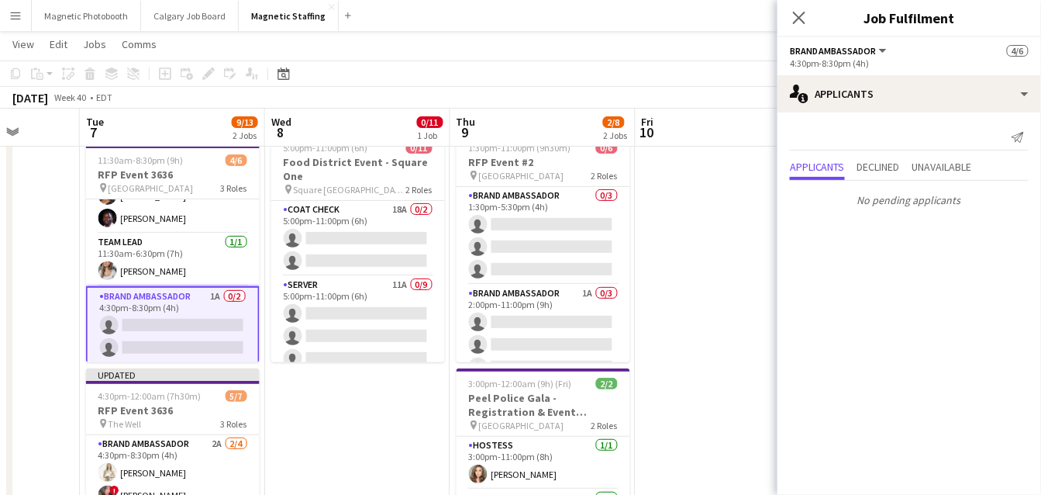
click at [374, 330] on app-card-role "Server 11A 0/9 5:00pm-11:00pm (6h) single-neutral-actions single-neutral-action…" at bounding box center [358, 392] width 174 height 233
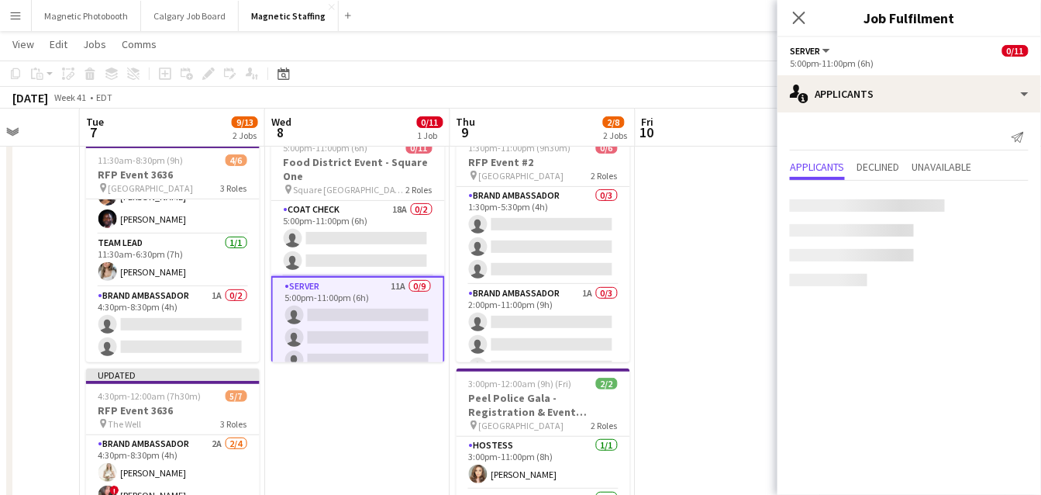
scroll to position [62, 0]
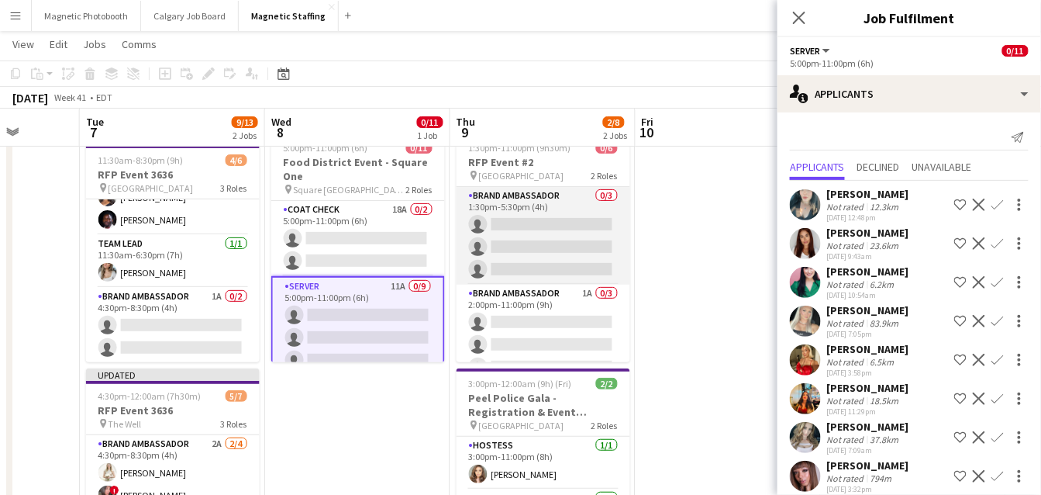
click at [570, 255] on app-card-role "Brand Ambassador 0/3 1:30pm-5:30pm (4h) single-neutral-actions single-neutral-a…" at bounding box center [544, 236] width 174 height 98
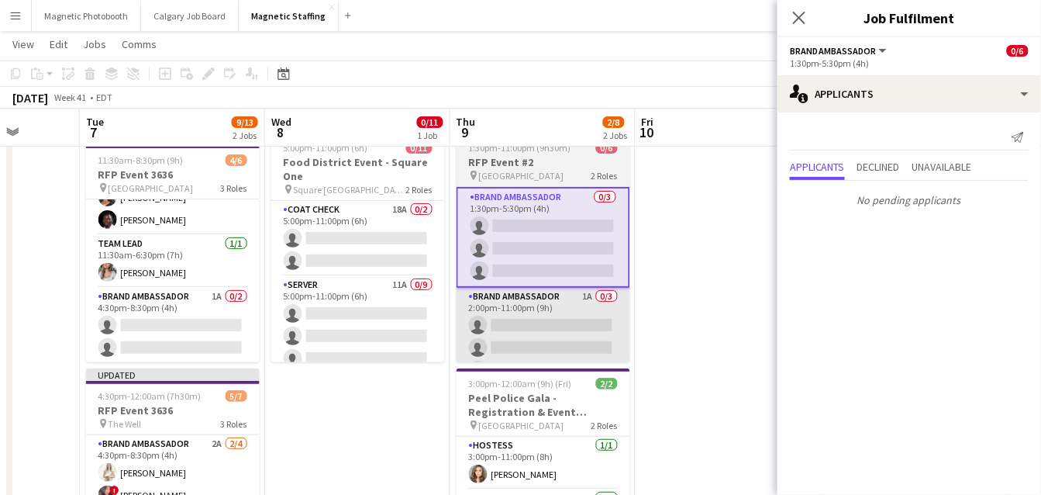
click at [590, 310] on app-card-role "Brand Ambassador 1A 0/3 2:00pm-11:00pm (9h) single-neutral-actions single-neutr…" at bounding box center [544, 337] width 174 height 98
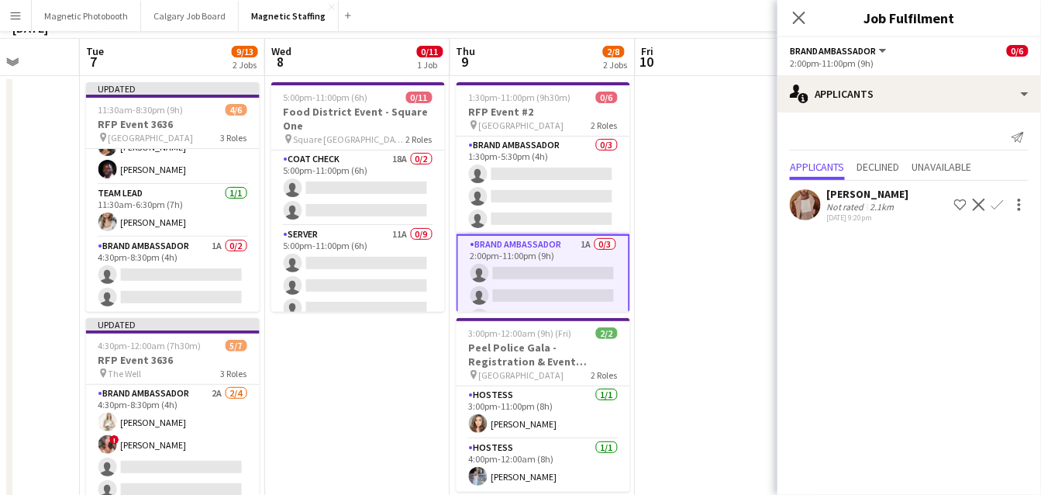
scroll to position [115, 0]
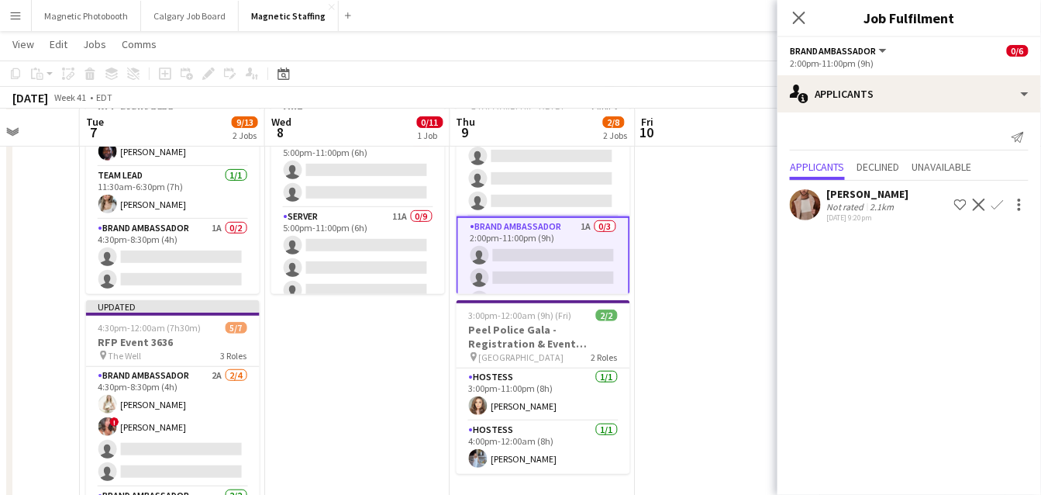
click at [999, 205] on app-icon "Confirm" at bounding box center [997, 204] width 12 height 12
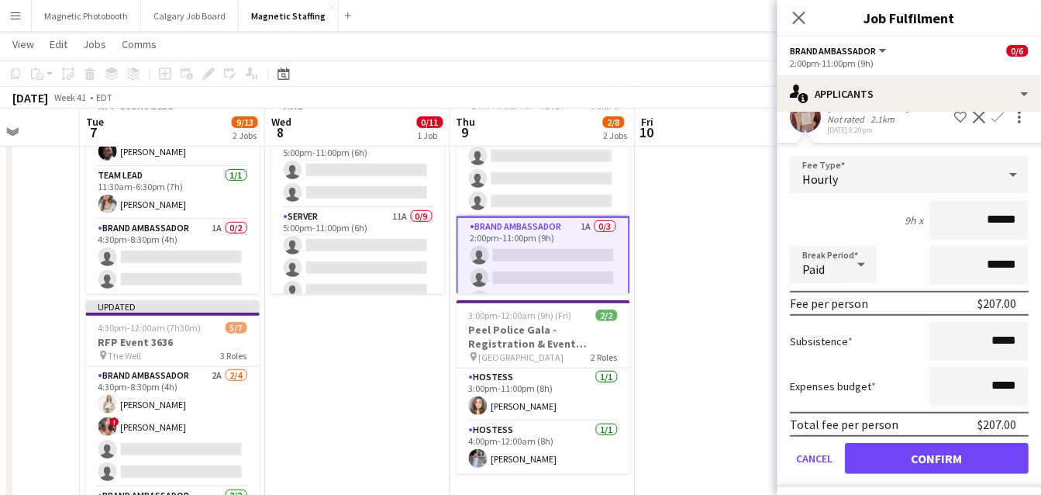
scroll to position [93, 0]
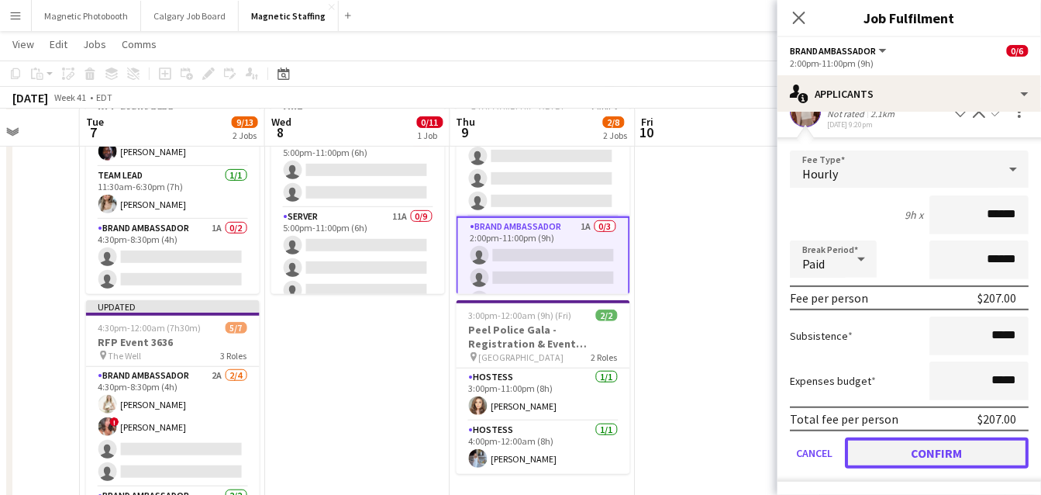
click at [888, 451] on button "Confirm" at bounding box center [937, 452] width 184 height 31
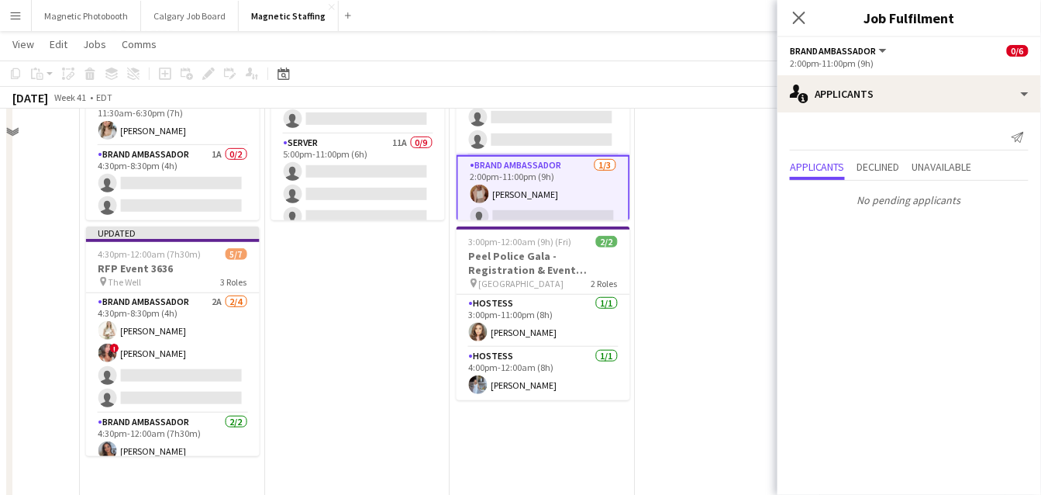
scroll to position [0, 0]
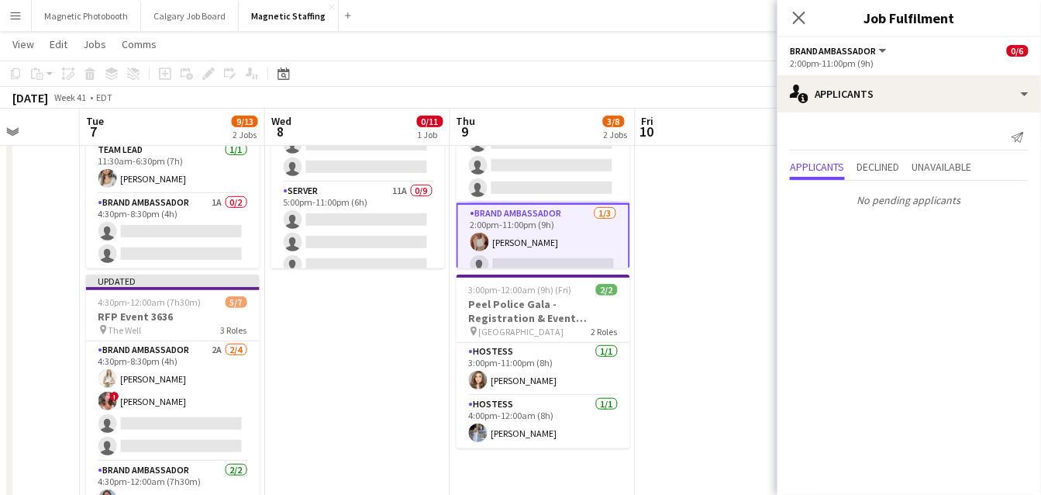
click at [684, 395] on app-date-cell at bounding box center [728, 359] width 185 height 653
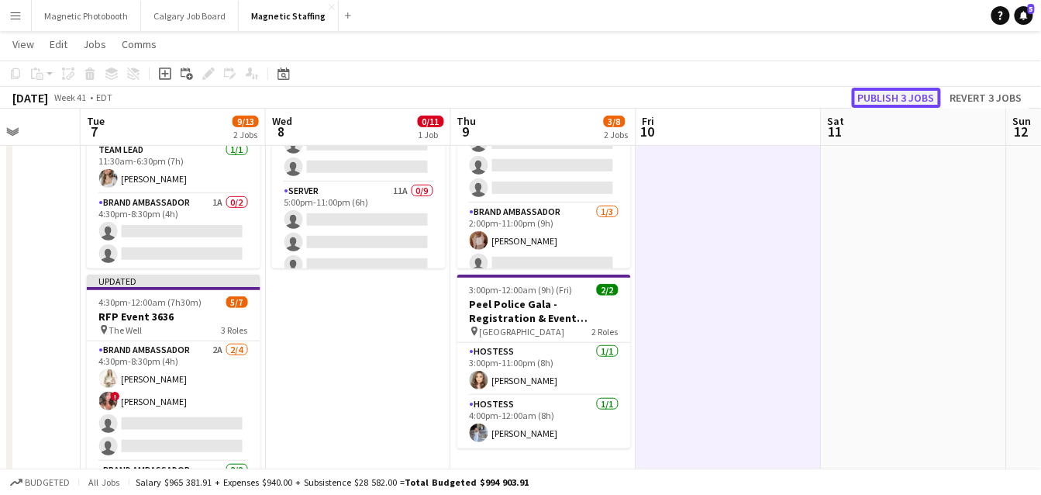
click at [885, 101] on button "Publish 3 jobs" at bounding box center [896, 98] width 89 height 20
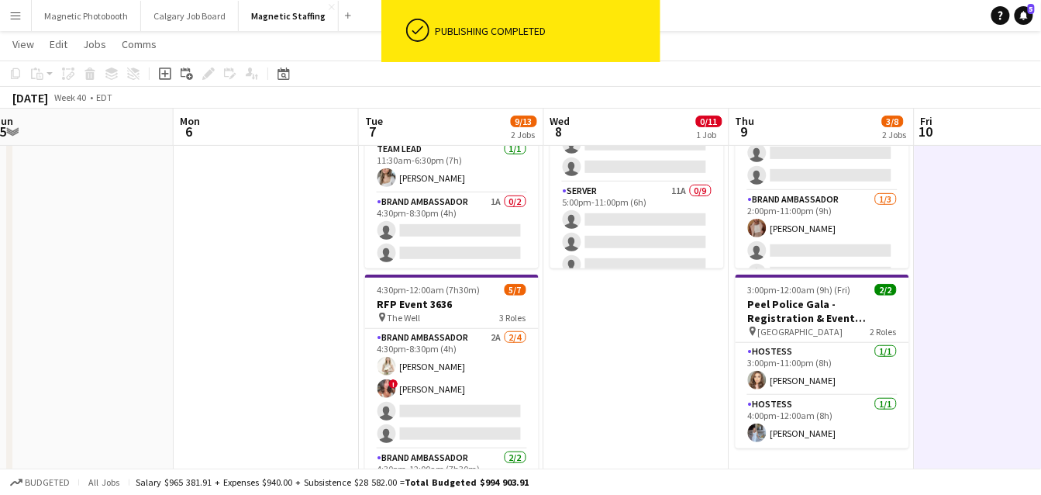
drag, startPoint x: 467, startPoint y: 311, endPoint x: 544, endPoint y: 311, distance: 77.5
click at [544, 311] on app-calendar-viewport "Fri 3 Sat 4 Sun 5 Mon 6 Tue 7 9/13 2 Jobs Wed 8 0/11 1 Job Thu 9 3/8 2 Jobs Fri…" at bounding box center [520, 338] width 1041 height 838
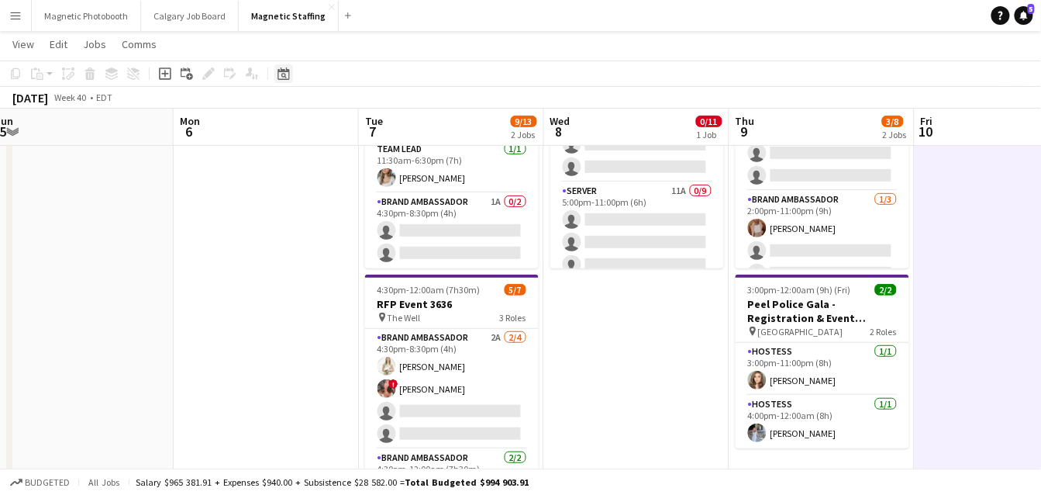
click at [279, 72] on icon "Date picker" at bounding box center [284, 73] width 12 height 12
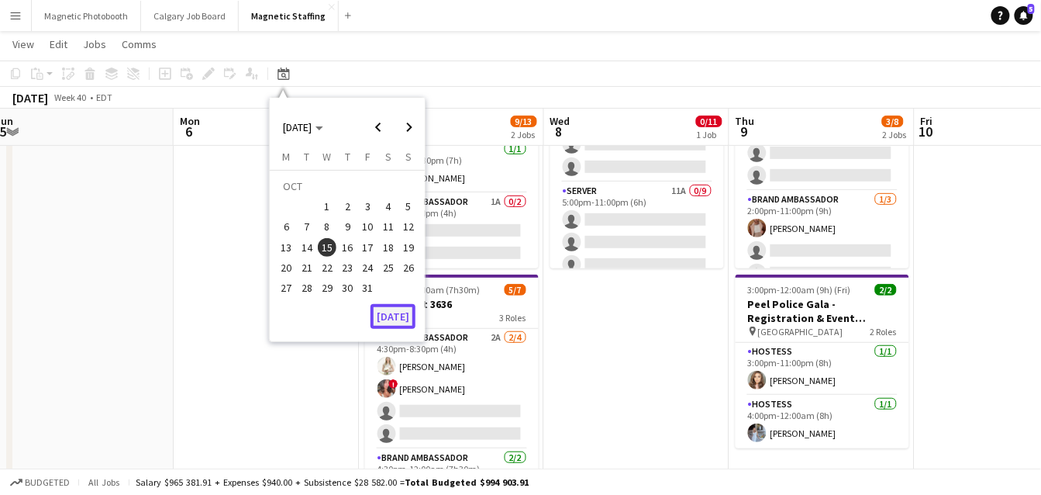
click at [388, 315] on button "[DATE]" at bounding box center [393, 316] width 45 height 25
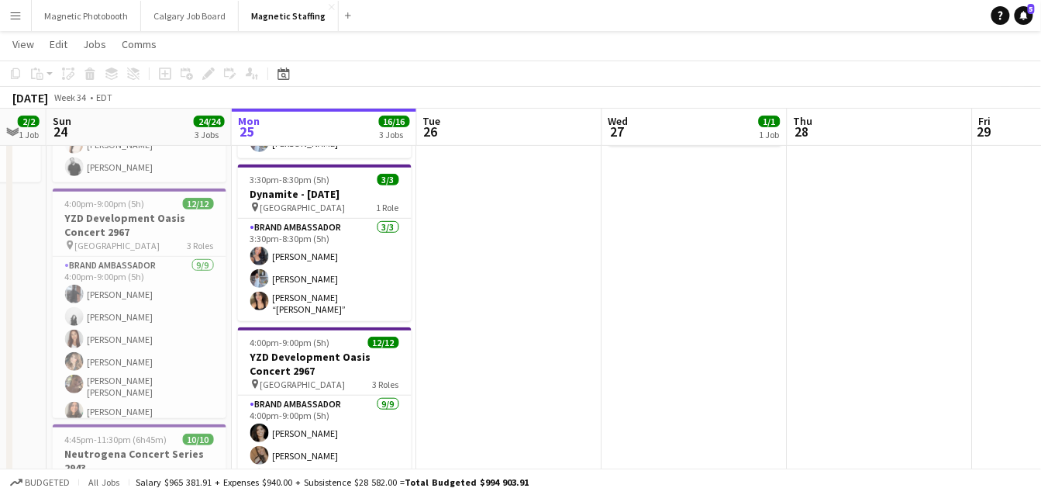
scroll to position [0, 485]
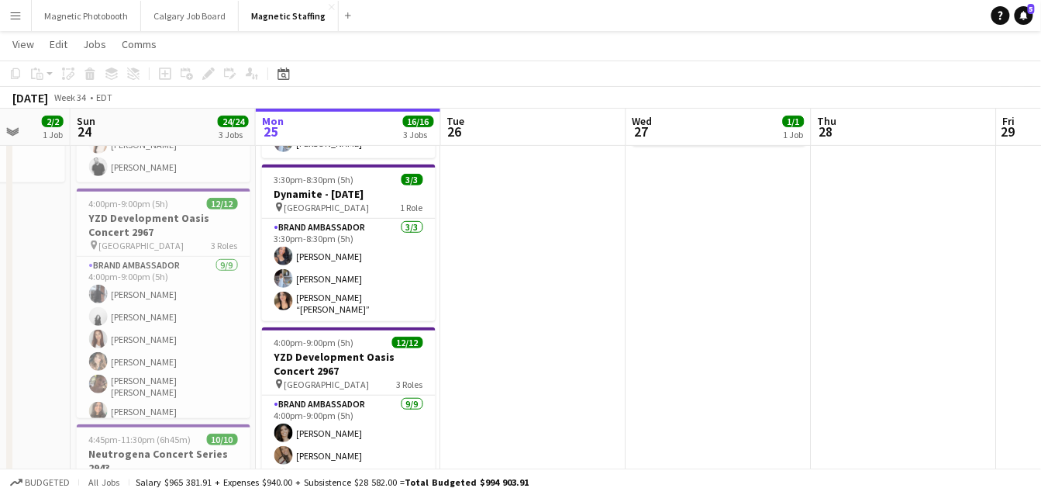
drag, startPoint x: 370, startPoint y: 322, endPoint x: 418, endPoint y: 322, distance: 48.1
click at [415, 322] on app-calendar-viewport "Thu 21 6/6 3 Jobs Fri 22 3/3 2 Jobs Sat 23 2/2 1 Job Sun 24 24/24 3 Jobs Mon 25…" at bounding box center [520, 338] width 1041 height 838
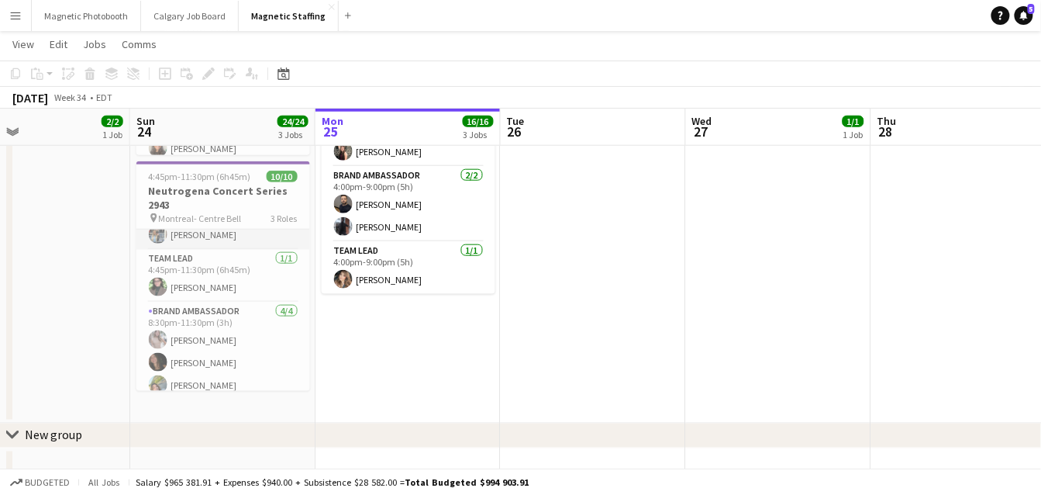
scroll to position [153, 0]
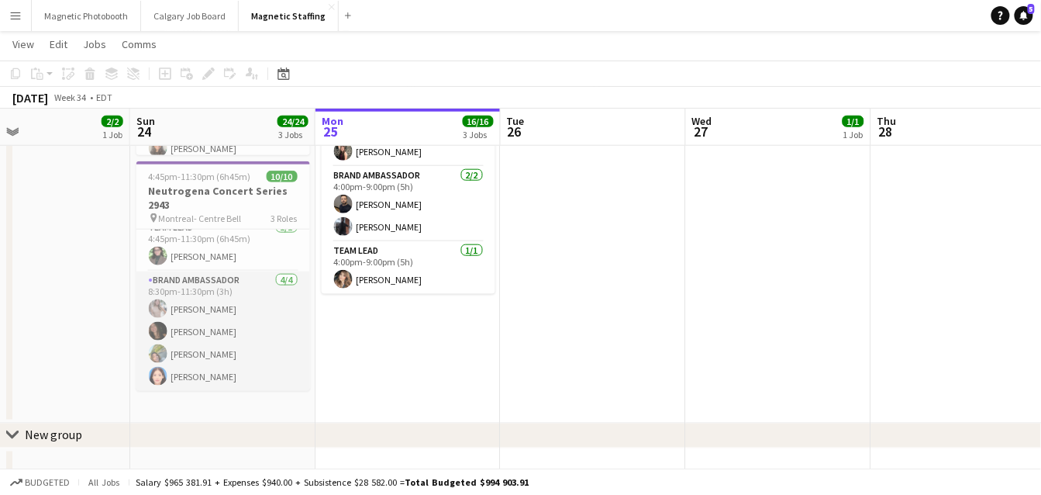
click at [285, 364] on app-card-role "Brand Ambassador [DATE] 8:30pm-11:30pm (3h) [PERSON_NAME] [PERSON_NAME] [PERSON…" at bounding box center [223, 331] width 174 height 120
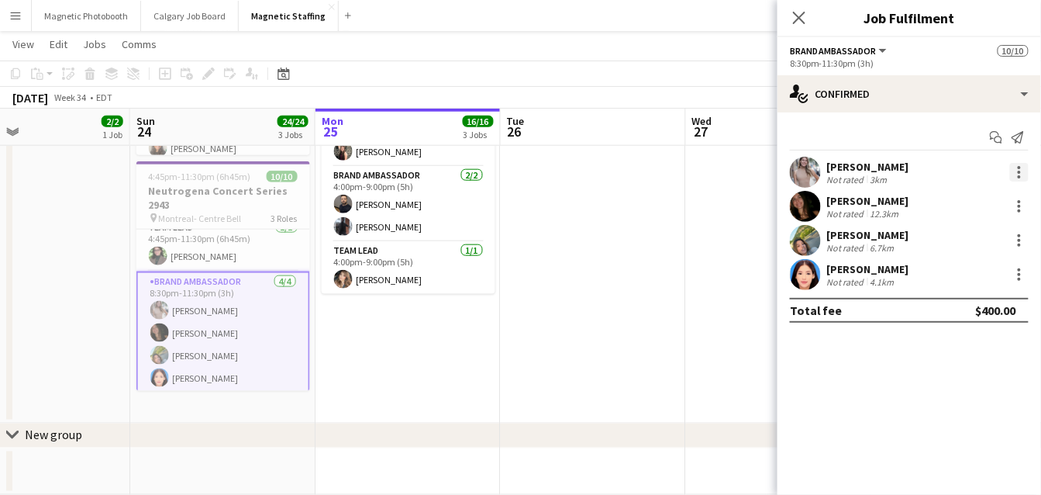
click at [1020, 172] on div at bounding box center [1019, 172] width 3 height 3
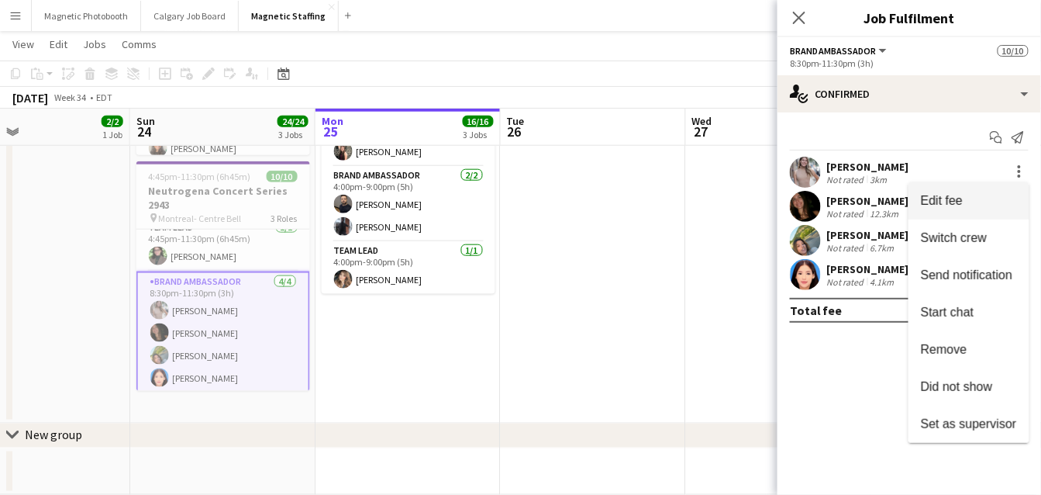
click at [993, 198] on span "Edit fee" at bounding box center [969, 201] width 96 height 14
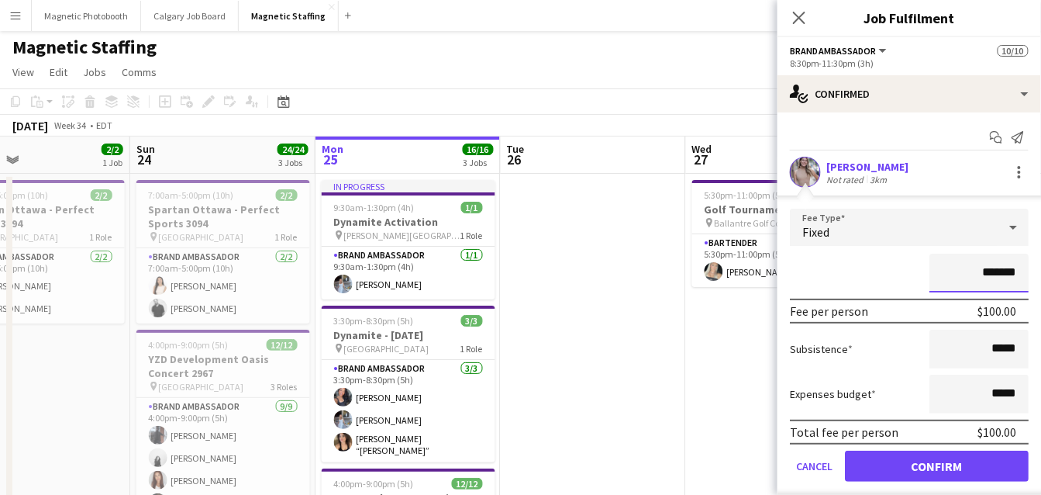
scroll to position [0, 0]
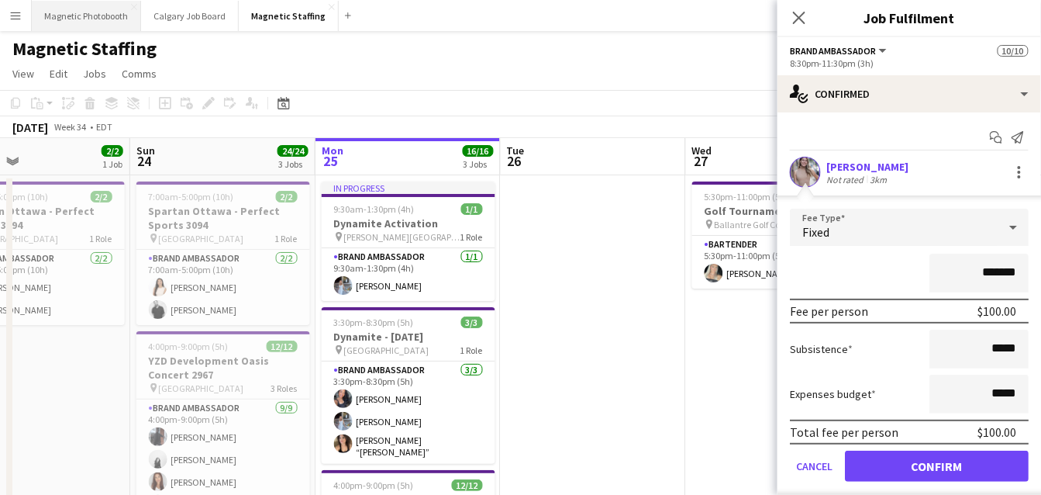
click at [103, 17] on button "Magnetic Photobooth Close" at bounding box center [86, 16] width 109 height 30
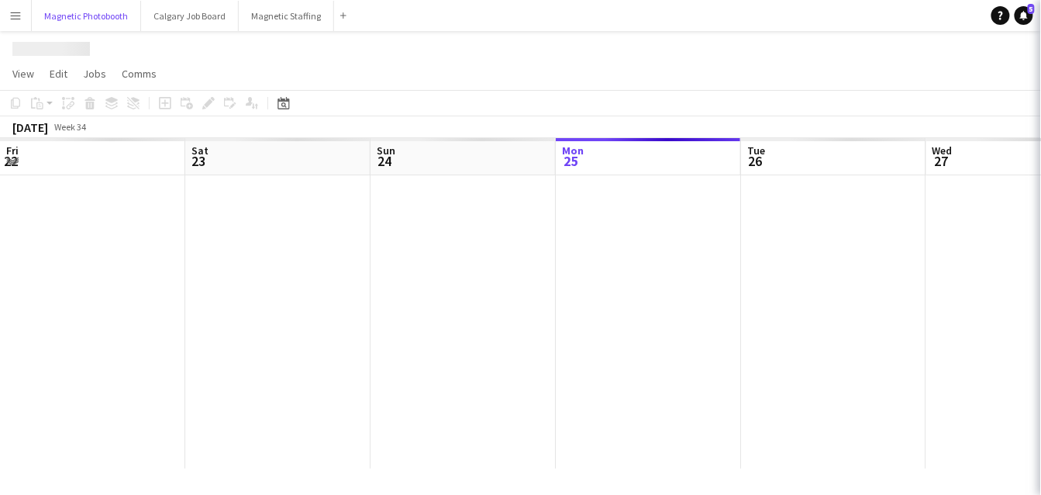
scroll to position [0, 371]
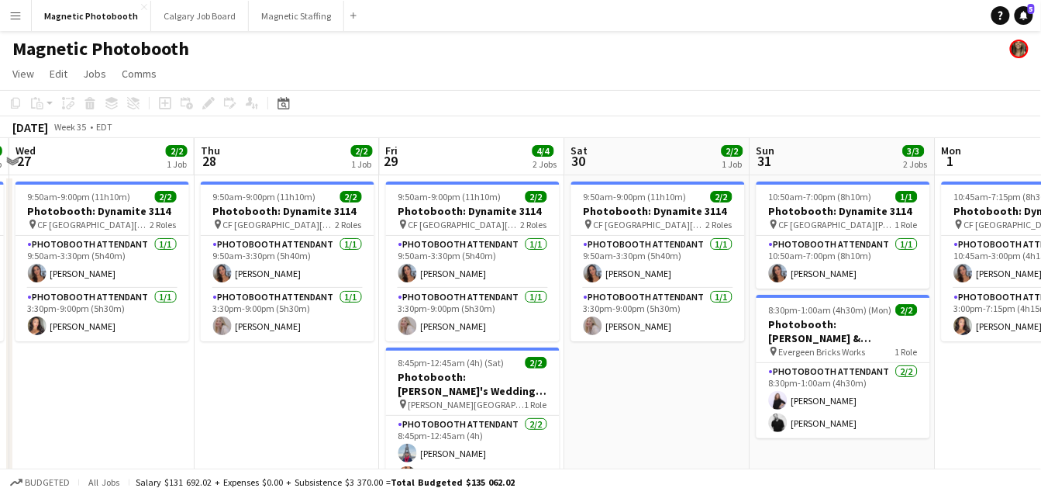
drag, startPoint x: 622, startPoint y: 307, endPoint x: 243, endPoint y: 331, distance: 379.8
click at [253, 328] on app-calendar-viewport "Sun 24 6/6 3 Jobs Mon 25 2/2 1 Job Tue 26 2/2 1 Job Wed 27 2/2 1 Job Thu 28 2/2…" at bounding box center [520, 428] width 1041 height 581
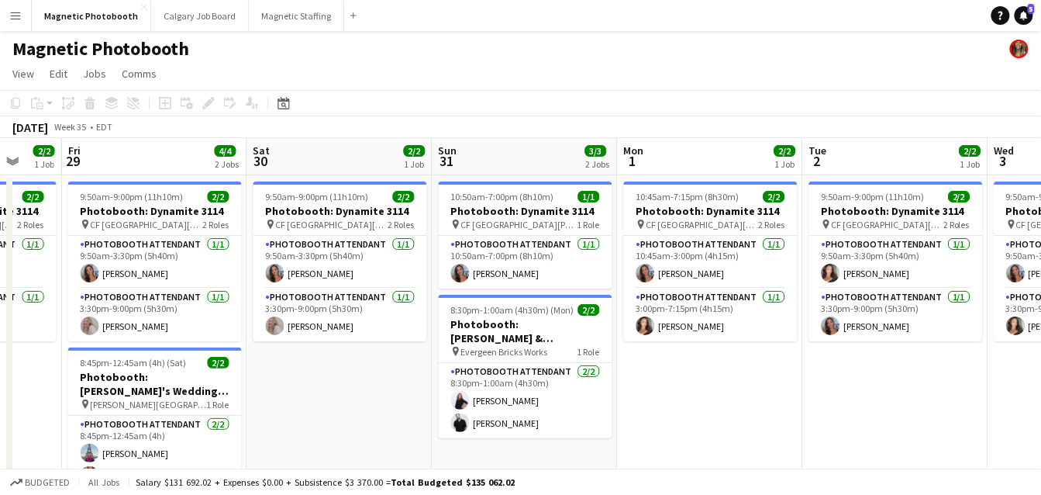
drag, startPoint x: 598, startPoint y: 334, endPoint x: 173, endPoint y: 355, distance: 426.1
click at [173, 356] on app-calendar-viewport "Mon 25 2/2 1 Job Tue 26 2/2 1 Job Wed 27 2/2 1 Job Thu 28 2/2 1 Job Fri 29 4/4 …" at bounding box center [520, 428] width 1041 height 581
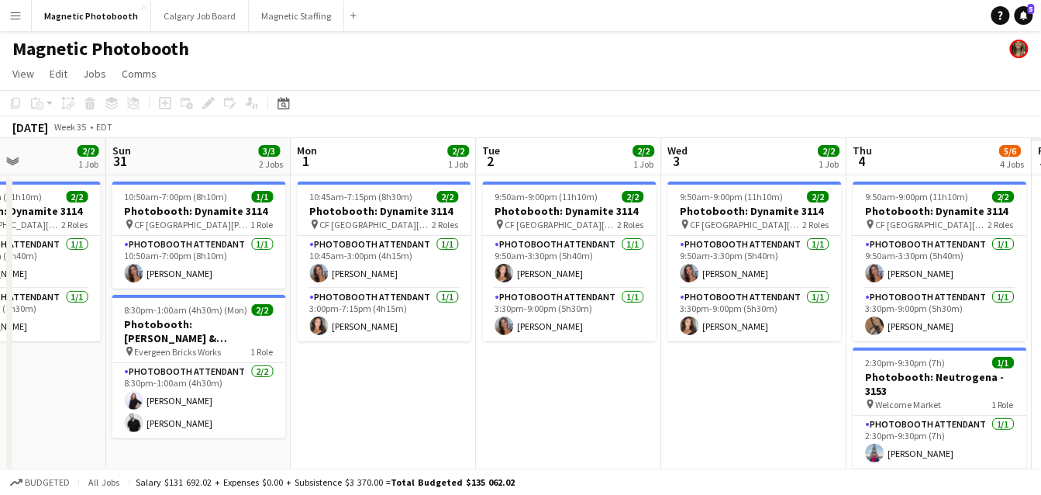
drag, startPoint x: 396, startPoint y: 377, endPoint x: 12, endPoint y: 397, distance: 385.0
click at [16, 397] on app-calendar-viewport "Wed 27 2/2 1 Job Thu 28 2/2 1 Job Fri 29 4/4 2 Jobs Sat 30 2/2 1 Job Sun 31 3/3…" at bounding box center [520, 466] width 1041 height 657
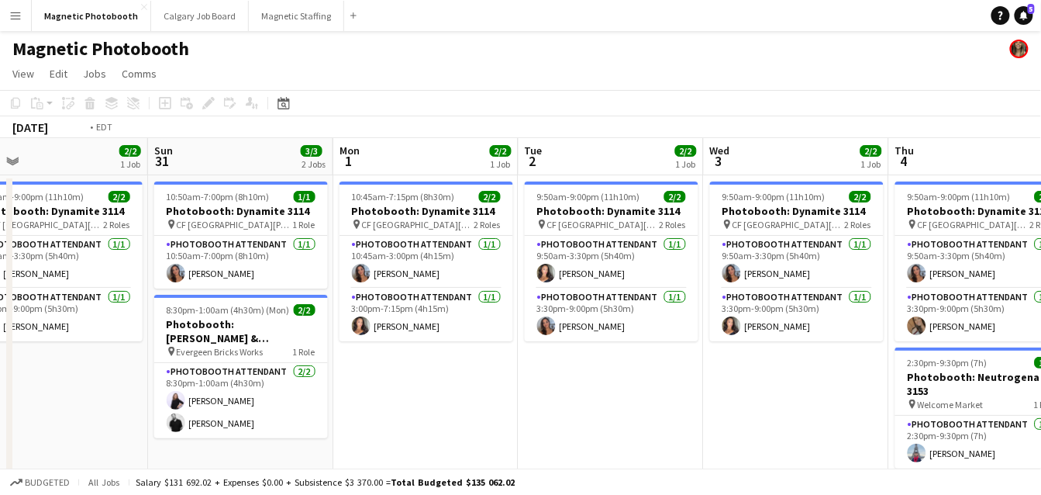
drag, startPoint x: 709, startPoint y: 313, endPoint x: 311, endPoint y: 313, distance: 398.4
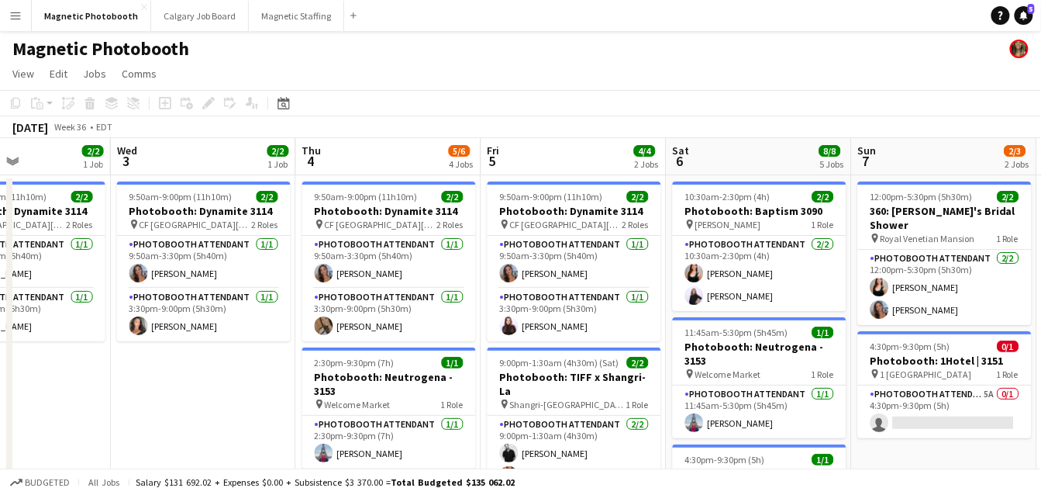
drag, startPoint x: 311, startPoint y: 313, endPoint x: 177, endPoint y: 313, distance: 134.1
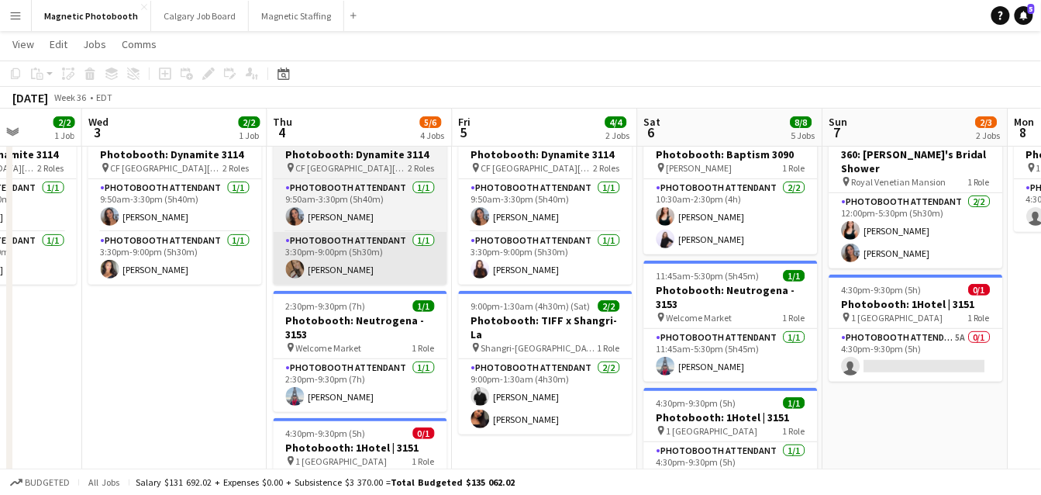
scroll to position [54, 0]
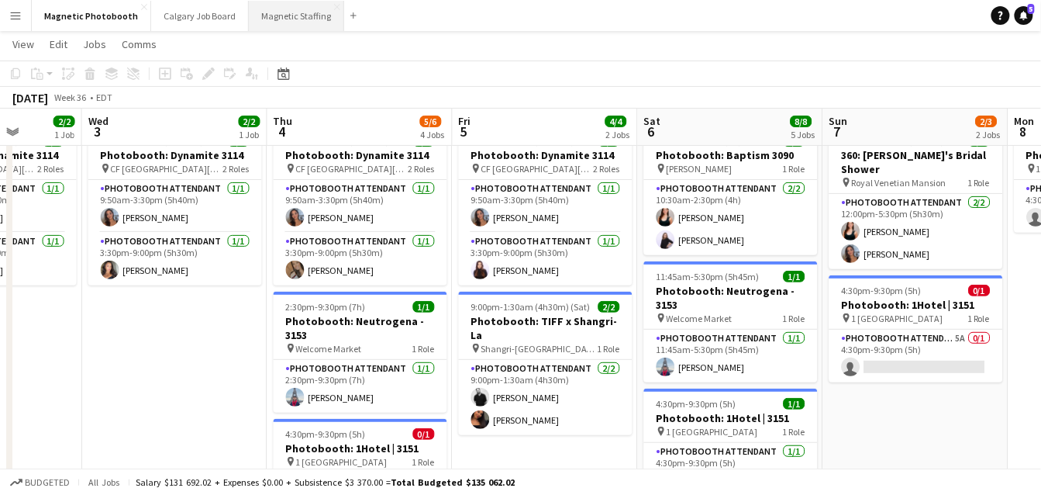
click at [286, 12] on button "Magnetic Staffing Close" at bounding box center [296, 16] width 95 height 30
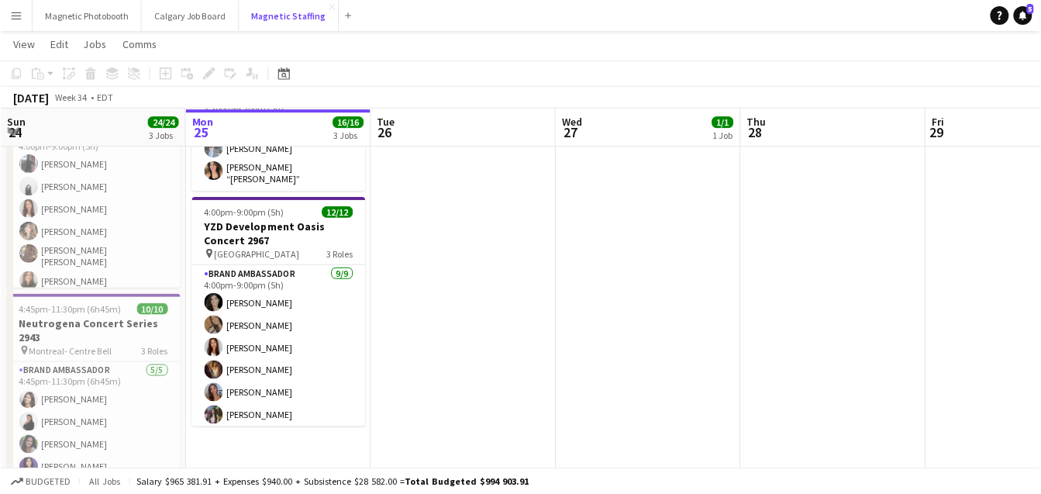
scroll to position [273, 0]
click at [285, 74] on icon "Date picker" at bounding box center [284, 73] width 12 height 12
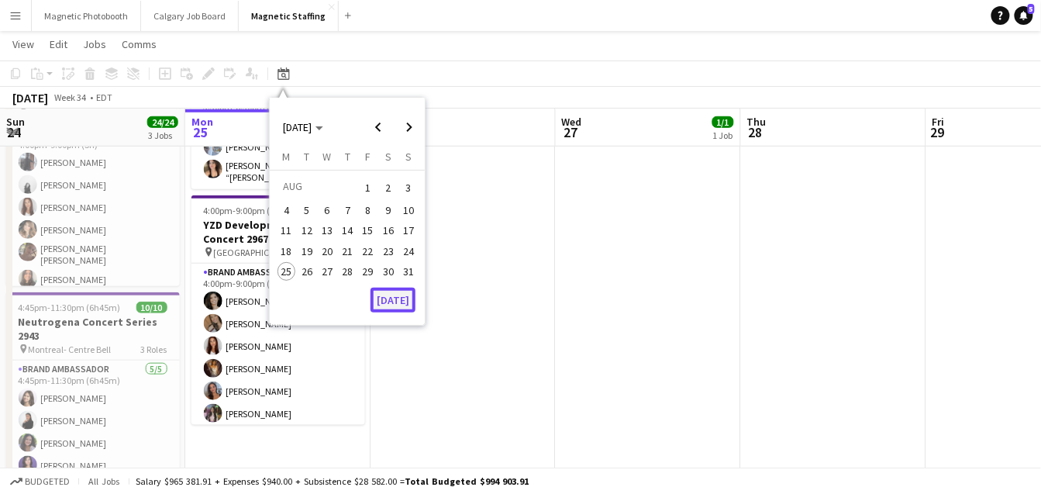
click at [379, 306] on button "[DATE]" at bounding box center [393, 300] width 45 height 25
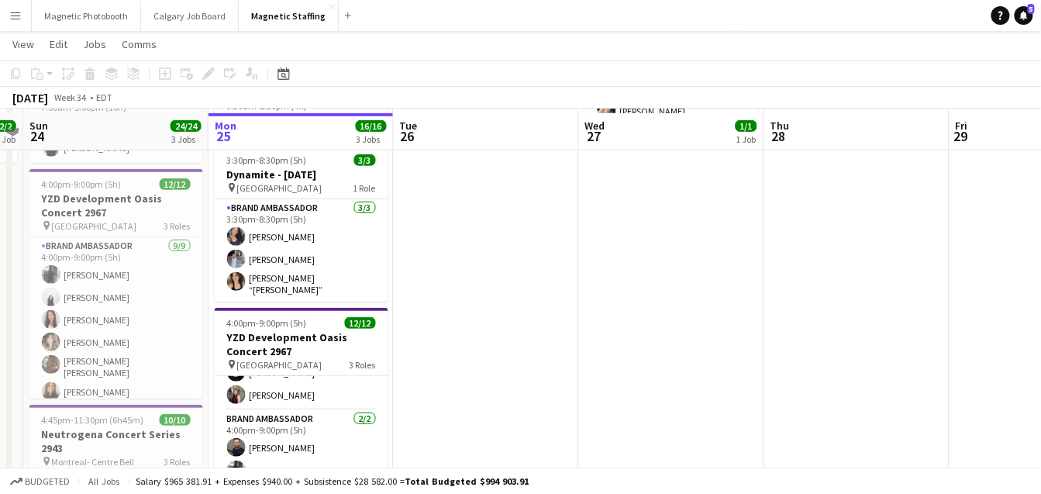
scroll to position [164, 0]
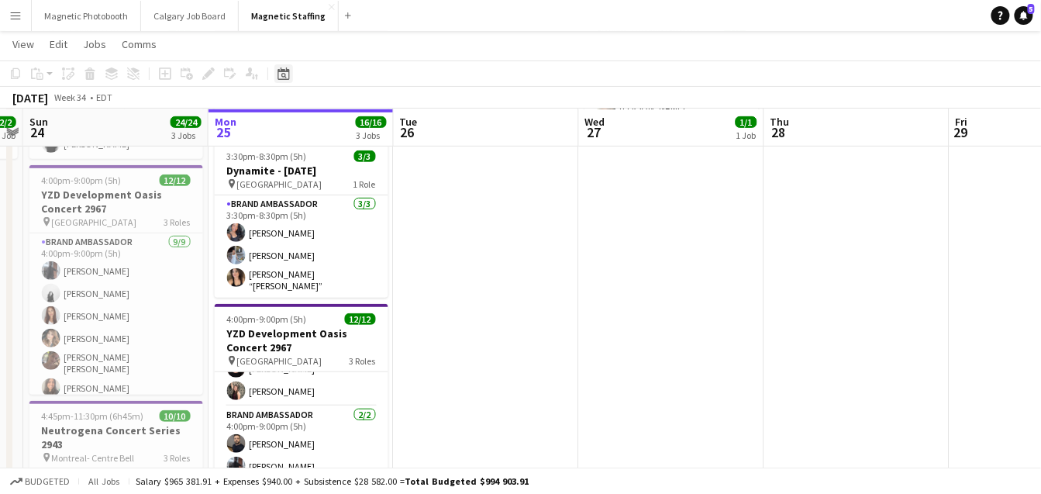
click at [283, 74] on icon "Date picker" at bounding box center [284, 73] width 12 height 12
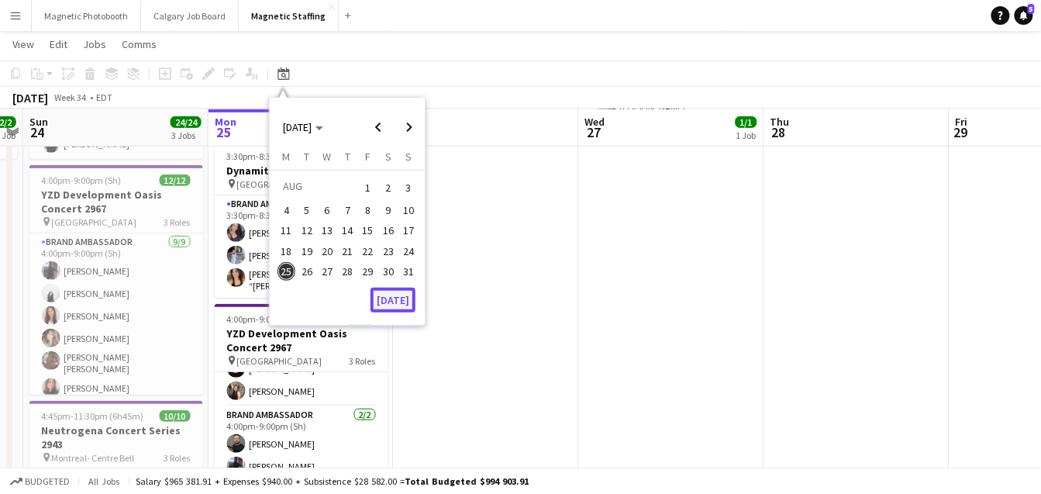
click at [401, 308] on button "[DATE]" at bounding box center [393, 300] width 45 height 25
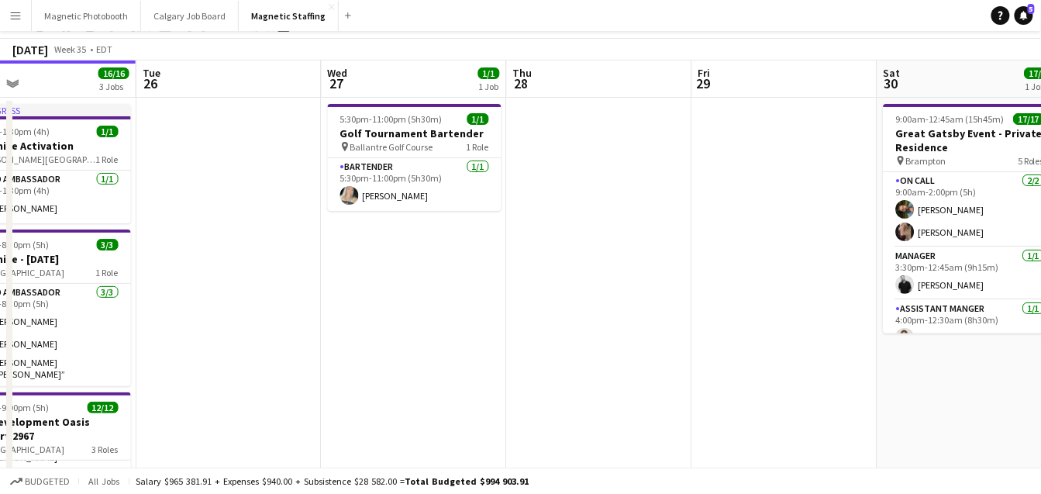
scroll to position [0, 0]
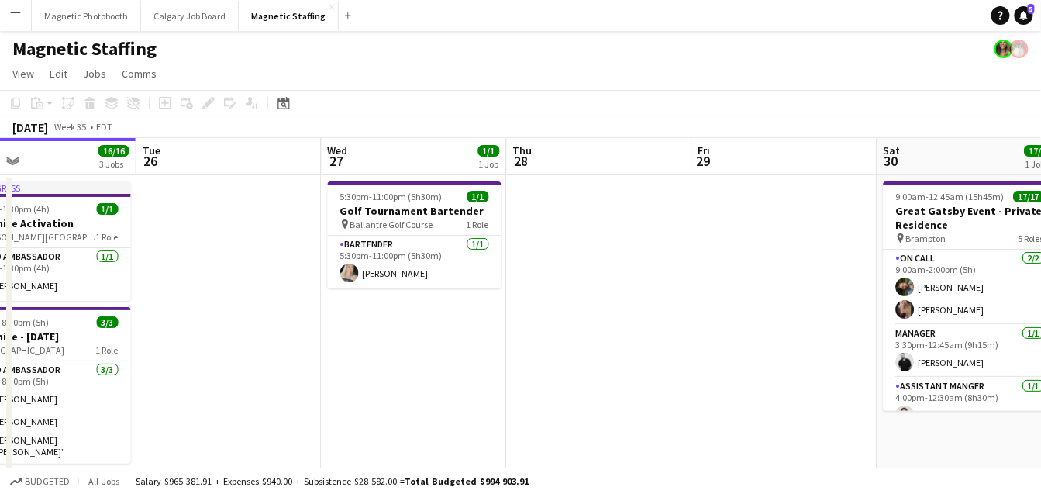
click at [333, 411] on app-date-cell "5:30pm-11:00pm (5h30m) 1/1 Golf Tournament Bartender pin Ballantre Golf Course …" at bounding box center [414, 501] width 185 height 653
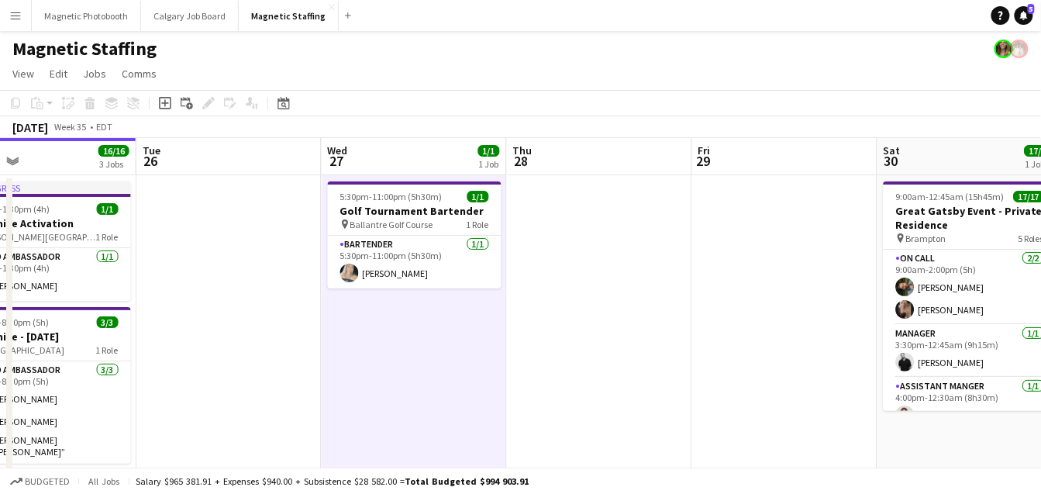
scroll to position [0, 604]
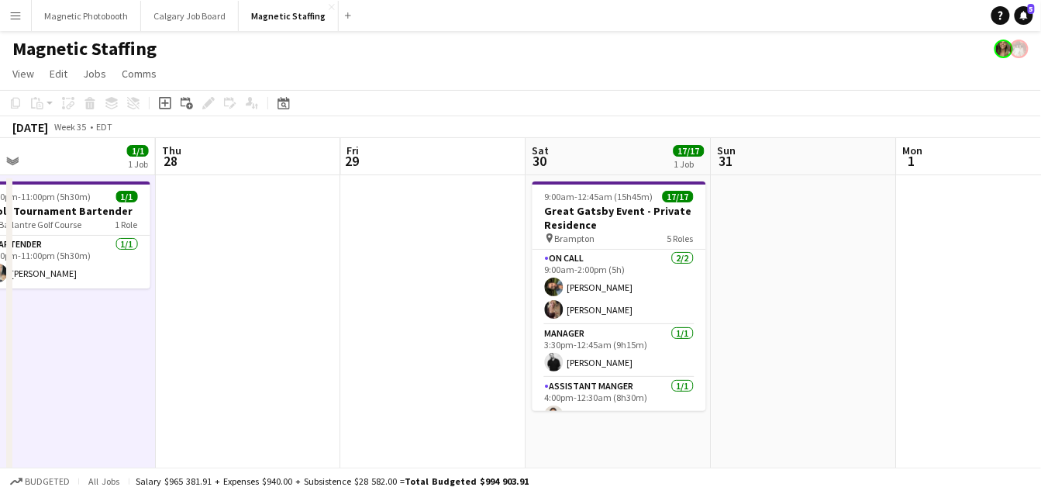
drag, startPoint x: 727, startPoint y: 290, endPoint x: 275, endPoint y: 353, distance: 456.2
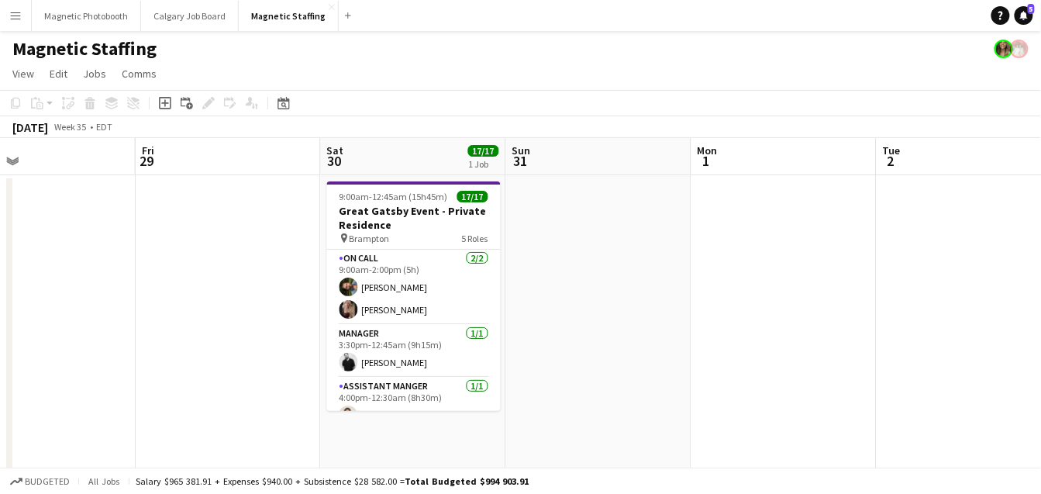
drag, startPoint x: 336, startPoint y: 400, endPoint x: 231, endPoint y: 398, distance: 104.7
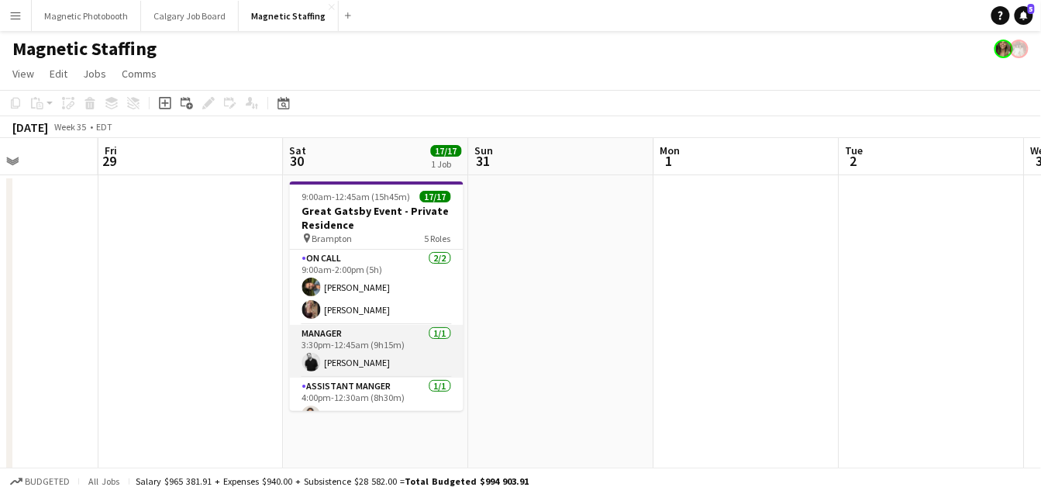
scroll to position [124, 0]
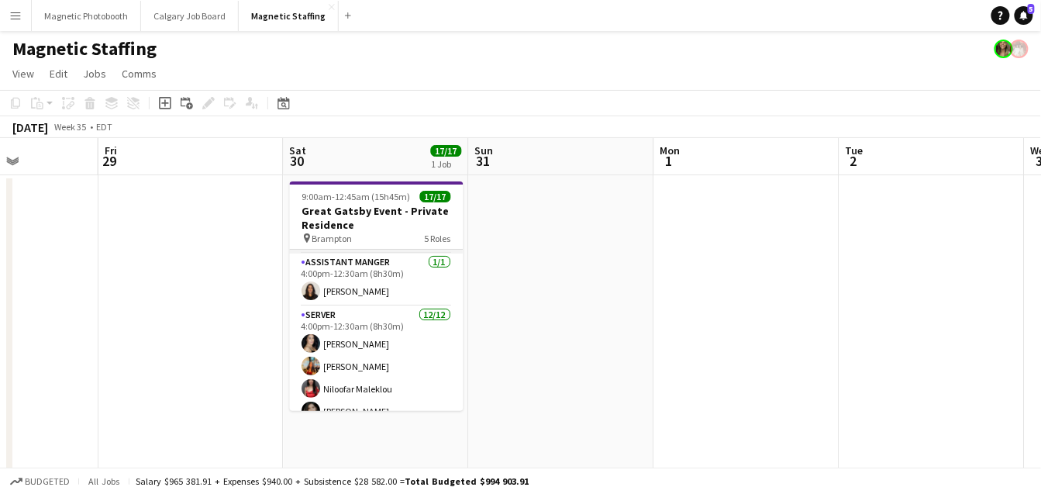
click at [367, 349] on app-card-role "Server [DATE] 4:00pm-12:30am (8h30m) [PERSON_NAME] [PERSON_NAME] [PERSON_NAME] …" at bounding box center [377, 456] width 174 height 300
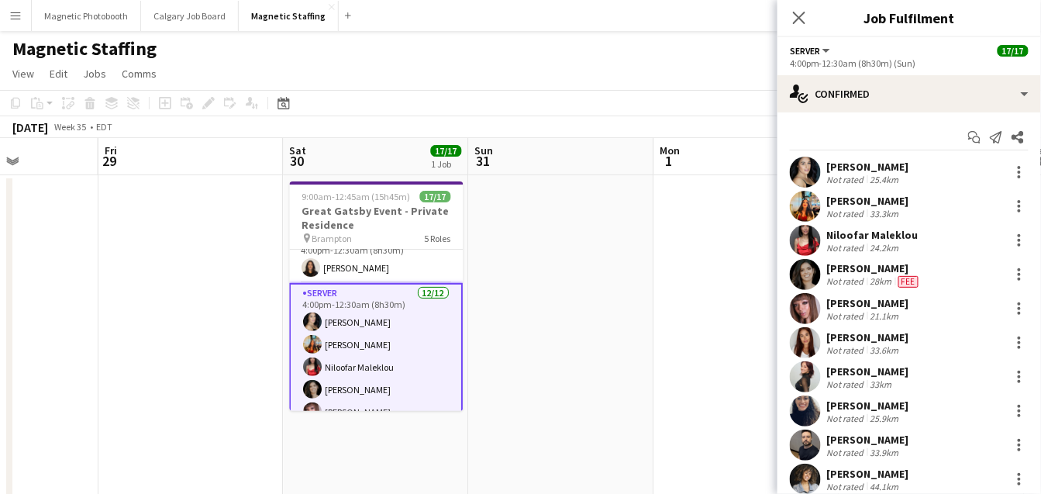
scroll to position [150, 0]
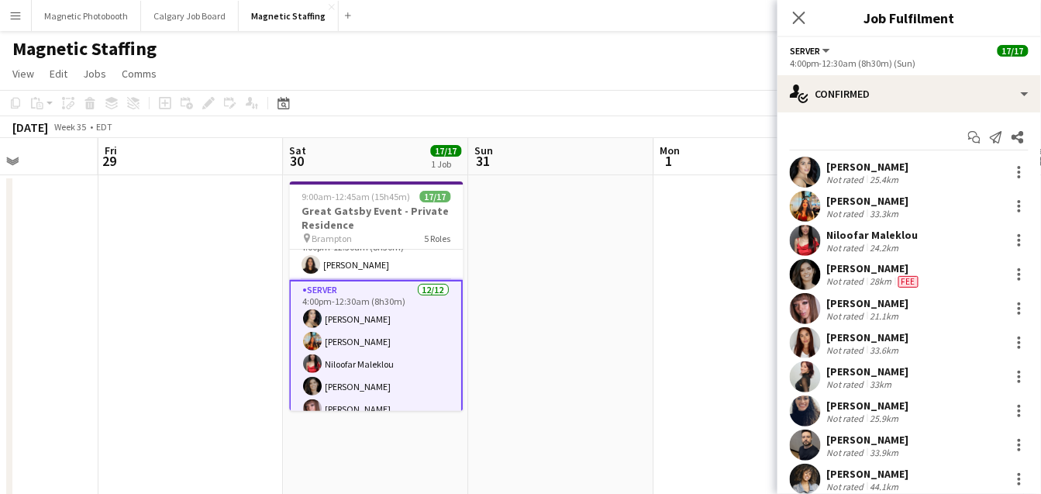
click at [553, 326] on app-date-cell at bounding box center [561, 501] width 185 height 653
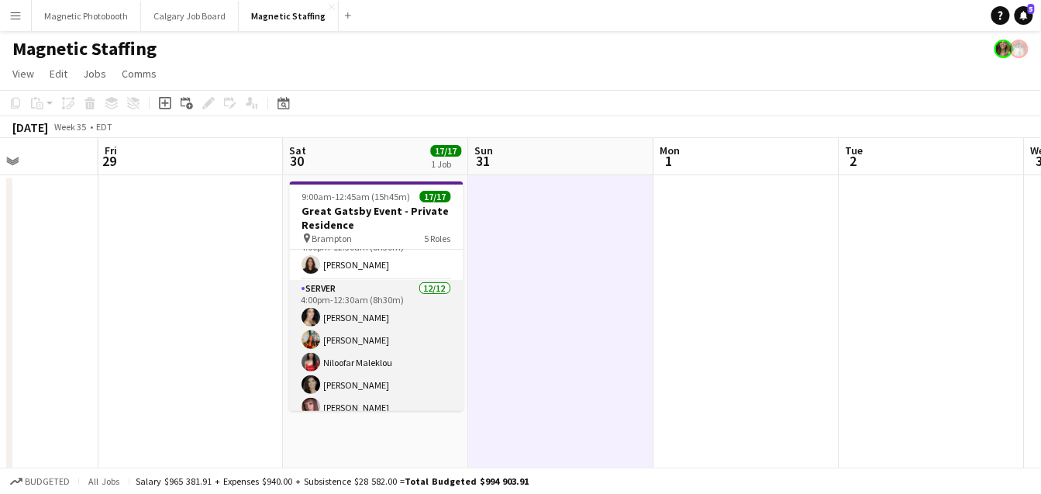
click at [395, 342] on app-card-role "Server [DATE] 4:00pm-12:30am (8h30m) [PERSON_NAME] [PERSON_NAME] [PERSON_NAME] …" at bounding box center [377, 430] width 174 height 300
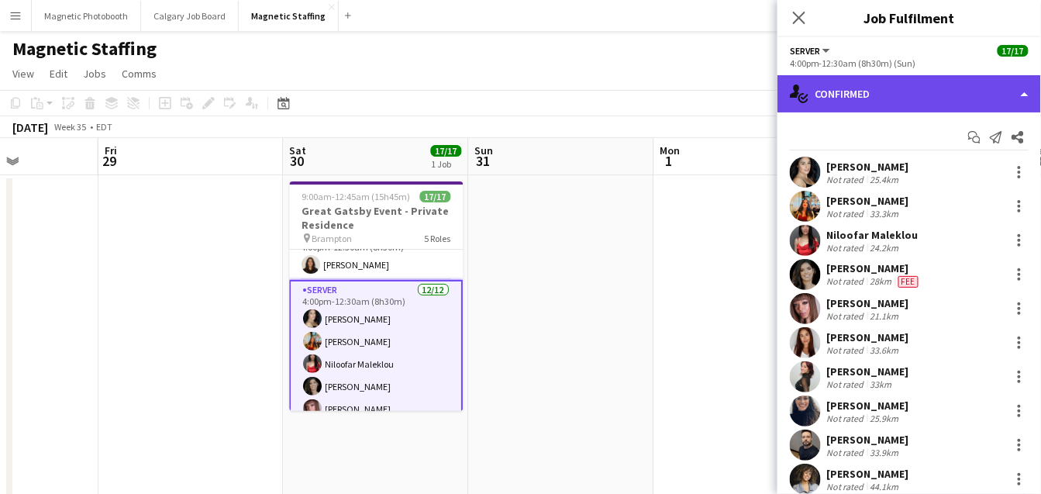
click at [930, 95] on div "single-neutral-actions-check-2 Confirmed" at bounding box center [909, 93] width 264 height 37
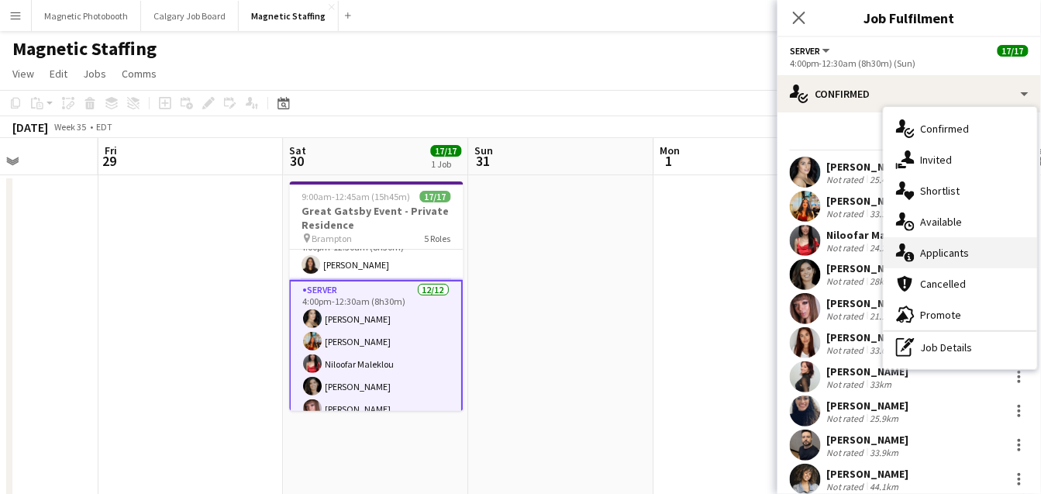
click at [927, 257] on div "single-neutral-actions-information Applicants" at bounding box center [960, 252] width 153 height 31
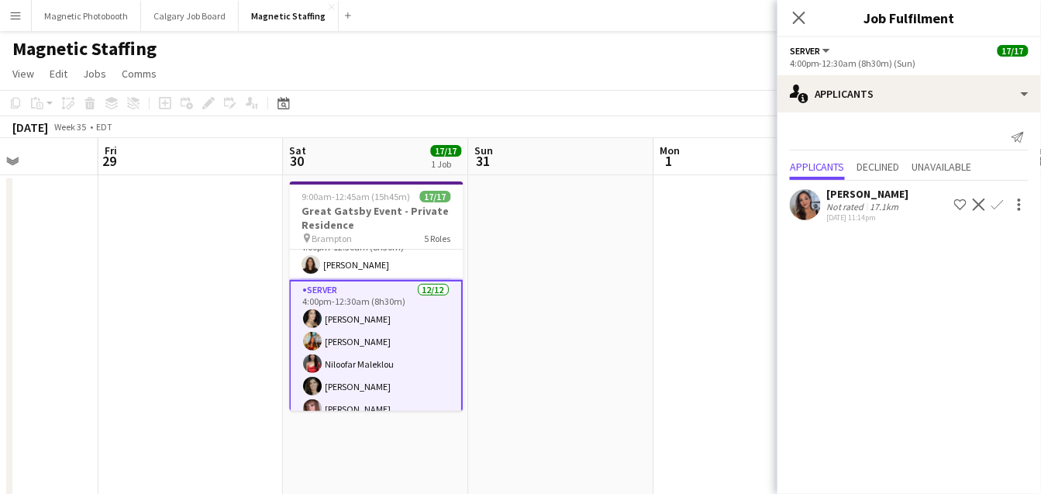
click at [413, 388] on app-card-role "Server [DATE] 4:00pm-12:30am (8h30m) [PERSON_NAME] [PERSON_NAME] [PERSON_NAME] …" at bounding box center [377, 431] width 174 height 303
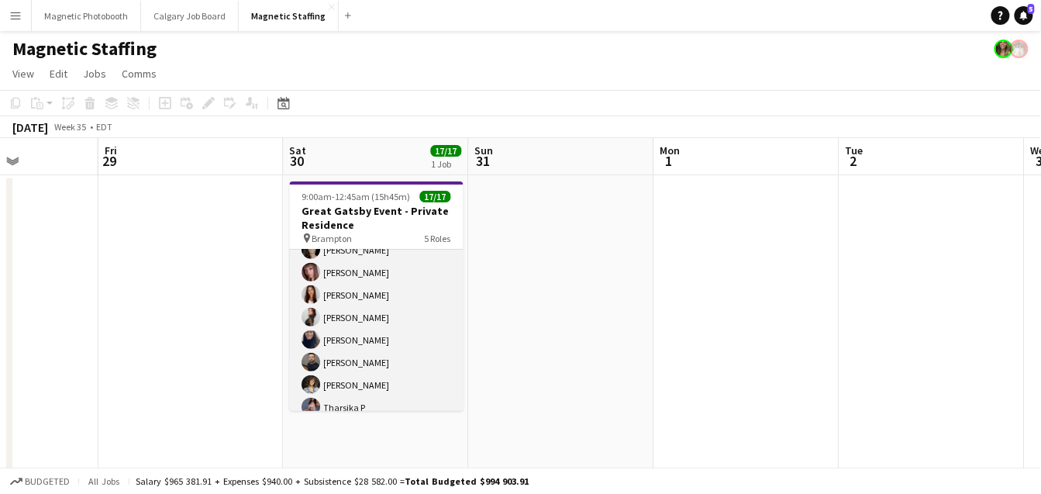
scroll to position [288, 0]
